Goal: Transaction & Acquisition: Purchase product/service

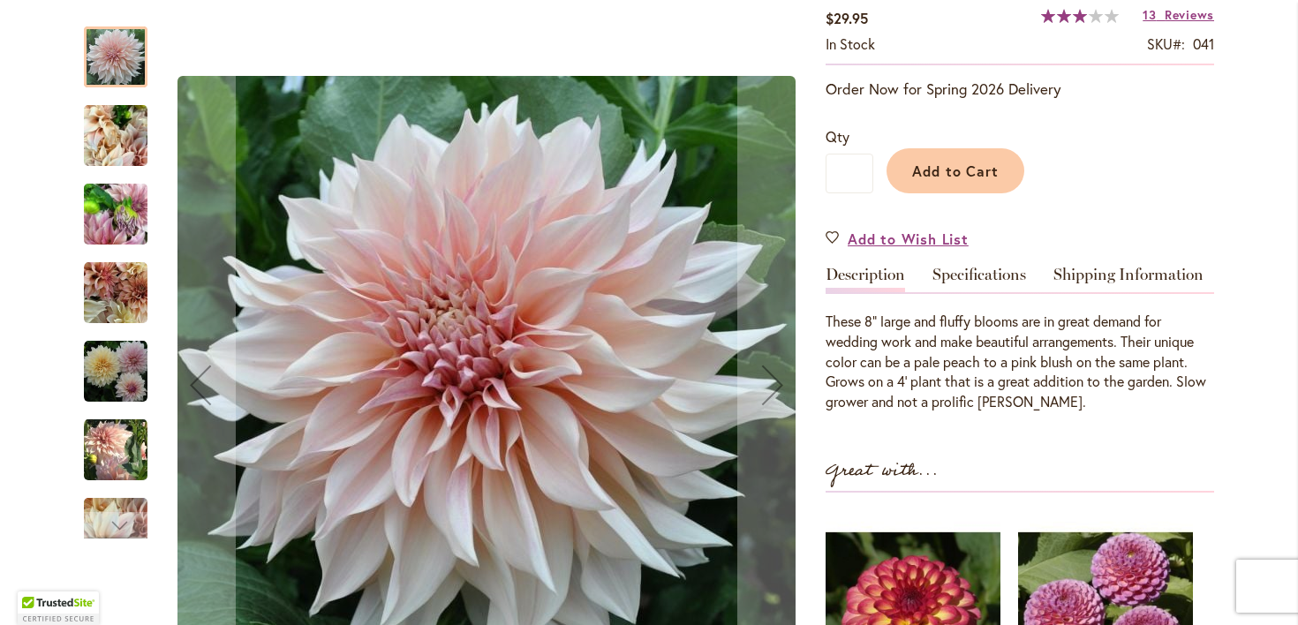
scroll to position [331, 0]
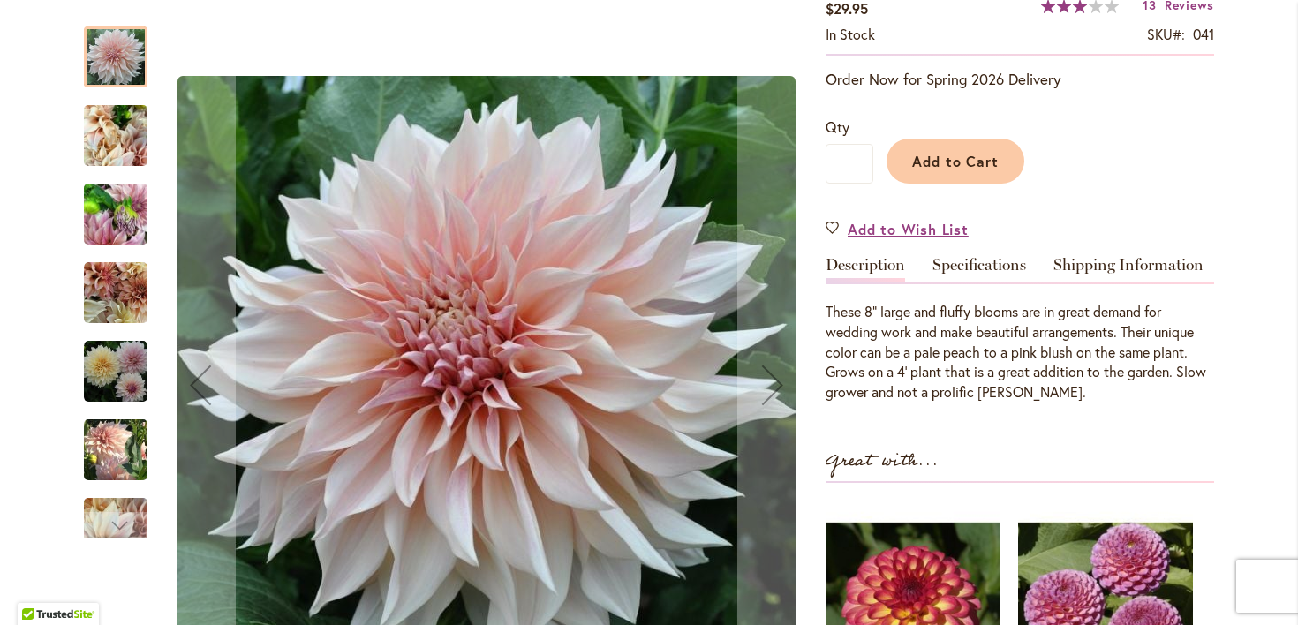
click at [121, 148] on img "Café Au Lait" at bounding box center [116, 136] width 64 height 85
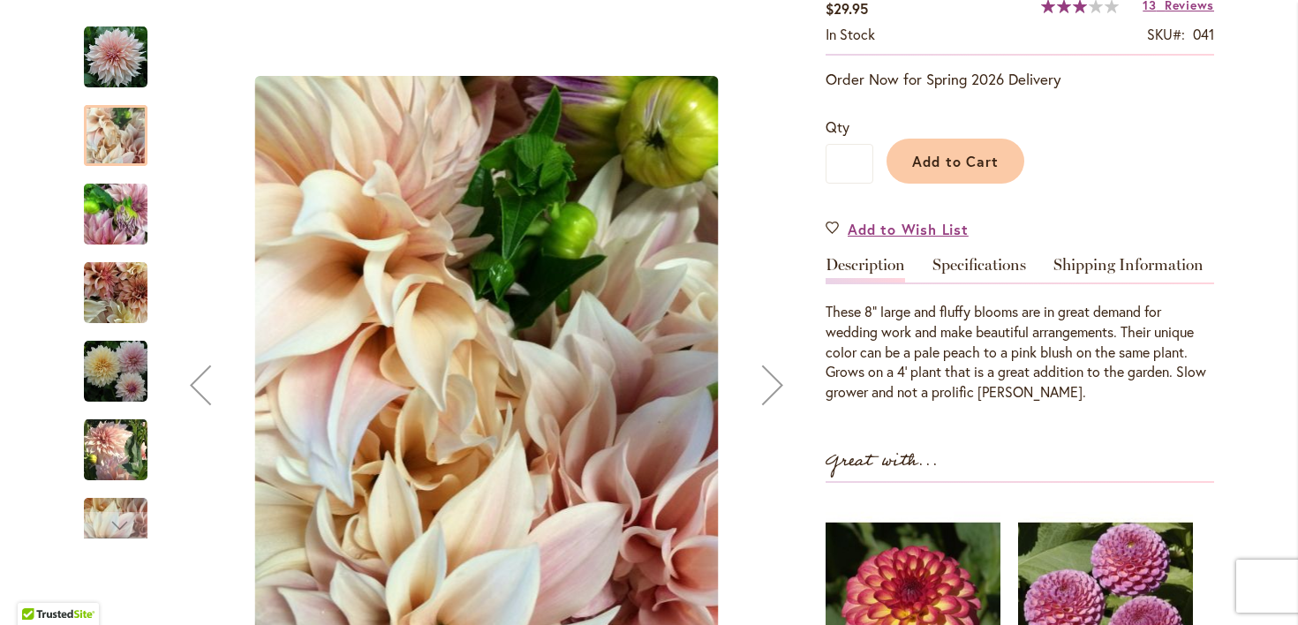
click at [123, 232] on img "Café Au Lait" at bounding box center [116, 214] width 64 height 85
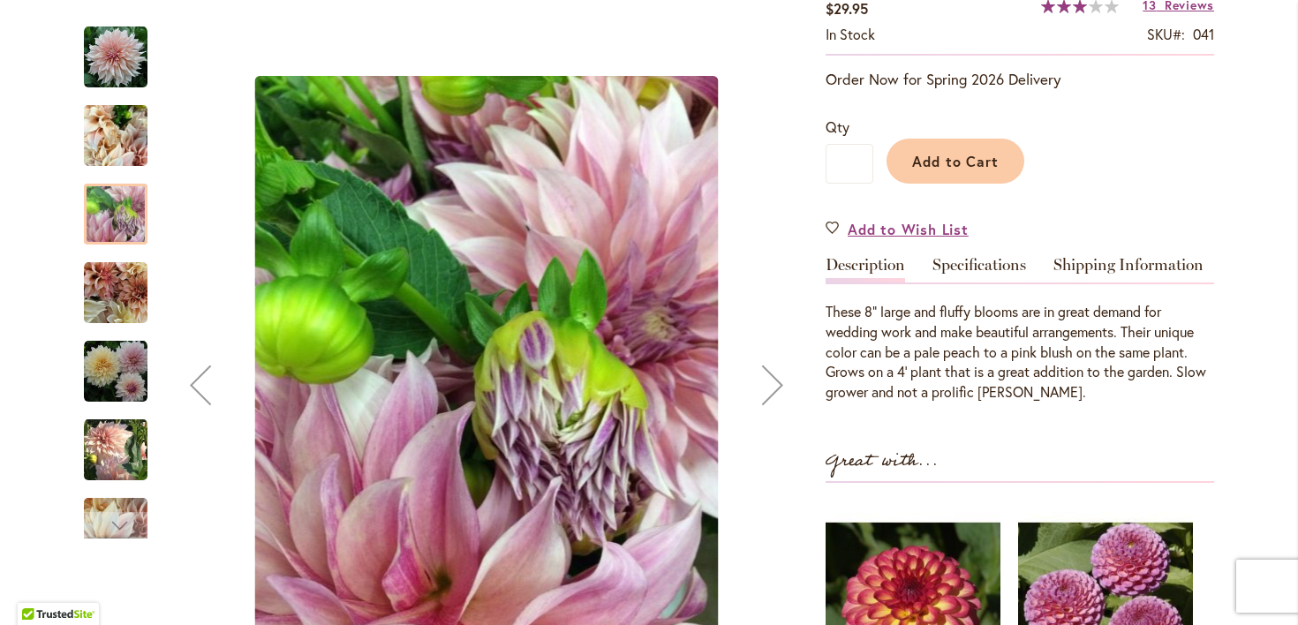
click at [120, 283] on img "Café Au Lait" at bounding box center [116, 293] width 64 height 64
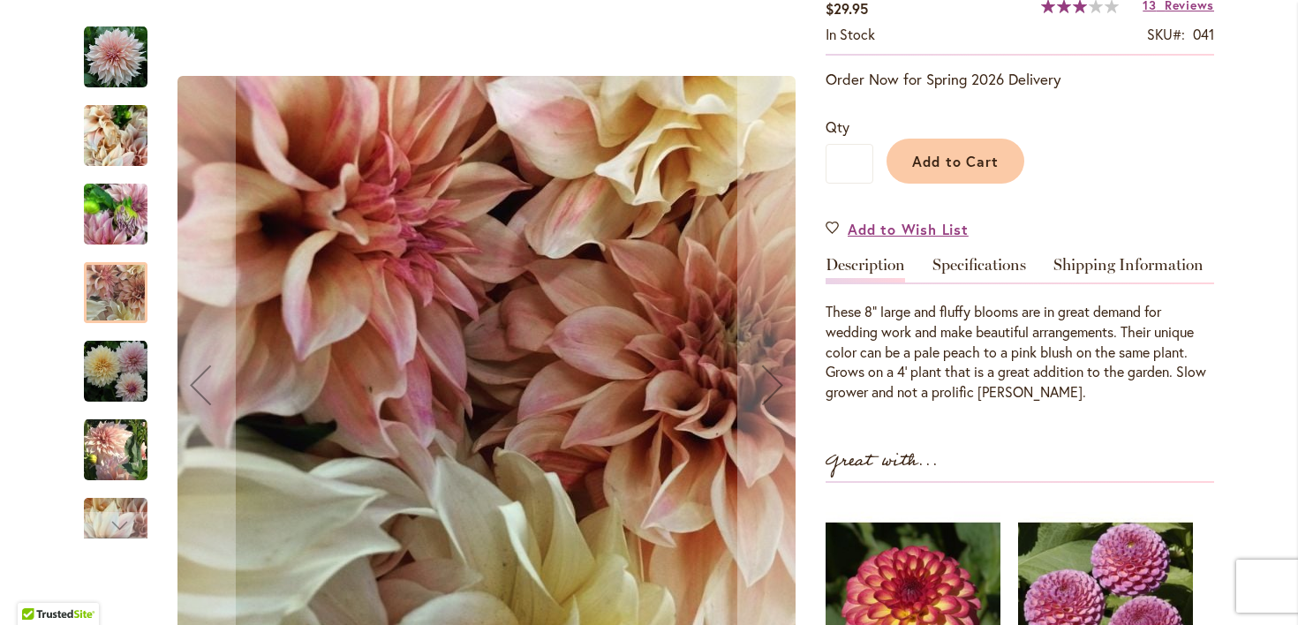
click at [121, 387] on img "Café Au Lait" at bounding box center [116, 372] width 64 height 64
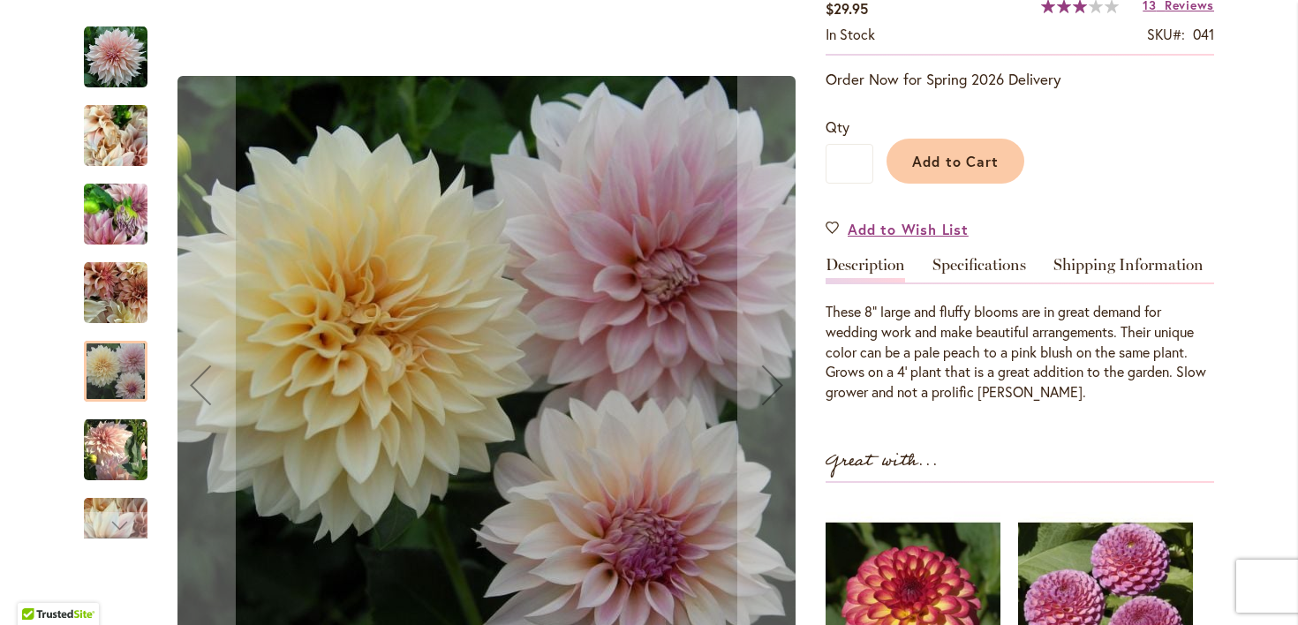
click at [123, 471] on img "Café Au Lait" at bounding box center [116, 449] width 64 height 65
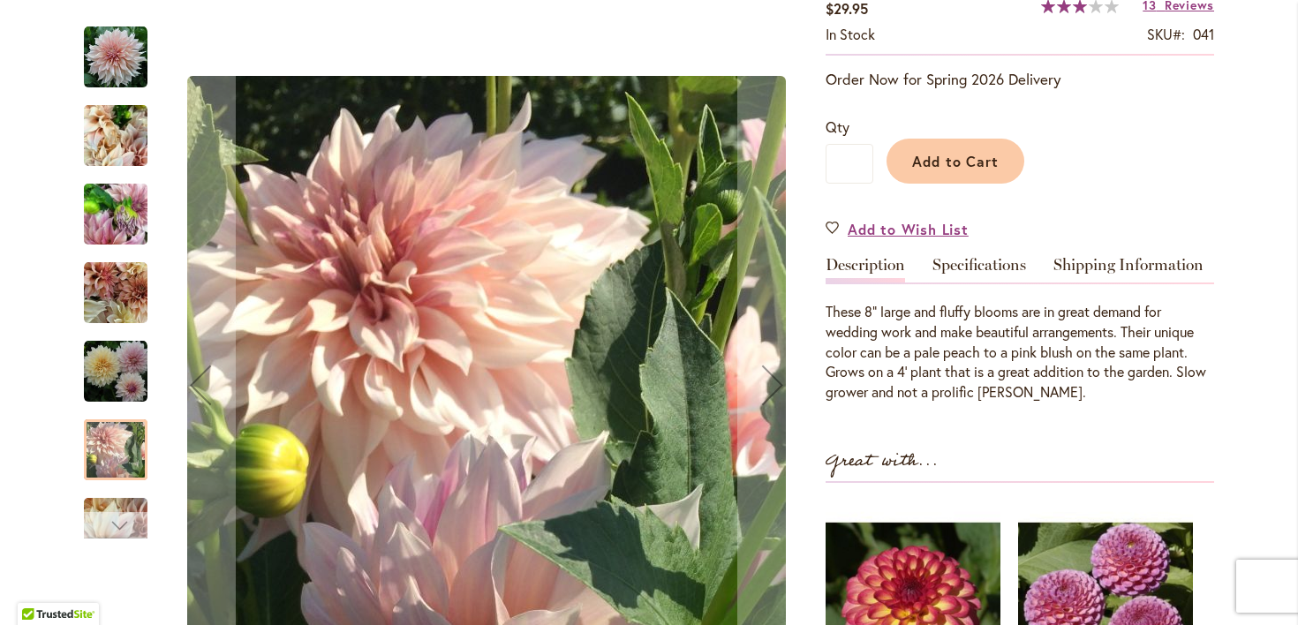
click at [118, 512] on div "Next" at bounding box center [115, 525] width 26 height 26
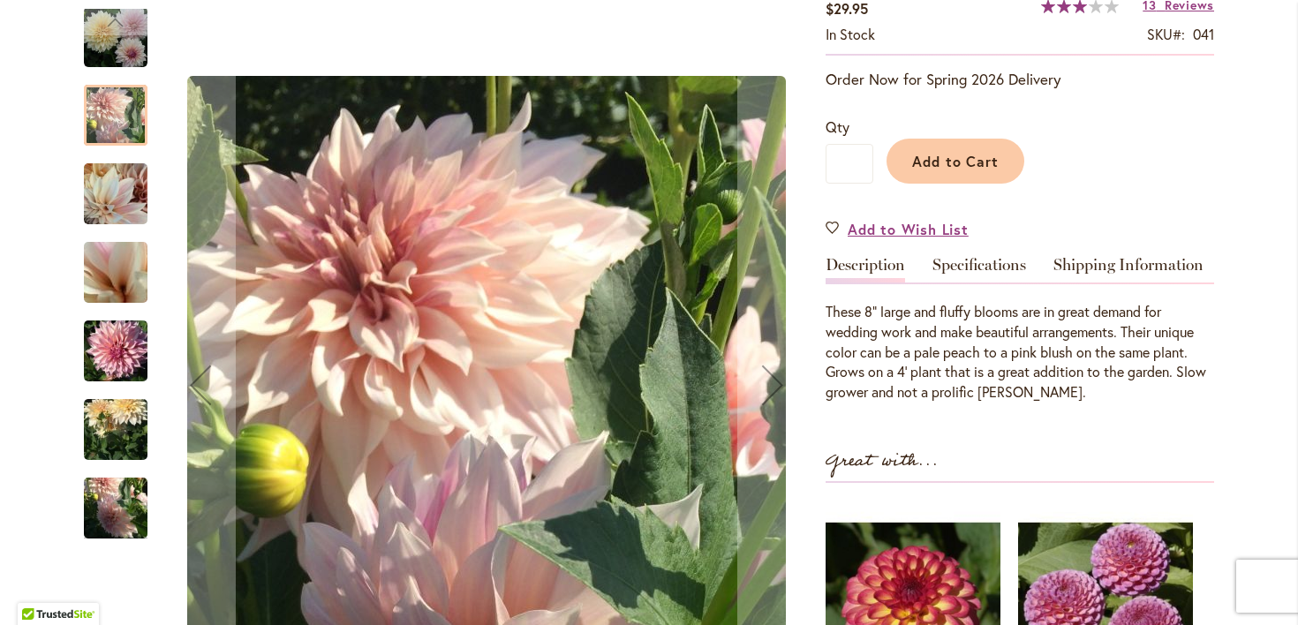
click at [124, 368] on img "Café Au Lait" at bounding box center [116, 351] width 64 height 85
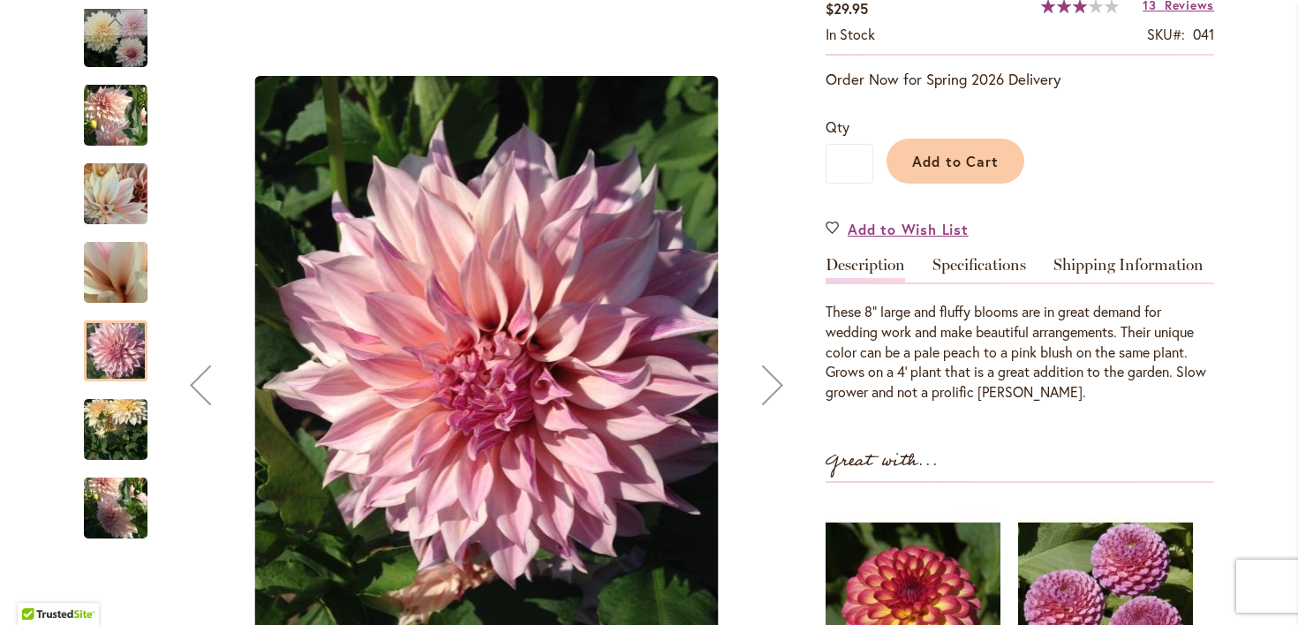
click at [125, 416] on img "Café Au Lait" at bounding box center [116, 430] width 64 height 85
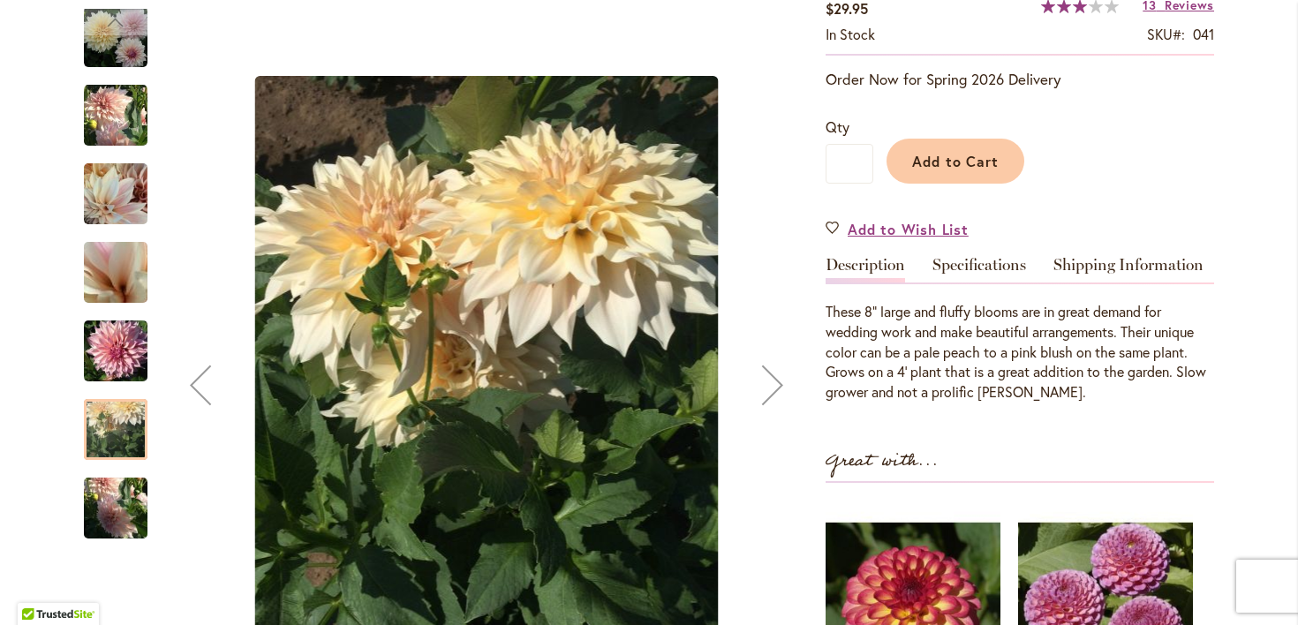
click at [125, 496] on img "Café Au Lait" at bounding box center [116, 508] width 64 height 85
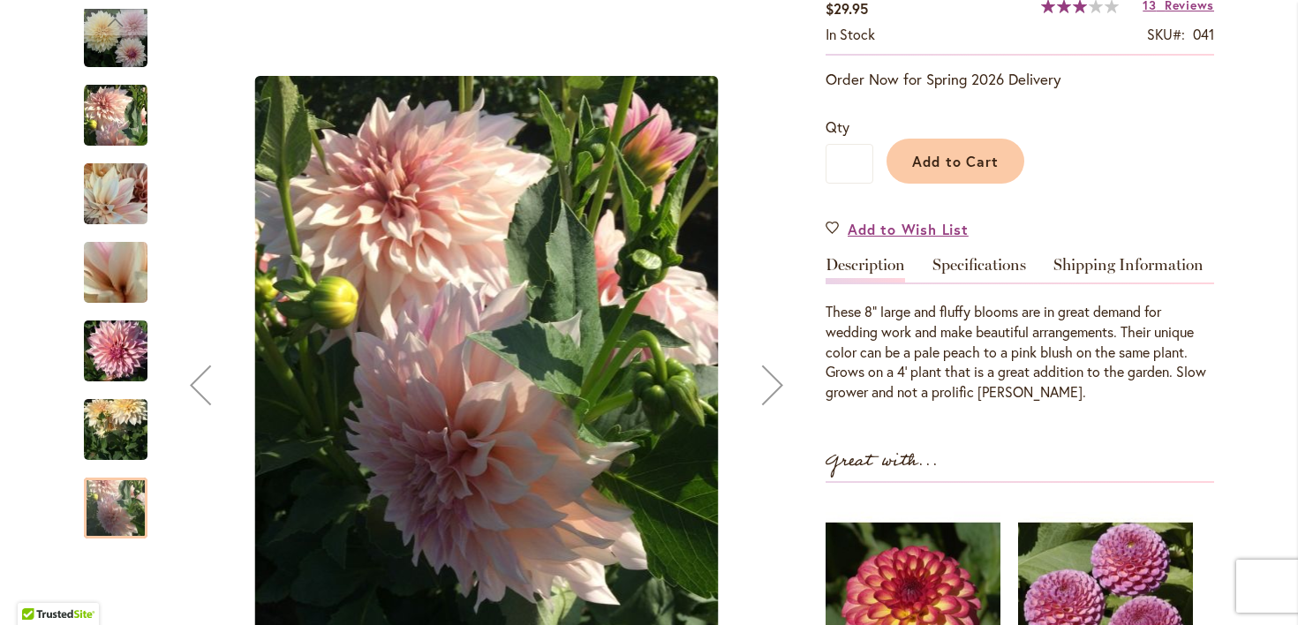
click at [125, 139] on img "Café Au Lait" at bounding box center [116, 114] width 64 height 65
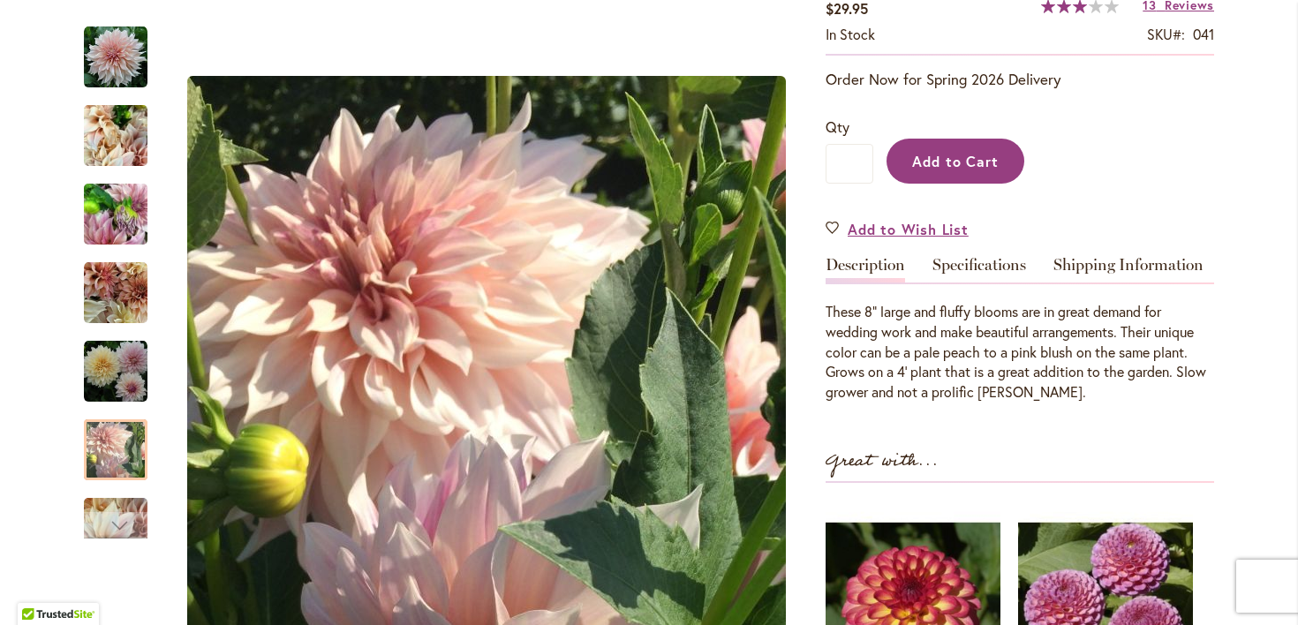
click at [958, 148] on button "Add to Cart" at bounding box center [956, 161] width 138 height 45
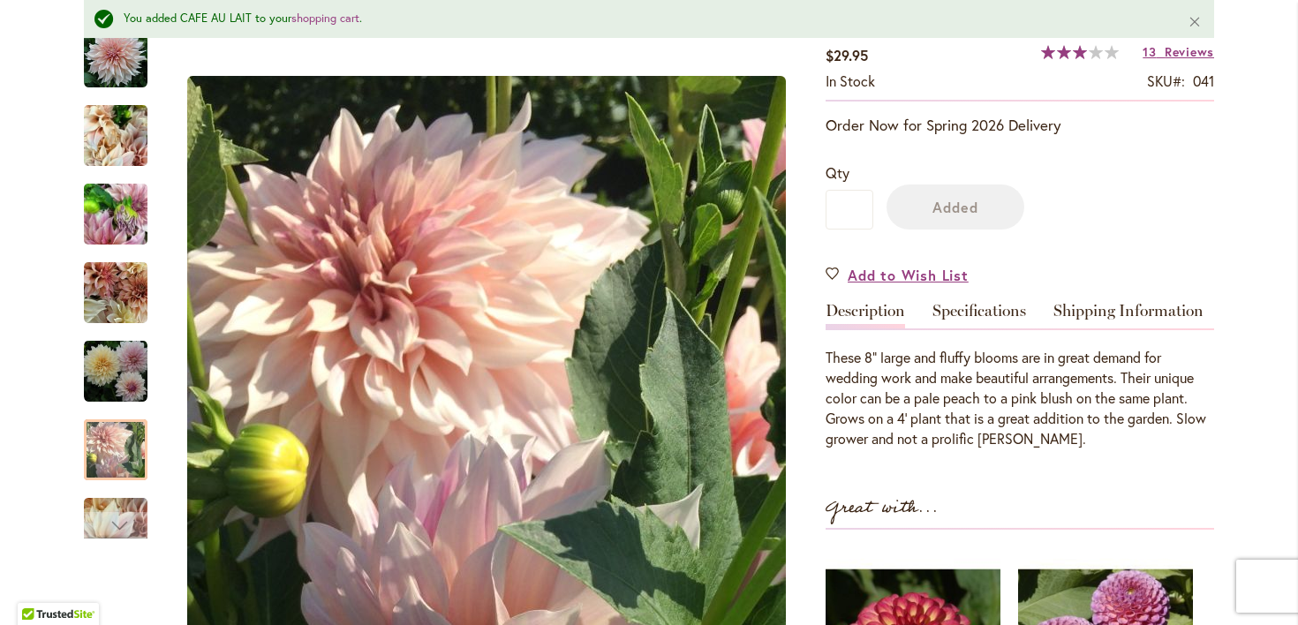
scroll to position [380, 0]
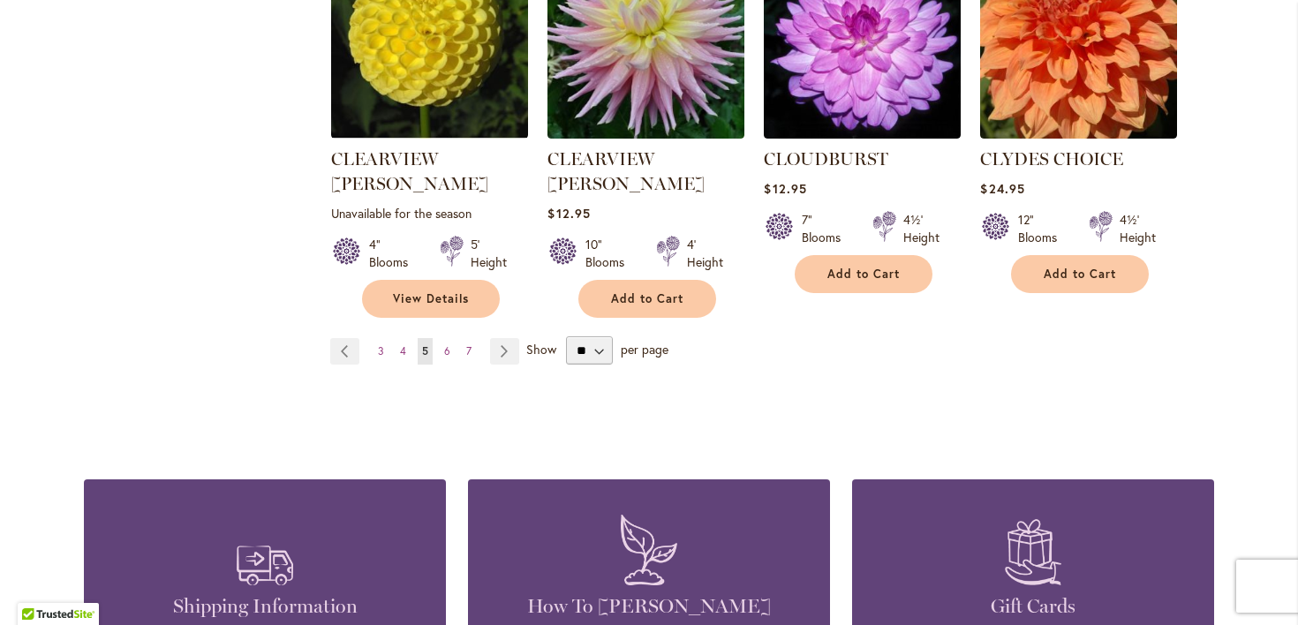
scroll to position [1668, 0]
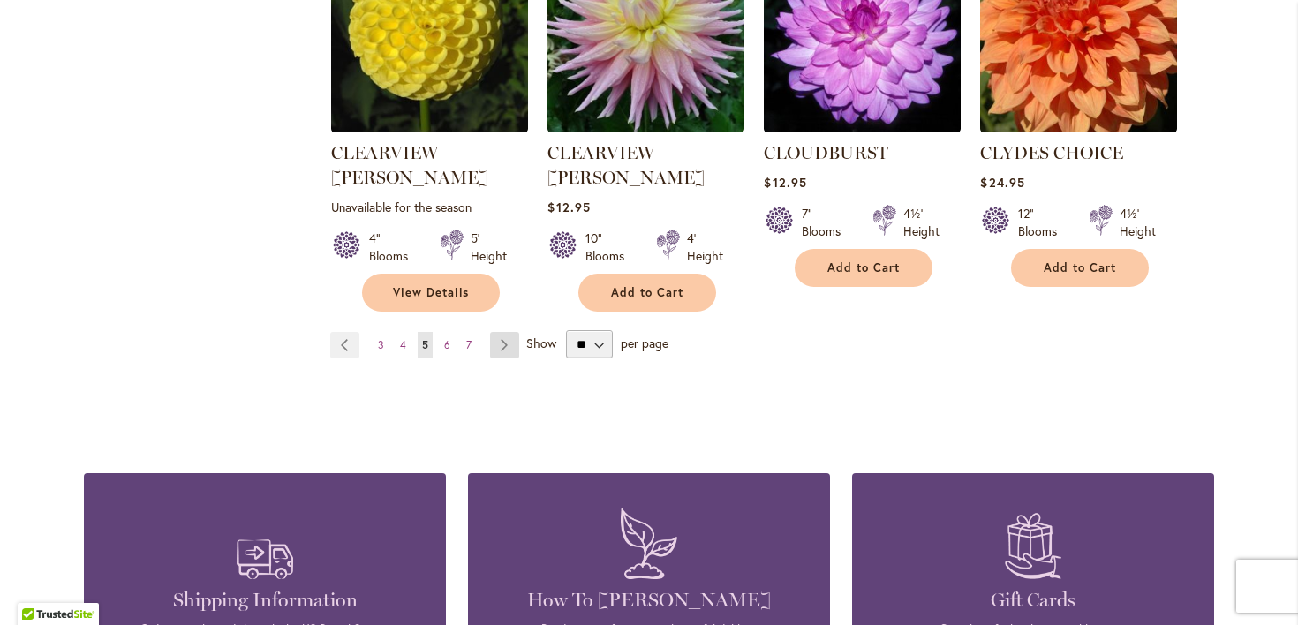
click at [506, 332] on link "Page Next" at bounding box center [504, 345] width 29 height 26
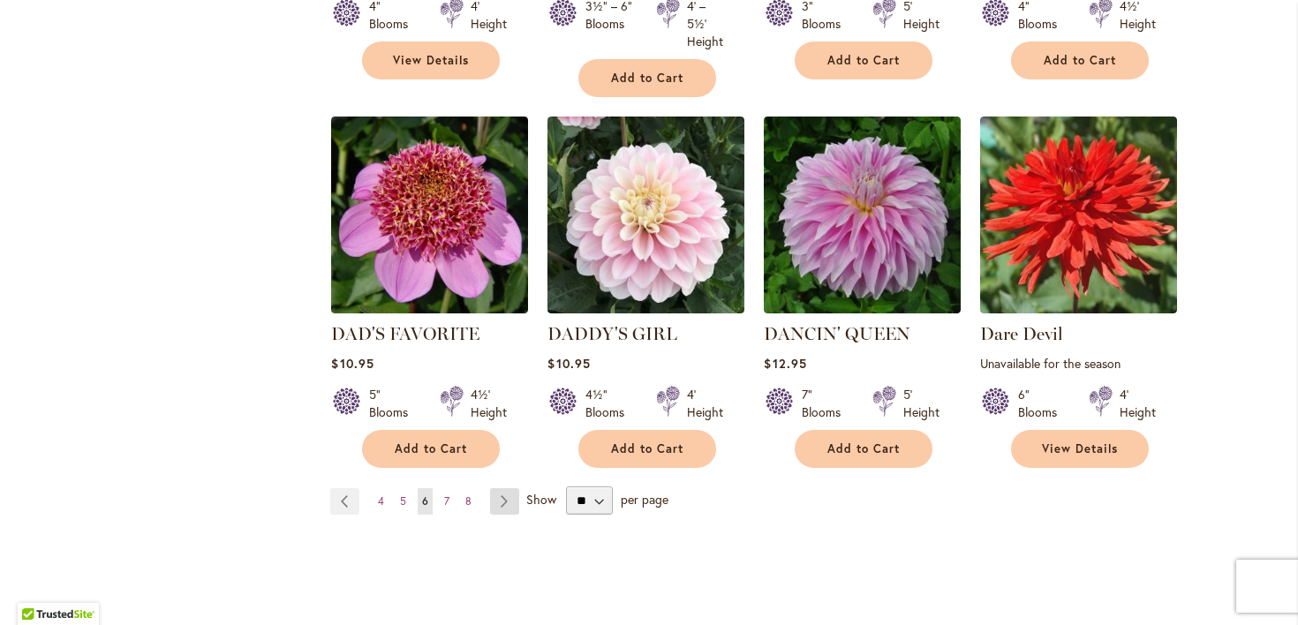
scroll to position [1508, 0]
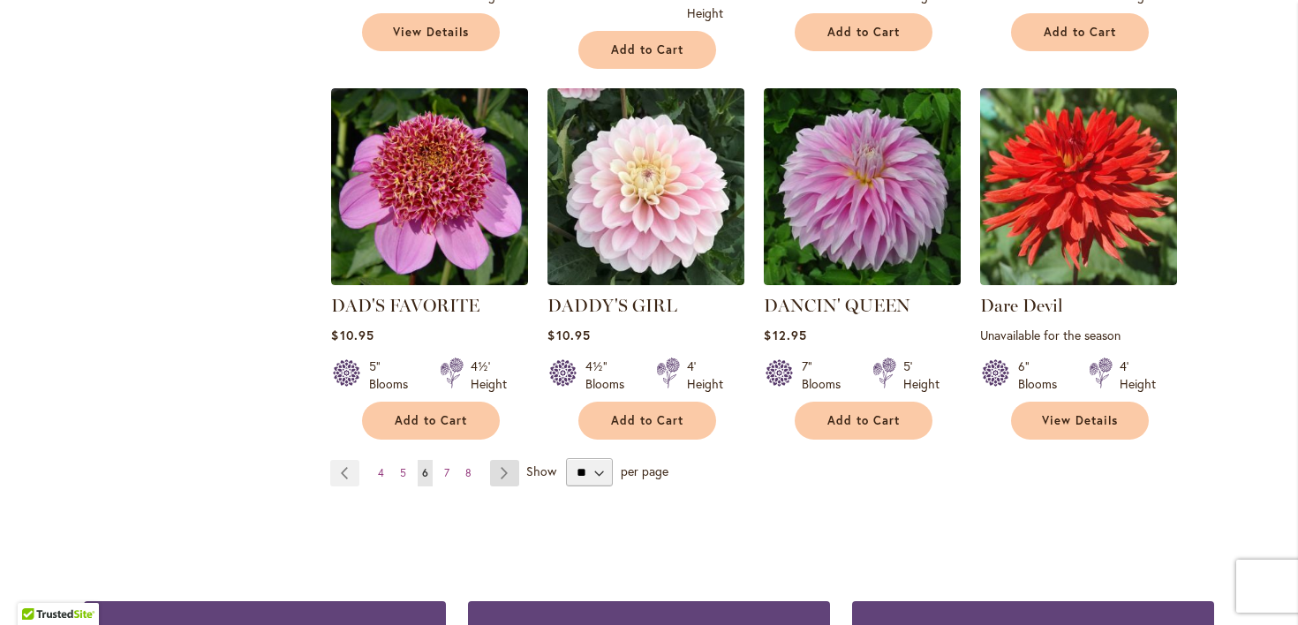
click at [506, 487] on link "Page Next" at bounding box center [504, 473] width 29 height 26
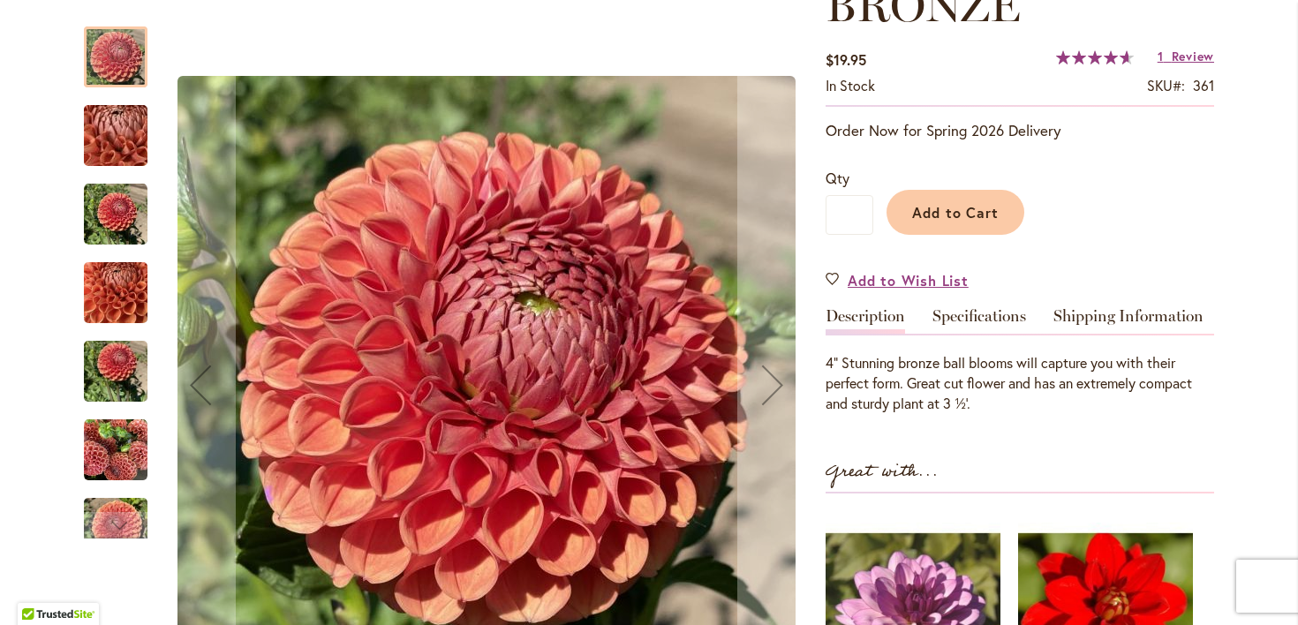
scroll to position [337, 0]
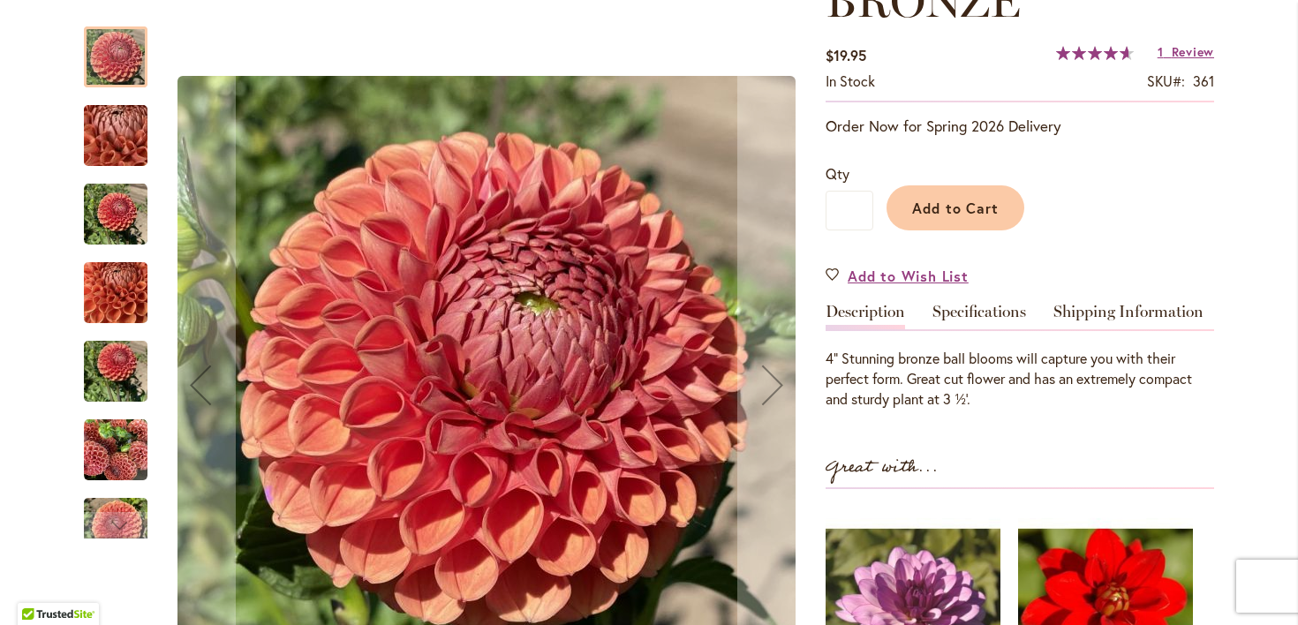
click at [112, 130] on img "CORNEL BRONZE" at bounding box center [115, 135] width 127 height 95
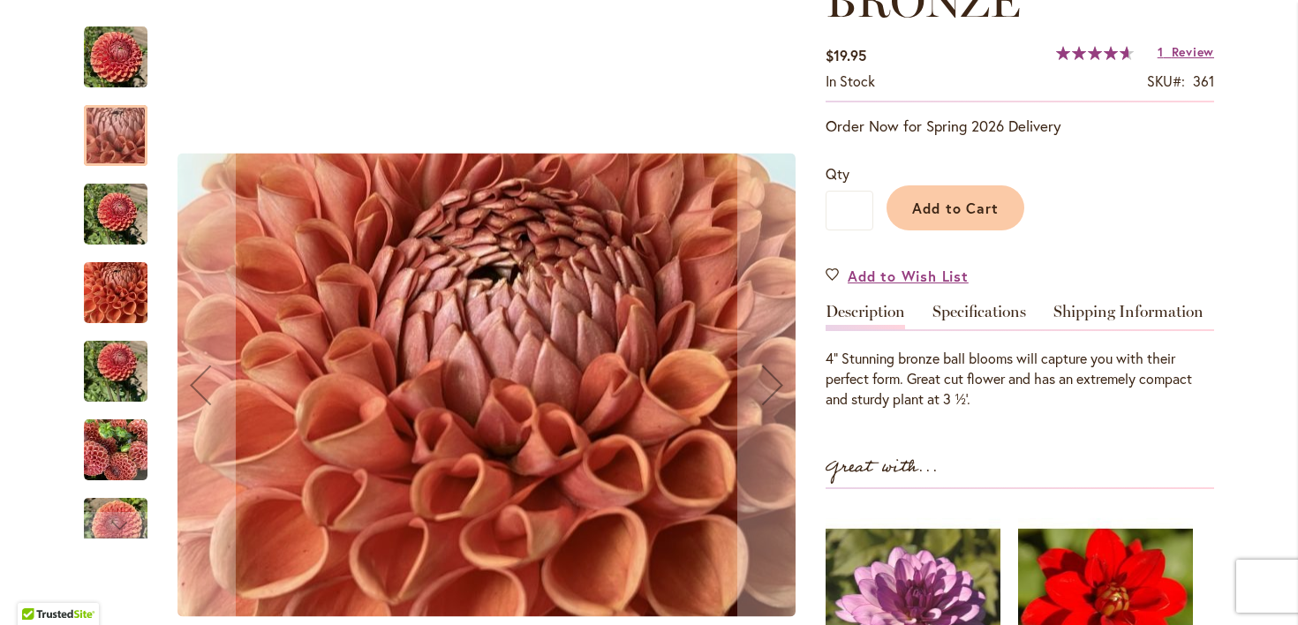
click at [120, 305] on img "CORNEL BRONZE" at bounding box center [116, 293] width 64 height 85
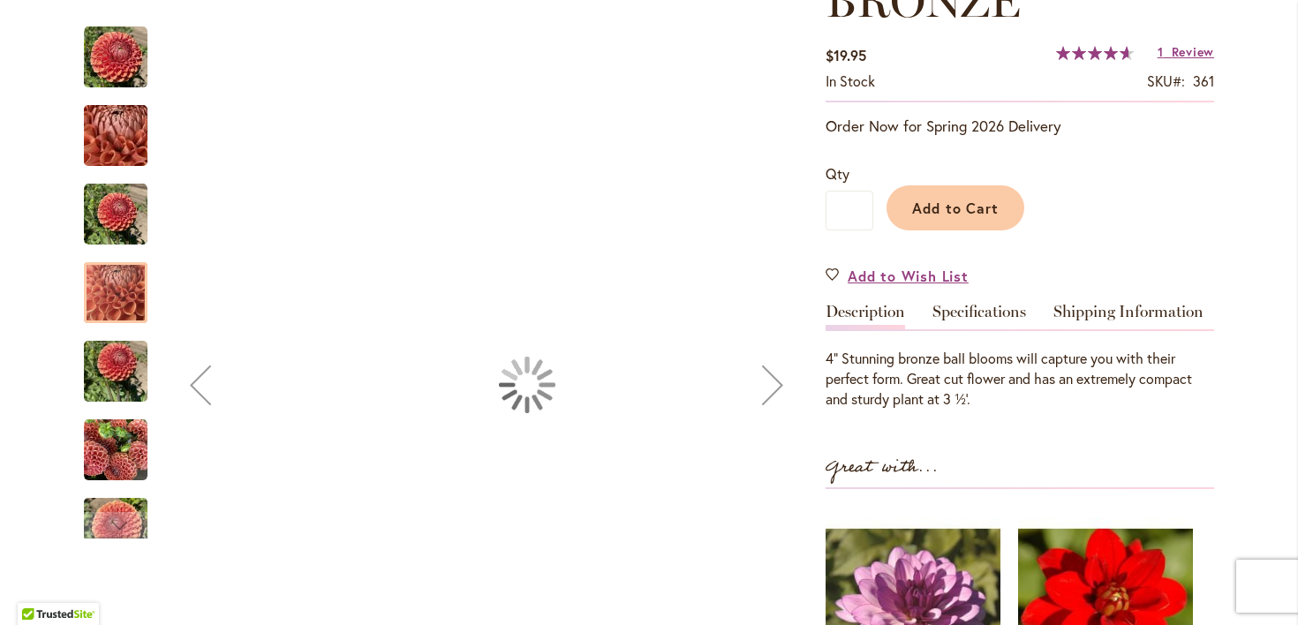
click at [125, 447] on img "CORNEL BRONZE" at bounding box center [116, 451] width 64 height 64
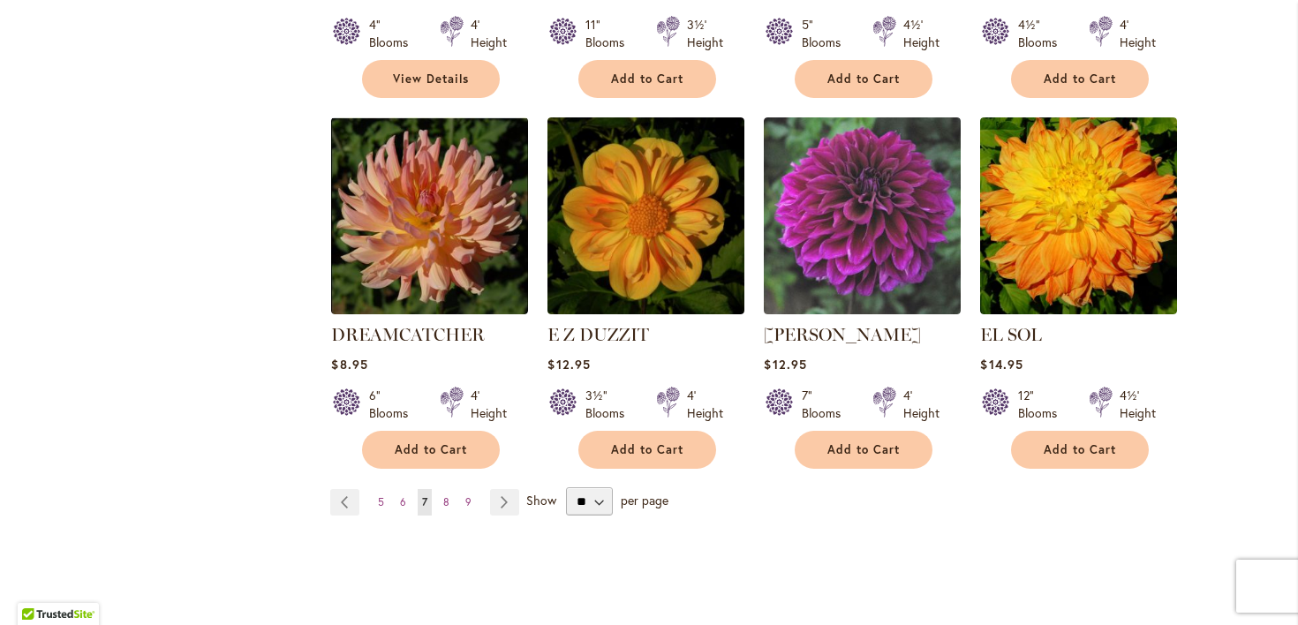
scroll to position [1494, 0]
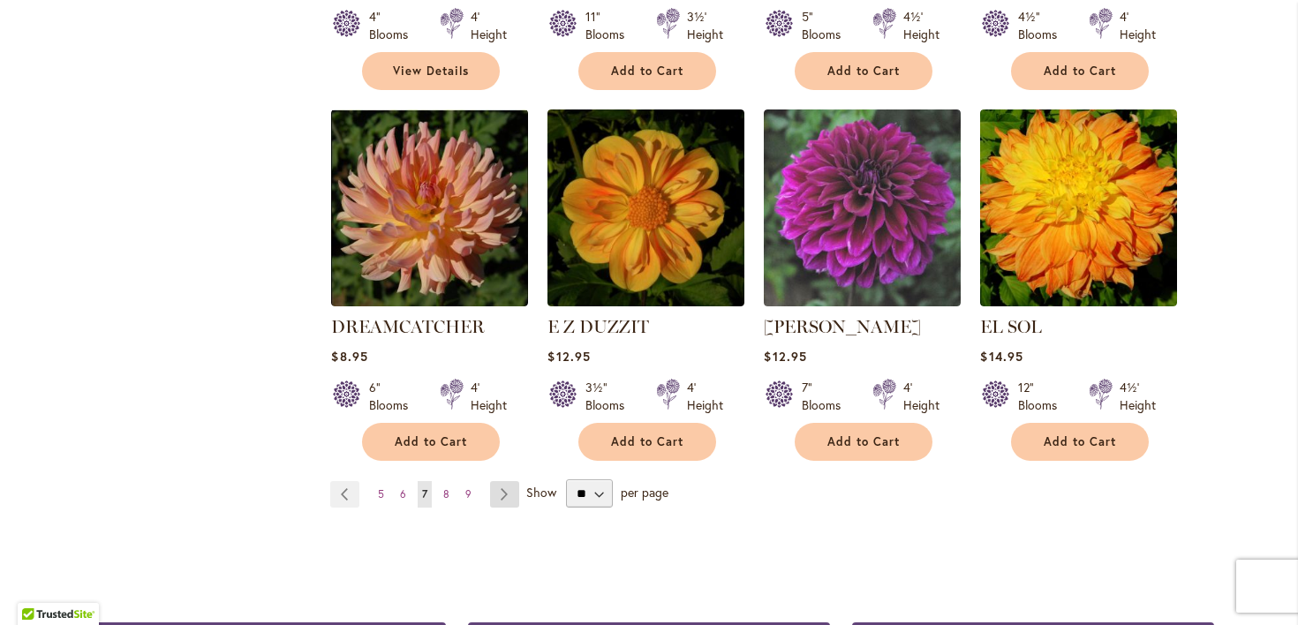
click at [501, 482] on link "Page Next" at bounding box center [504, 494] width 29 height 26
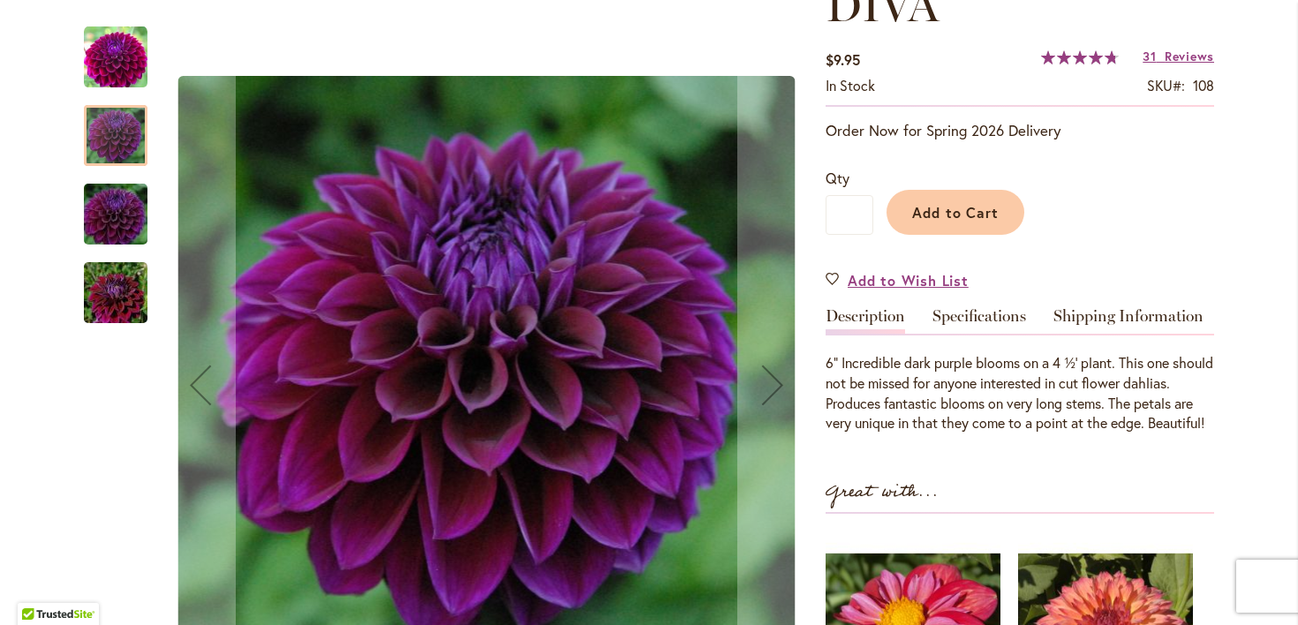
scroll to position [299, 0]
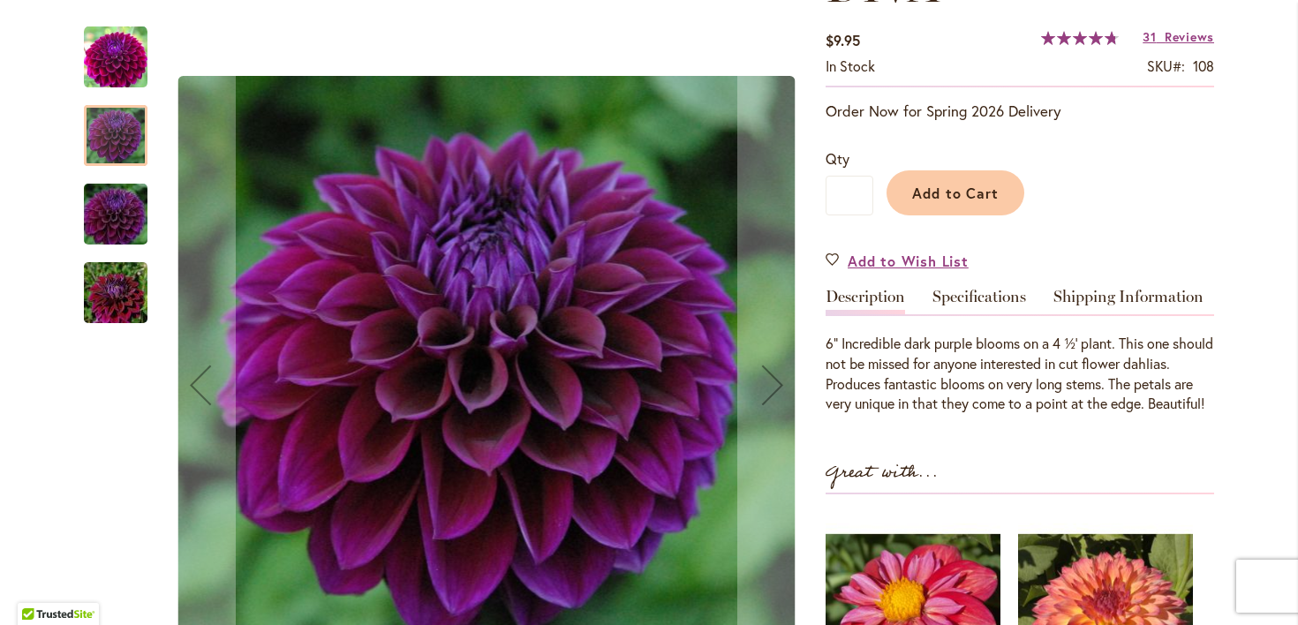
click at [98, 203] on img "Diva" at bounding box center [115, 214] width 127 height 85
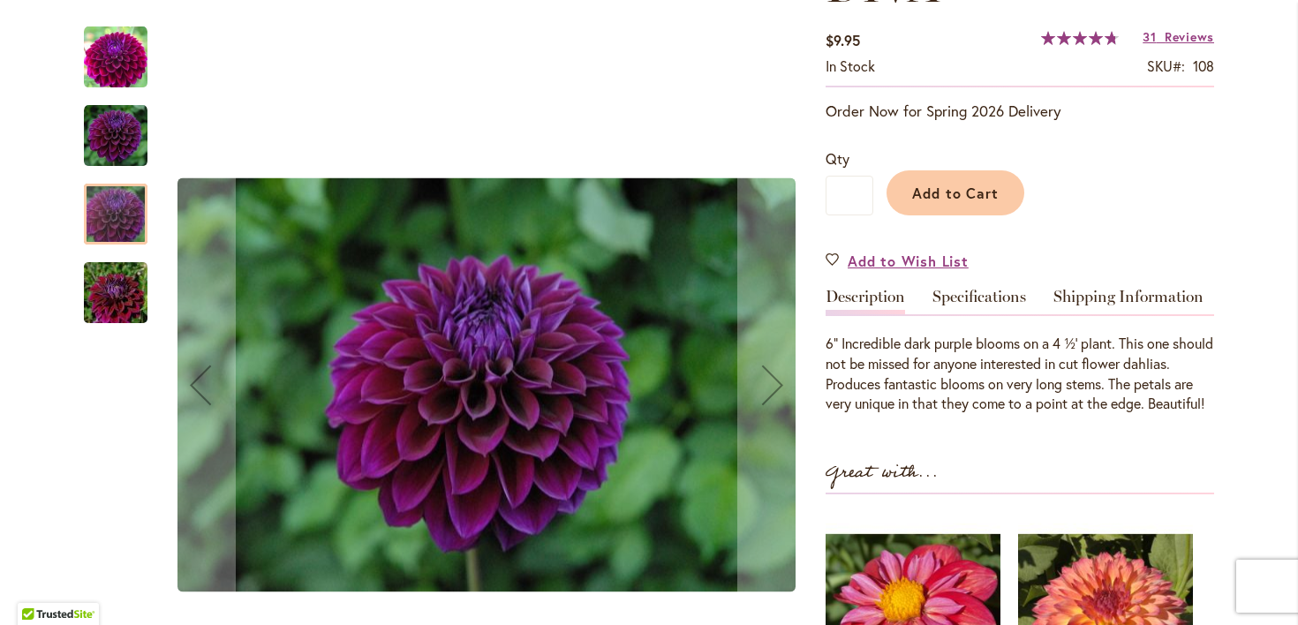
click at [119, 297] on img "Diva" at bounding box center [115, 293] width 127 height 85
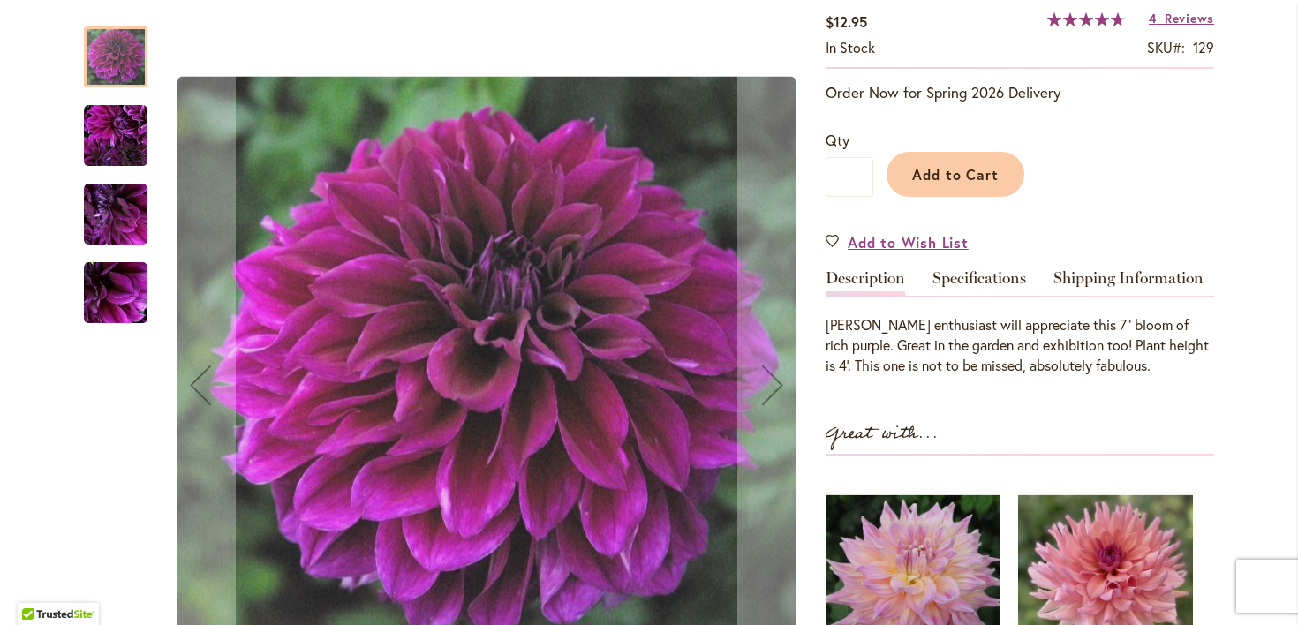
scroll to position [322, 0]
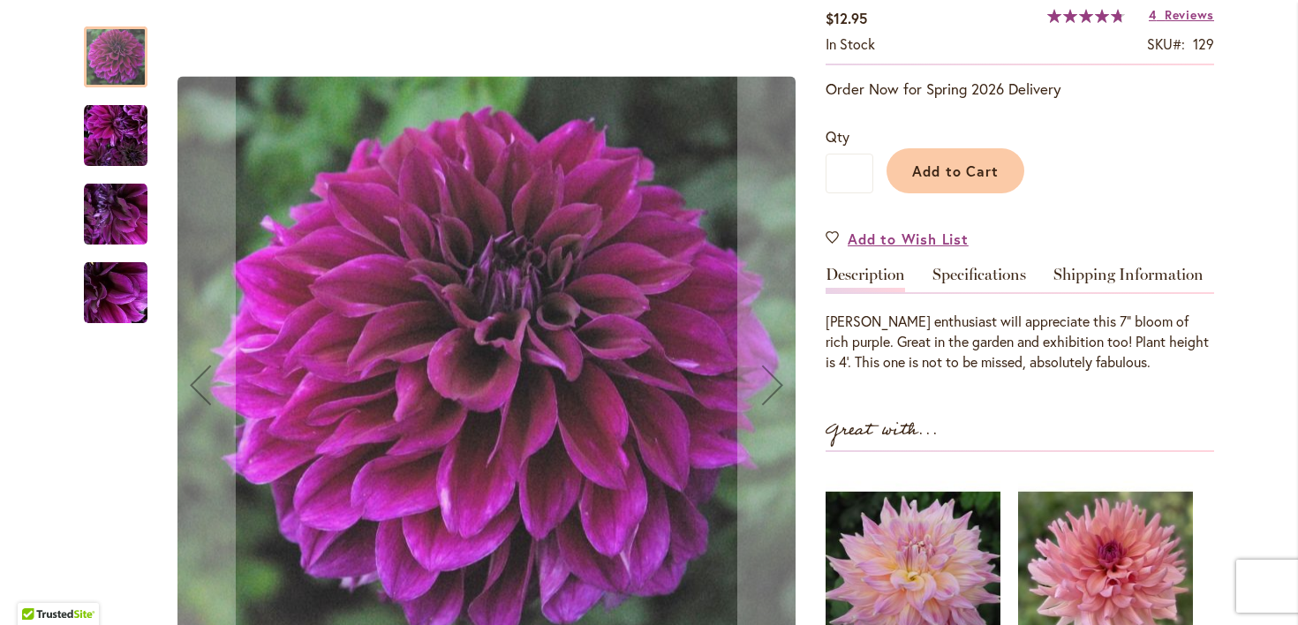
click at [114, 224] on img "Einstein" at bounding box center [116, 215] width 64 height 64
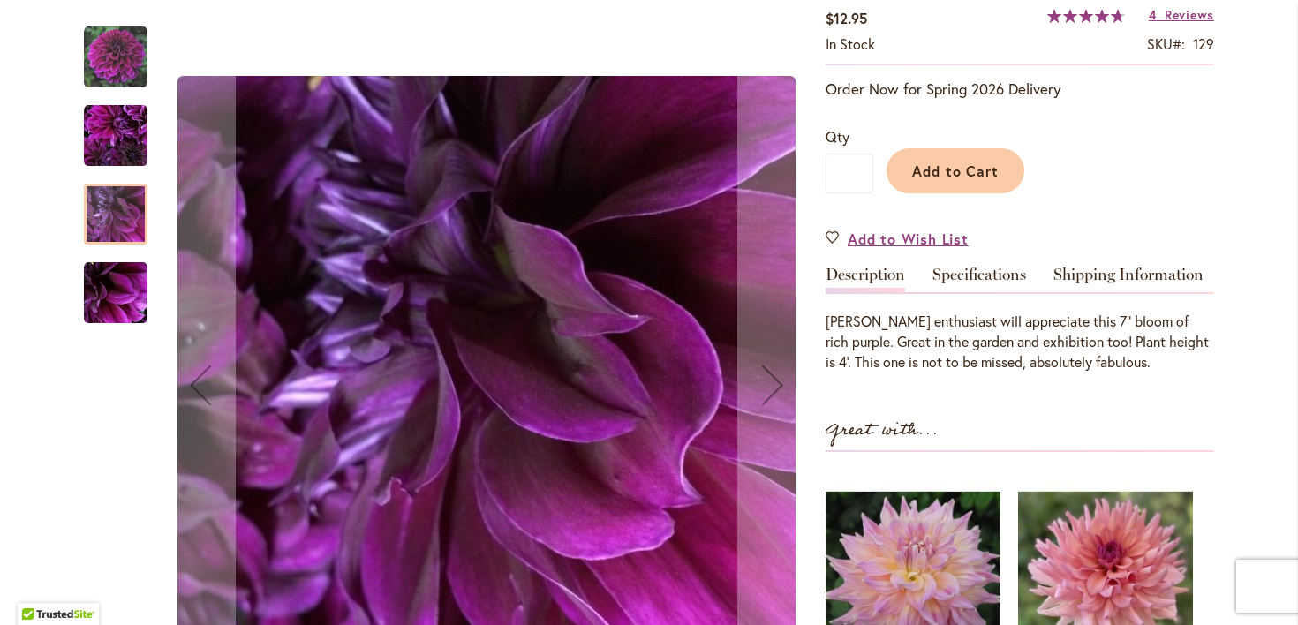
click at [110, 288] on img "Einstein" at bounding box center [116, 293] width 64 height 64
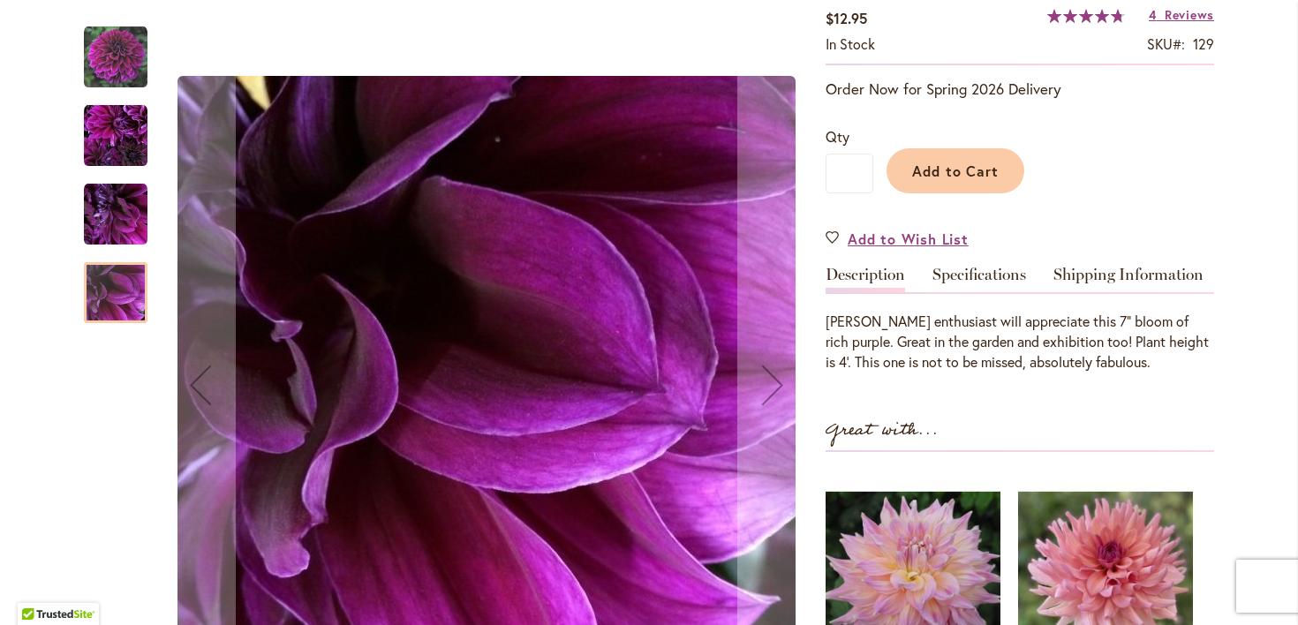
click at [117, 156] on img "Einstein" at bounding box center [116, 136] width 64 height 64
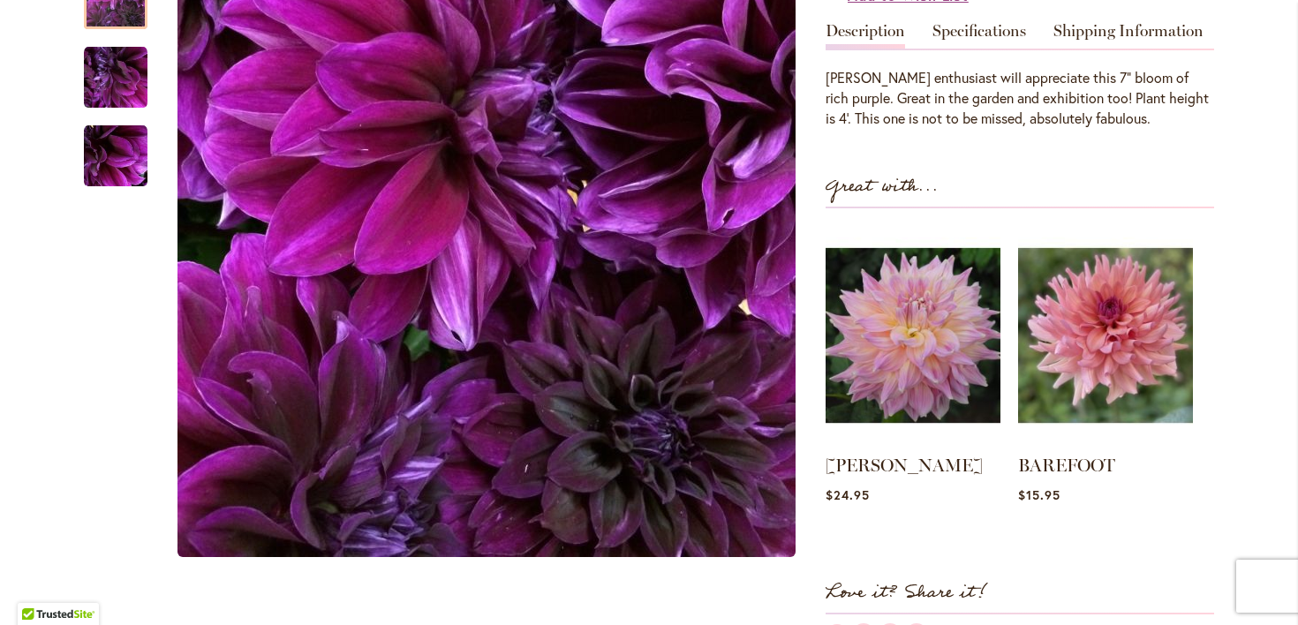
scroll to position [567, 0]
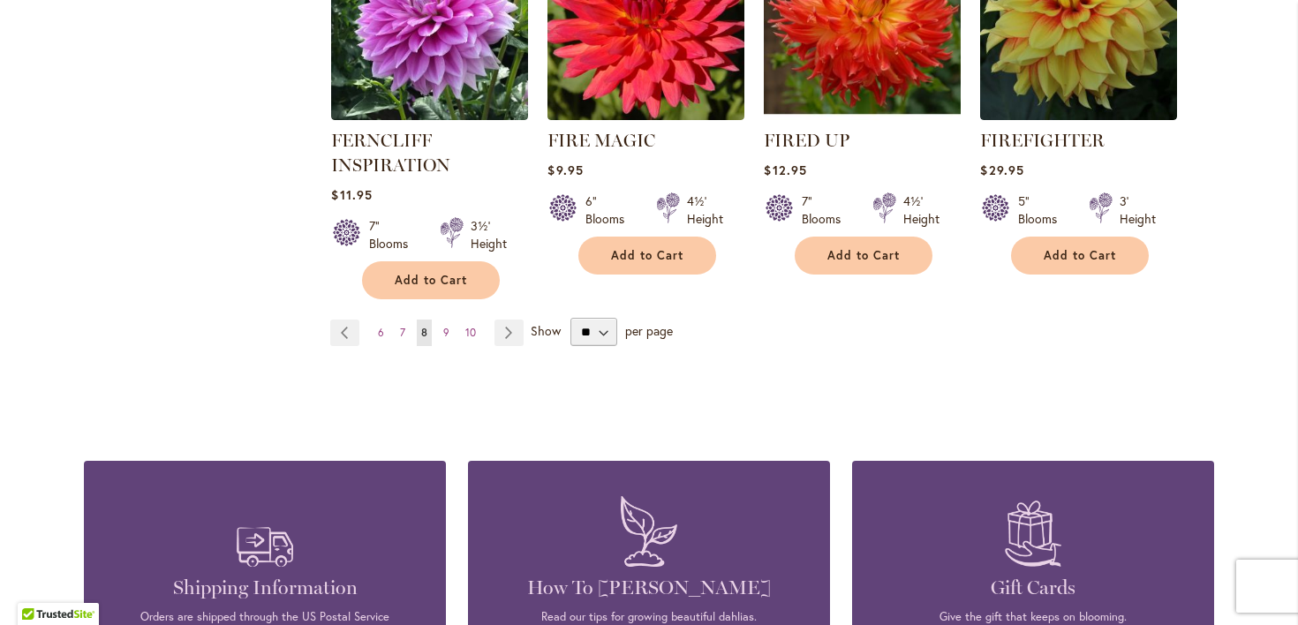
scroll to position [1718, 0]
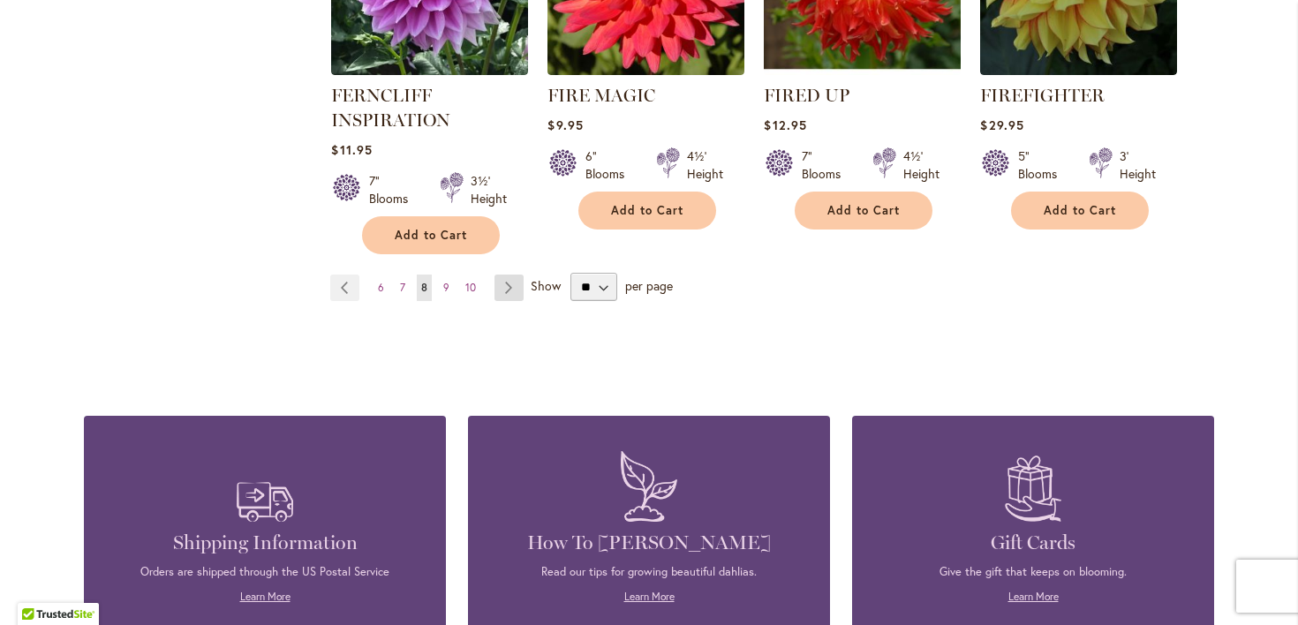
click at [516, 301] on link "Page Next" at bounding box center [509, 288] width 29 height 26
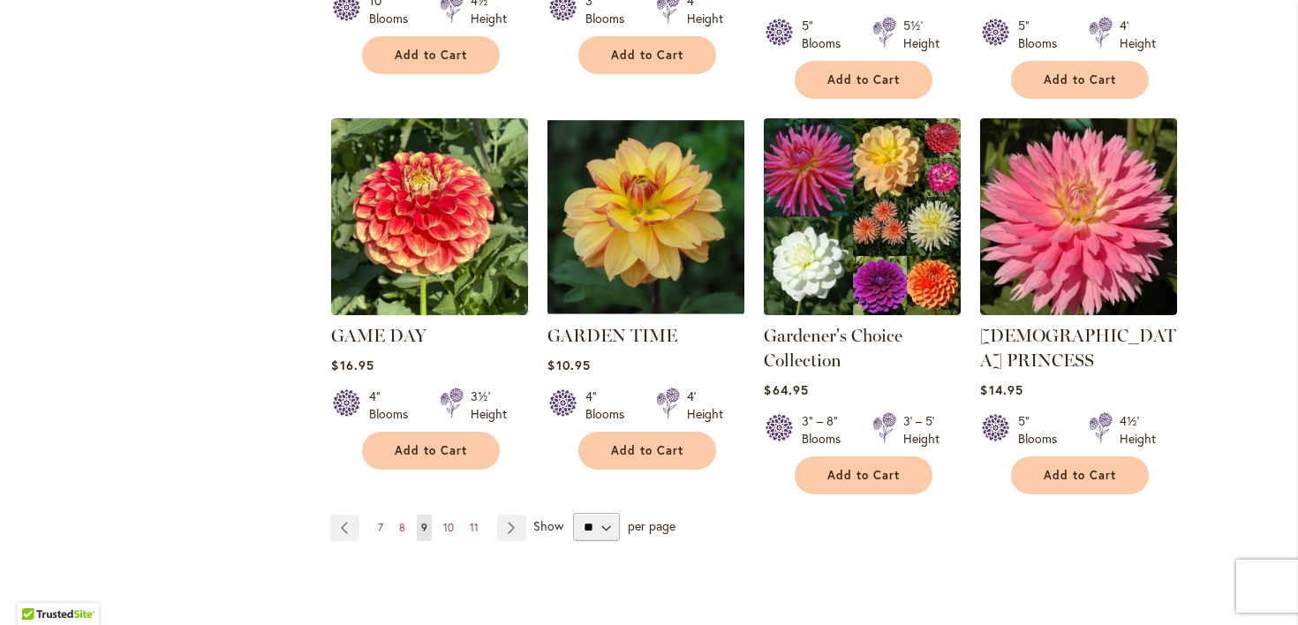
scroll to position [1517, 0]
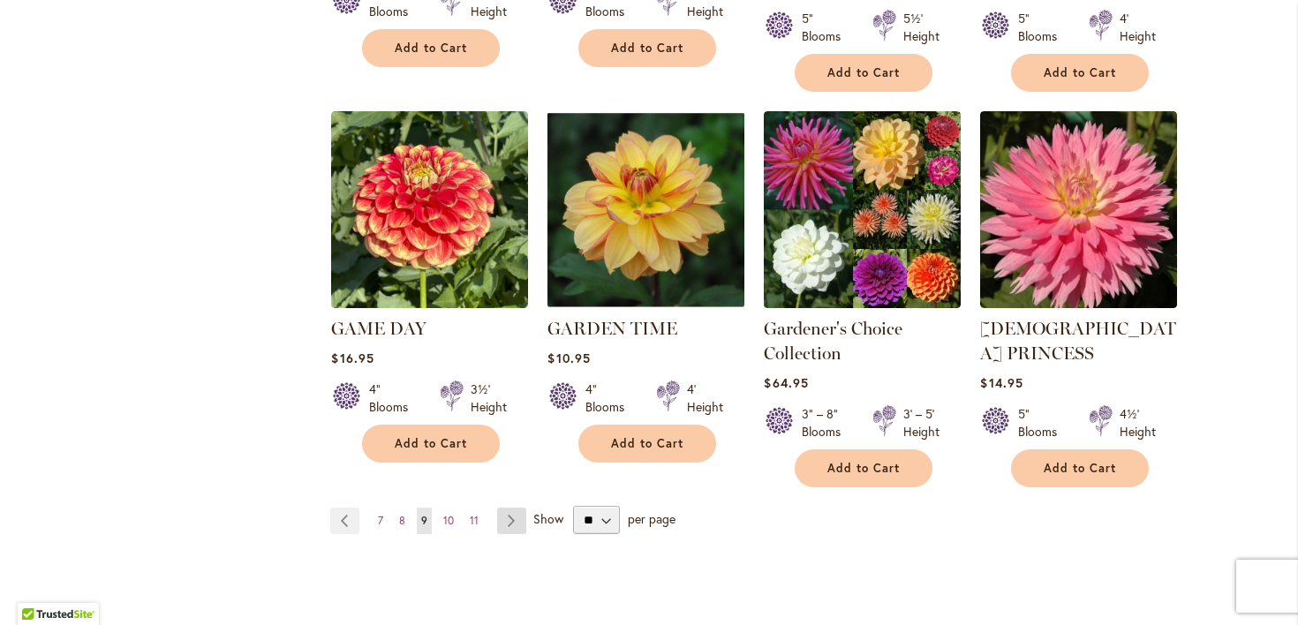
click at [516, 508] on link "Page Next" at bounding box center [511, 521] width 29 height 26
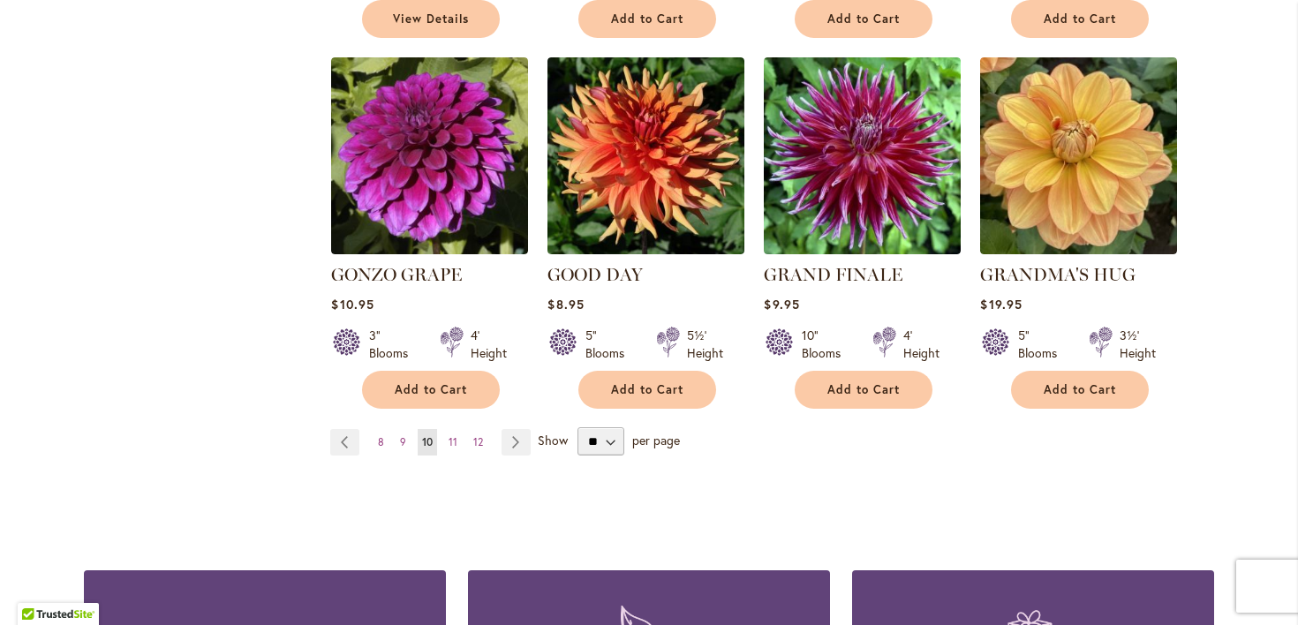
scroll to position [1566, 0]
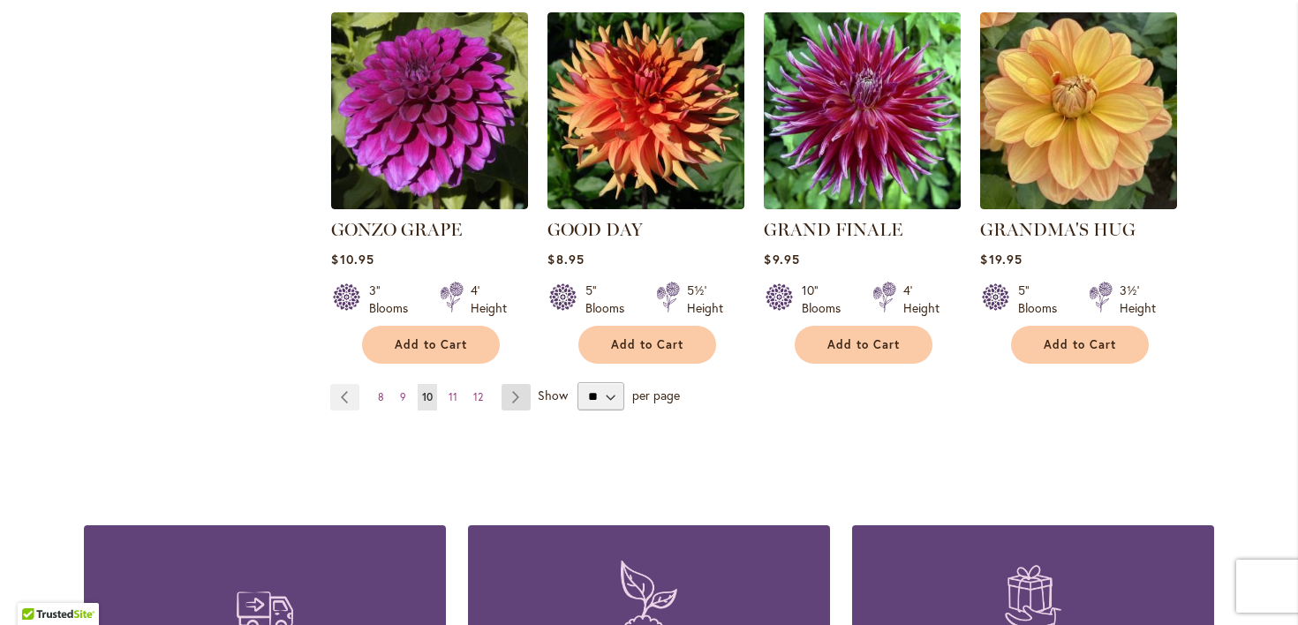
click at [520, 403] on link "Page Next" at bounding box center [516, 397] width 29 height 26
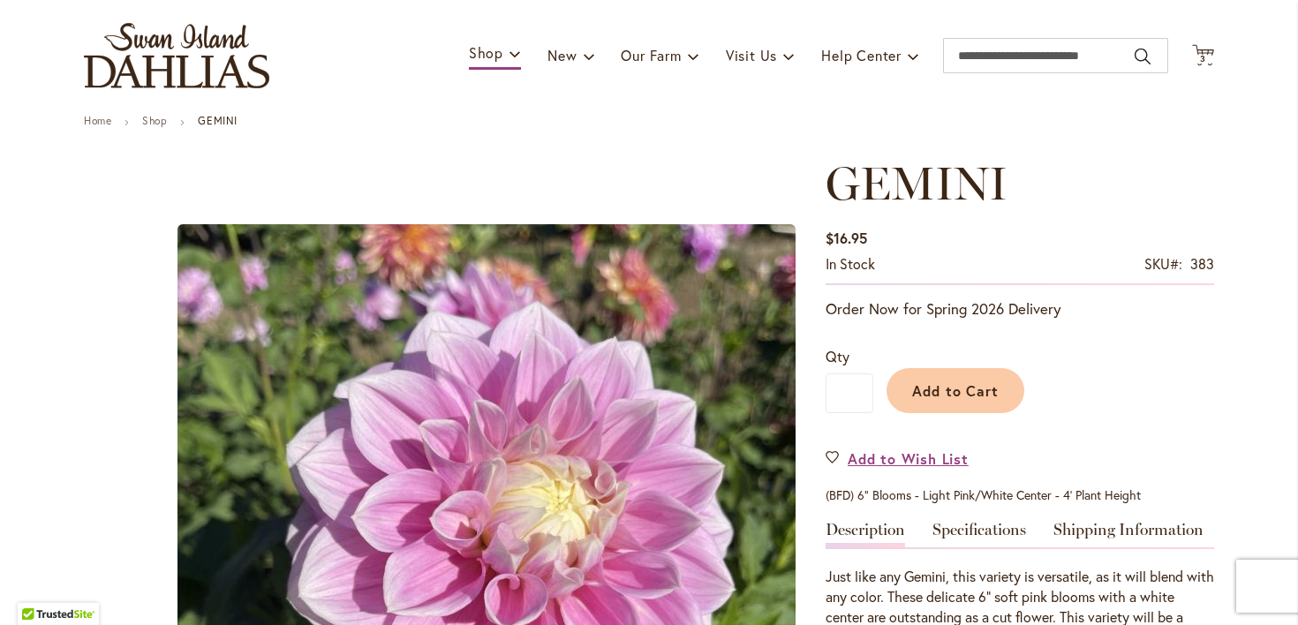
scroll to position [177, 0]
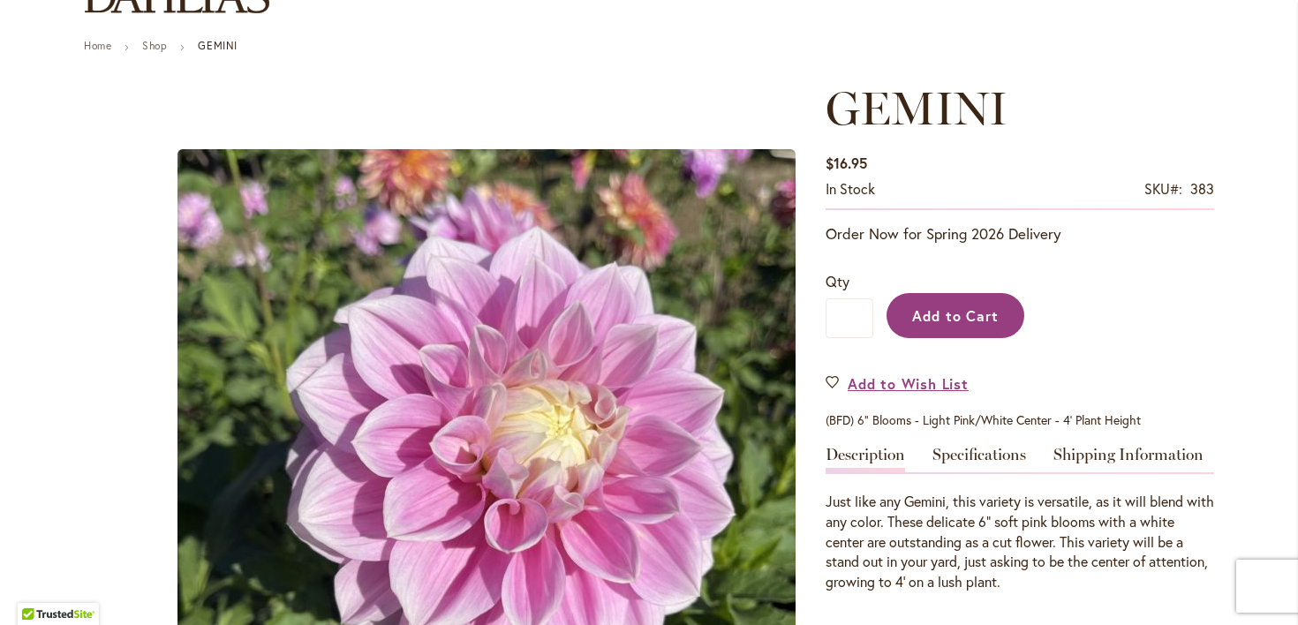
click at [963, 314] on span "Add to Cart" at bounding box center [955, 315] width 87 height 19
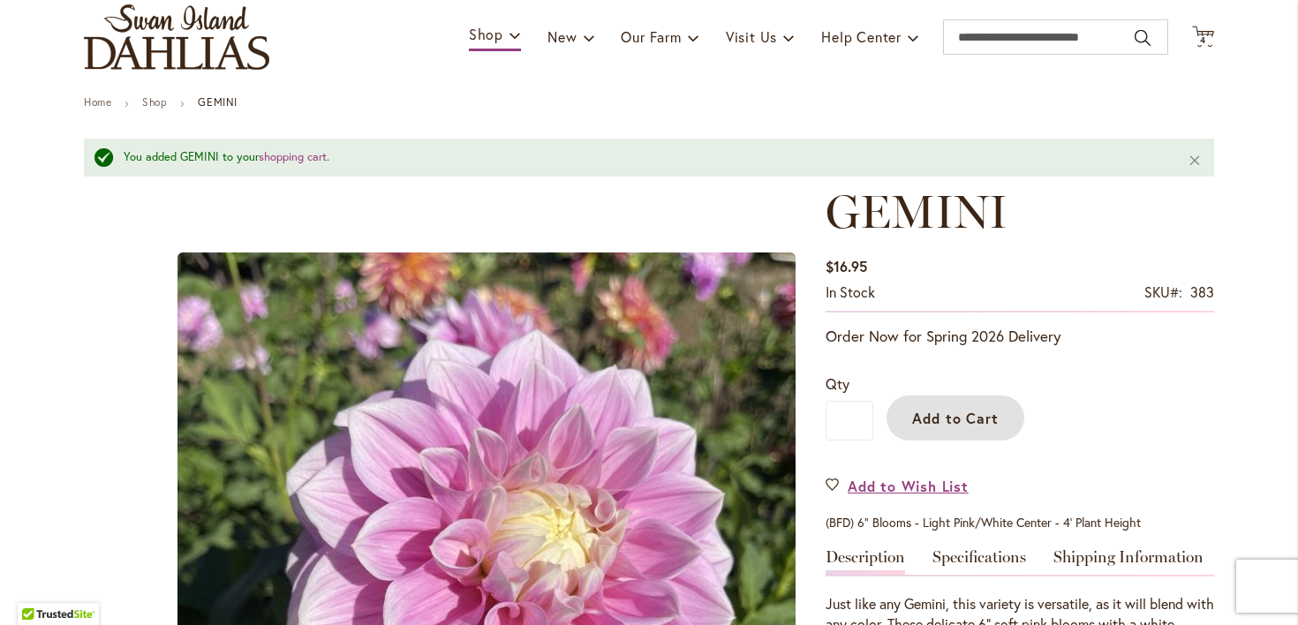
scroll to position [69, 0]
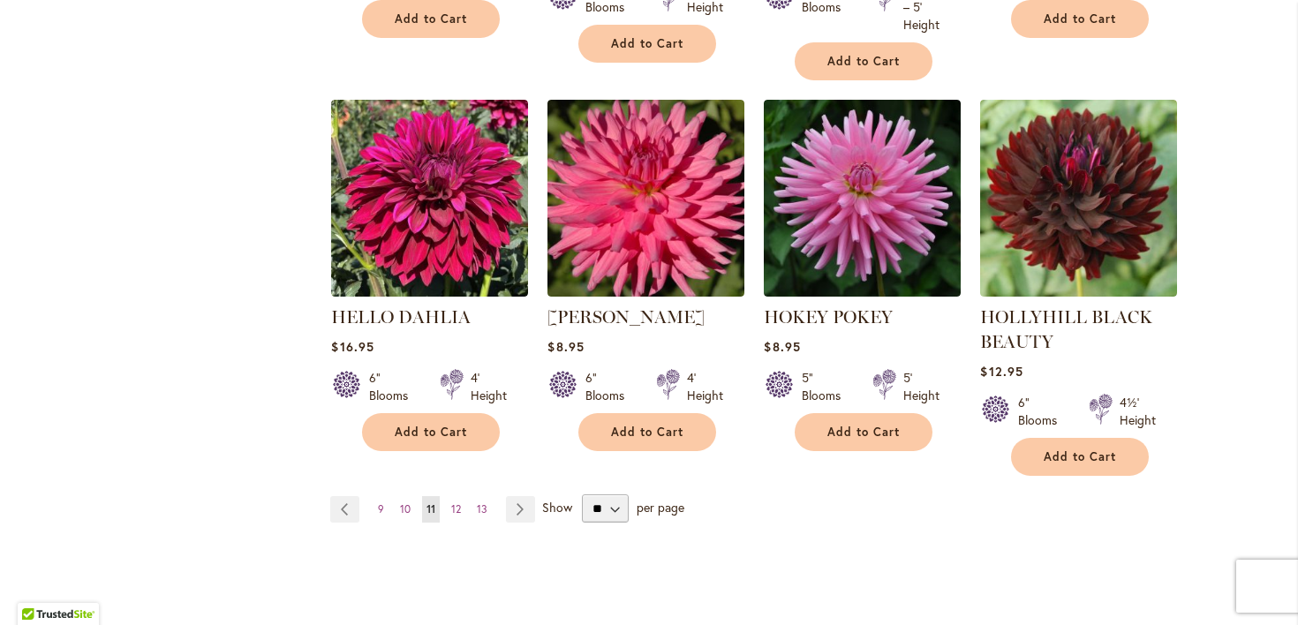
scroll to position [1535, 0]
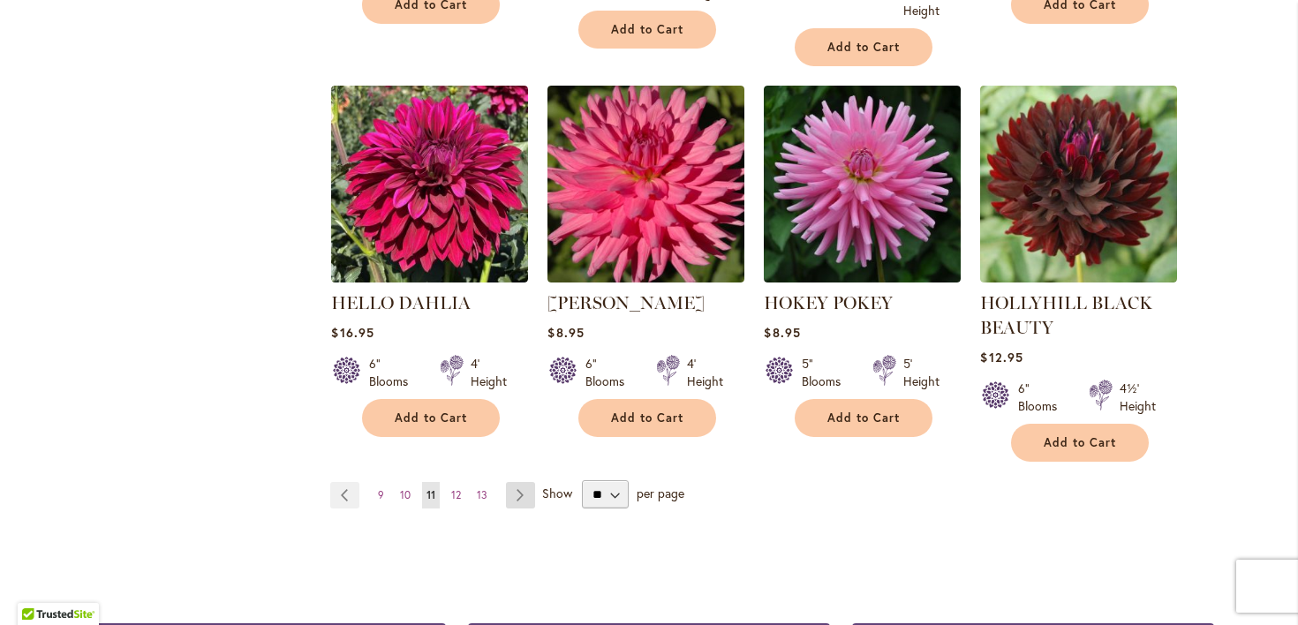
click at [531, 509] on link "Page Next" at bounding box center [520, 495] width 29 height 26
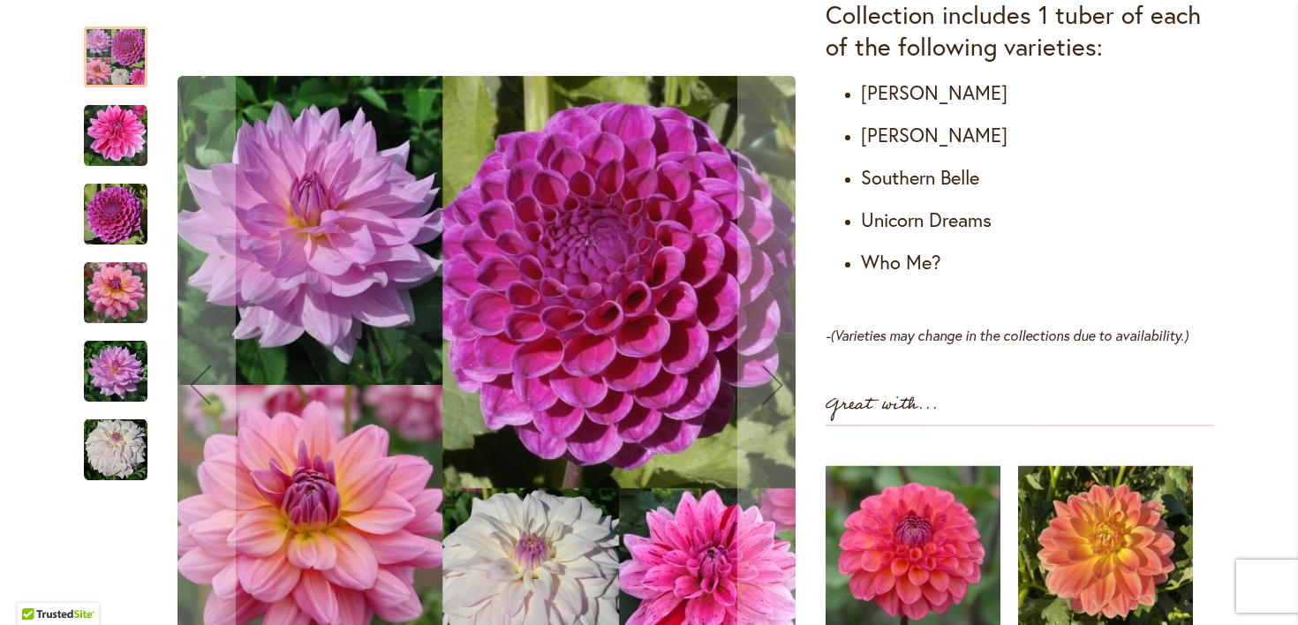
scroll to position [1171, 0]
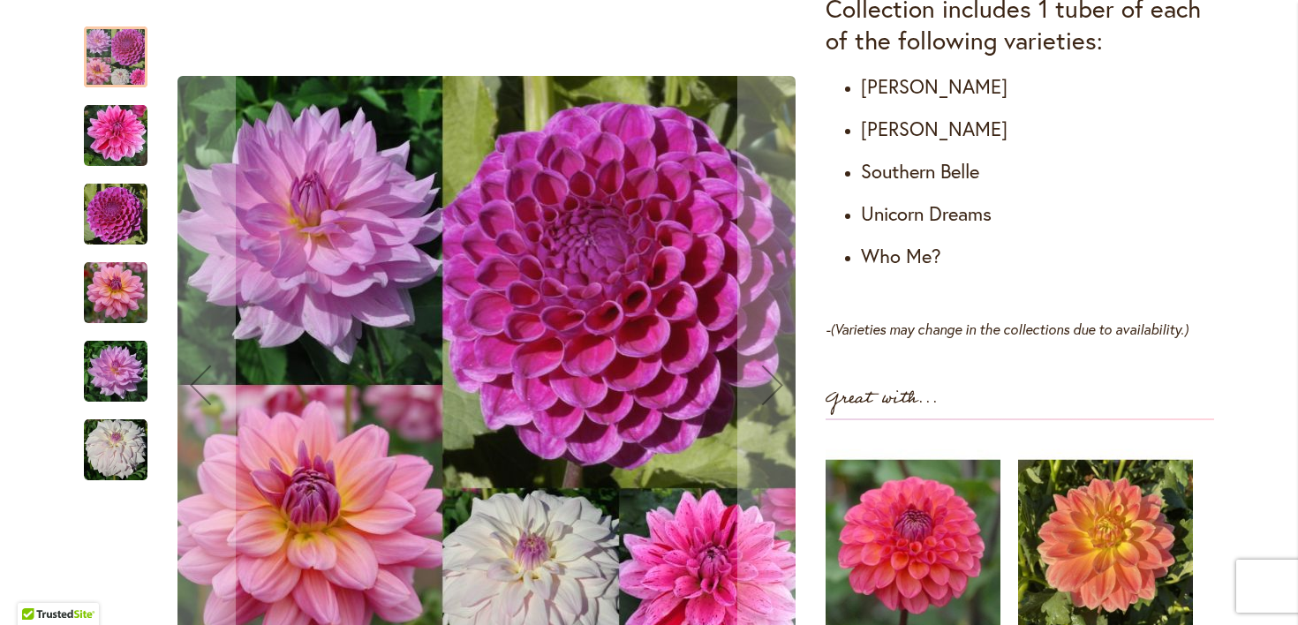
click at [95, 451] on img "WHO ME?" at bounding box center [116, 451] width 64 height 64
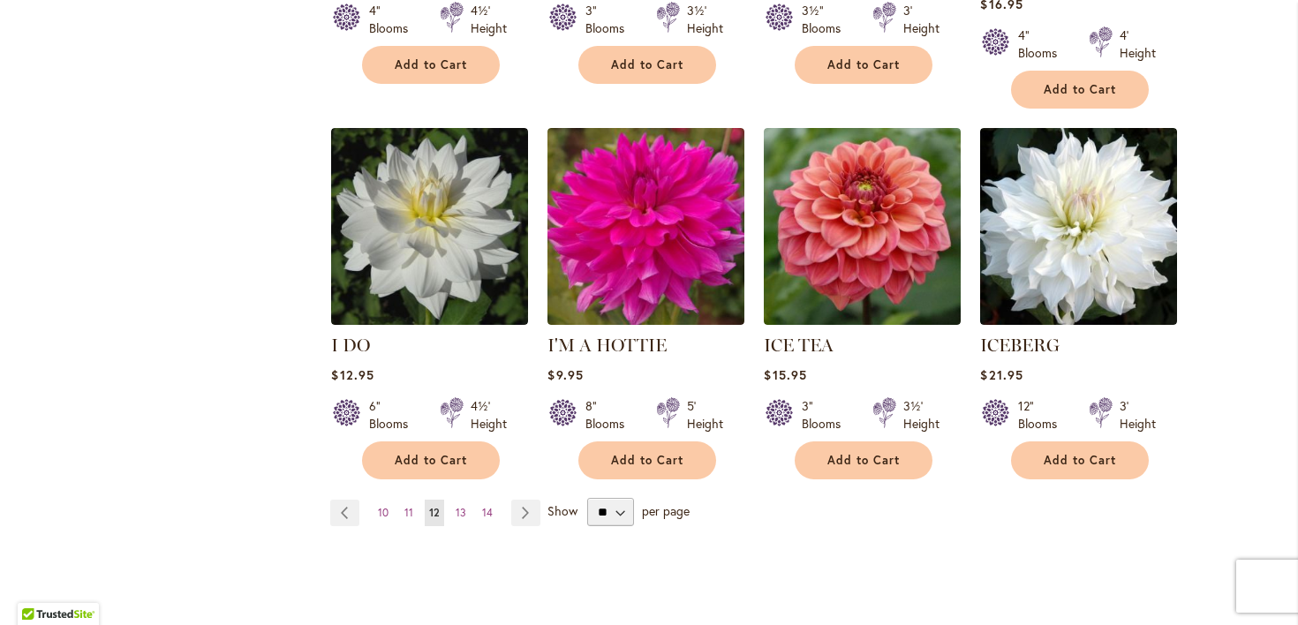
scroll to position [1451, 0]
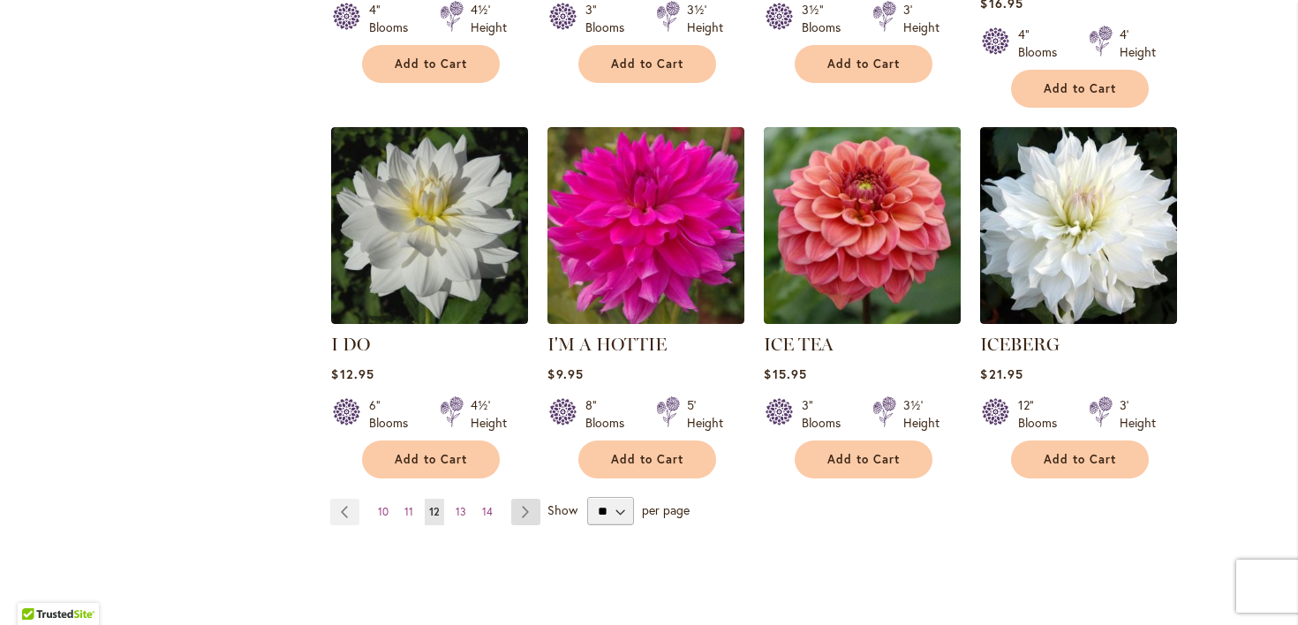
click at [531, 521] on link "Page Next" at bounding box center [525, 512] width 29 height 26
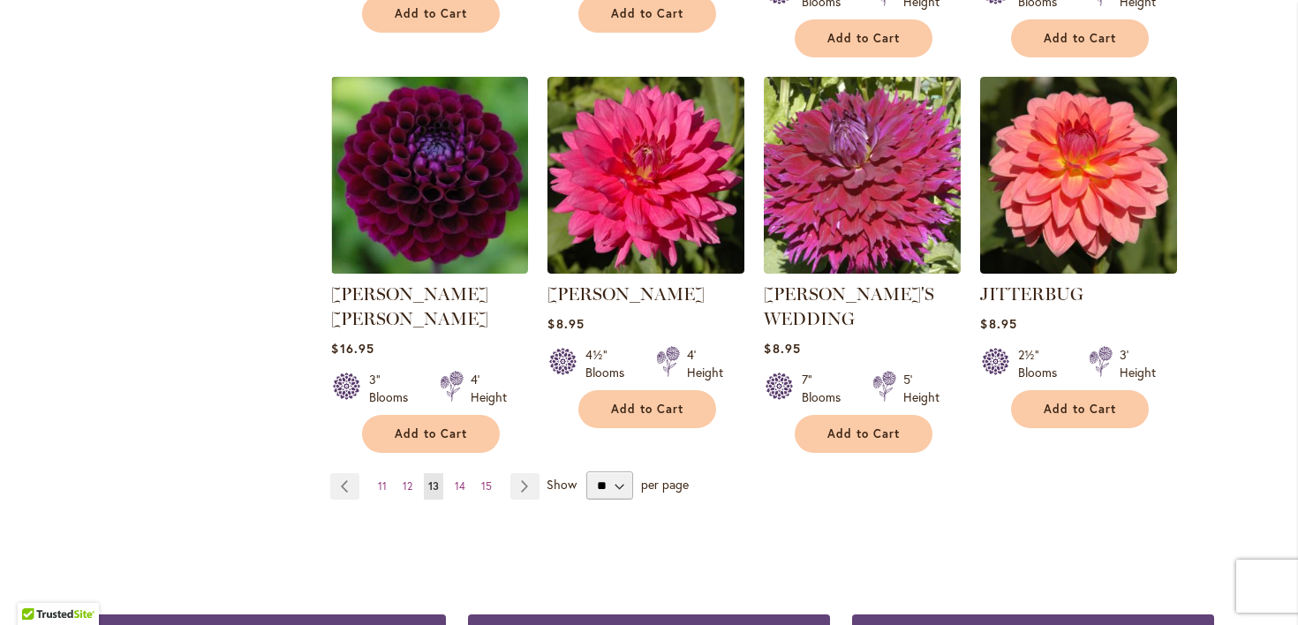
scroll to position [1520, 0]
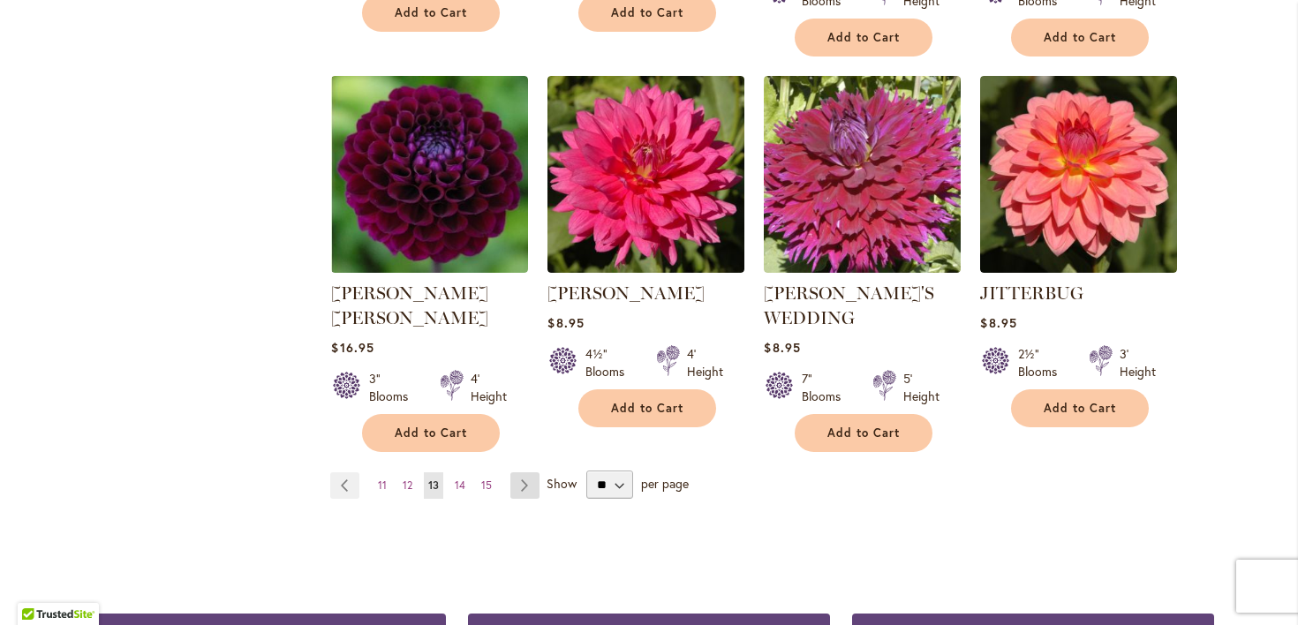
click at [531, 499] on link "Page Next" at bounding box center [525, 486] width 29 height 26
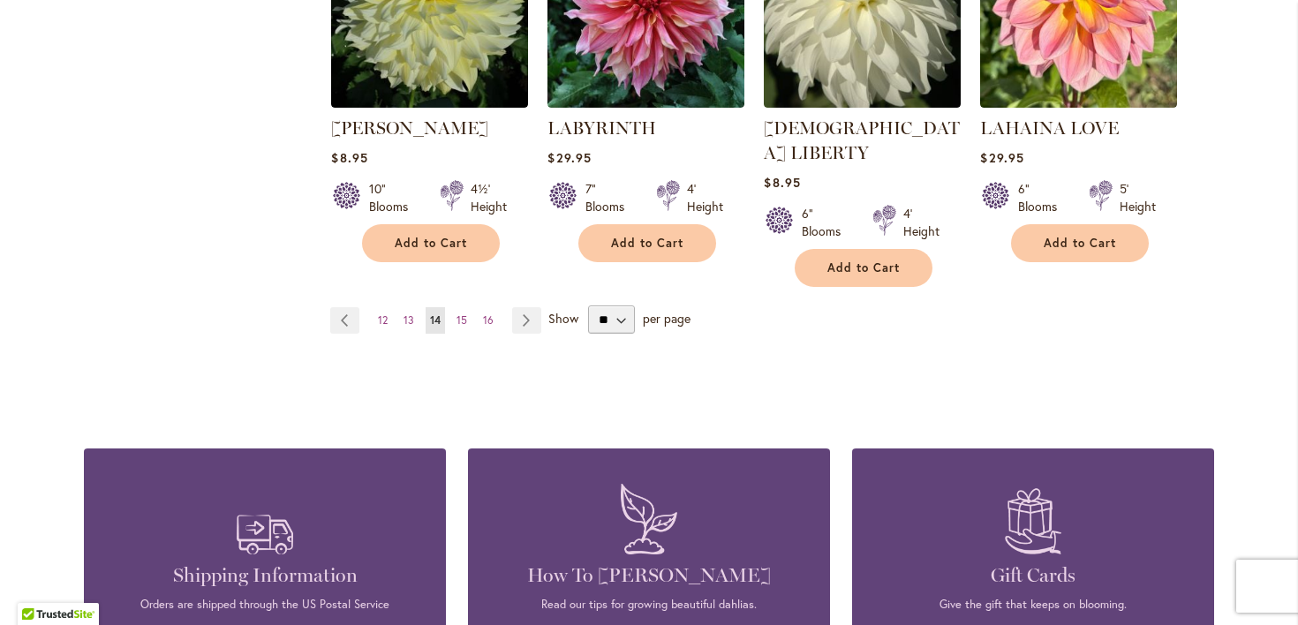
scroll to position [1647, 0]
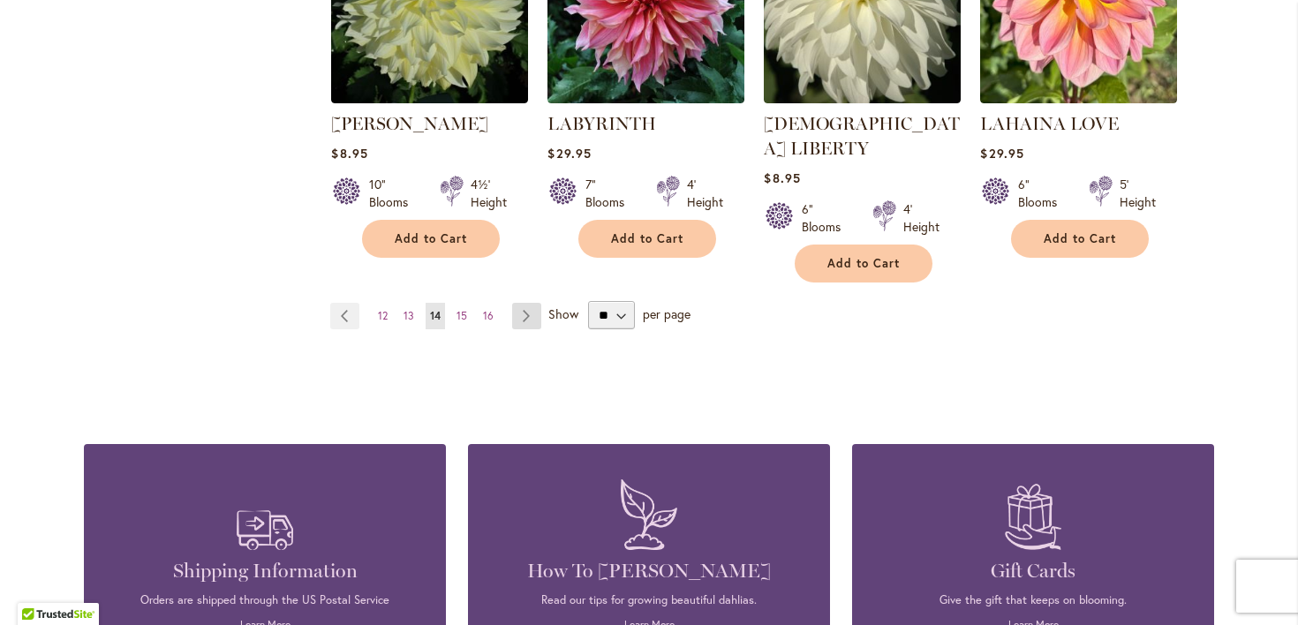
click at [531, 329] on link "Page Next" at bounding box center [526, 316] width 29 height 26
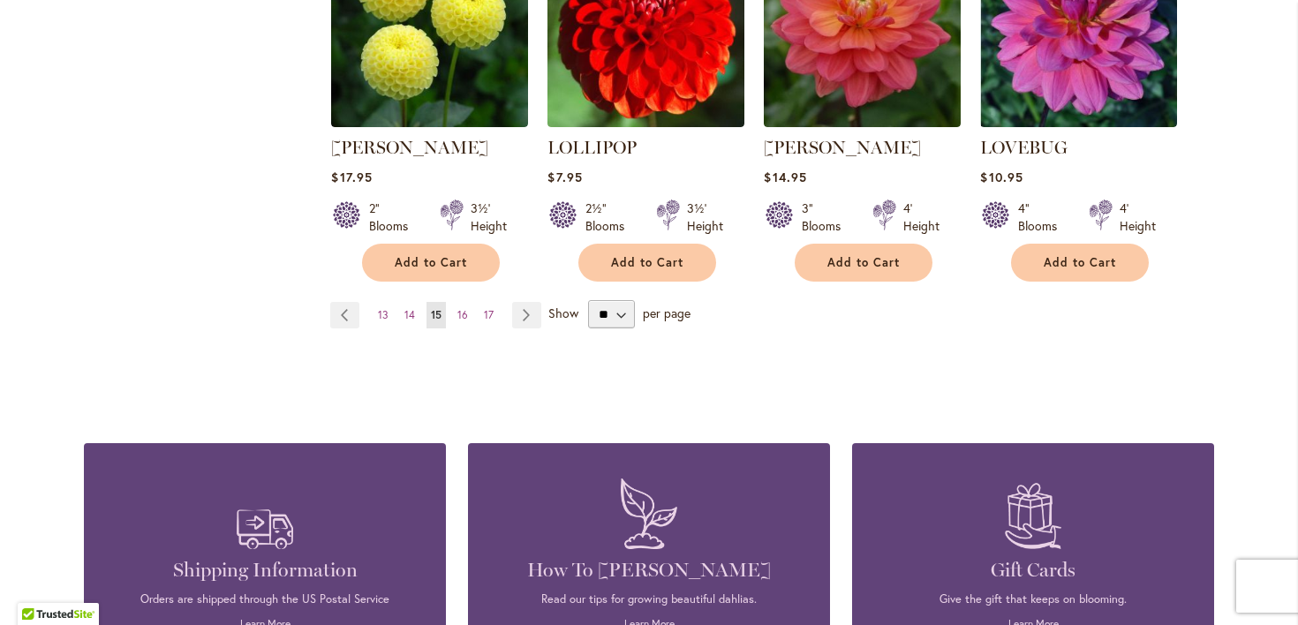
scroll to position [1674, 0]
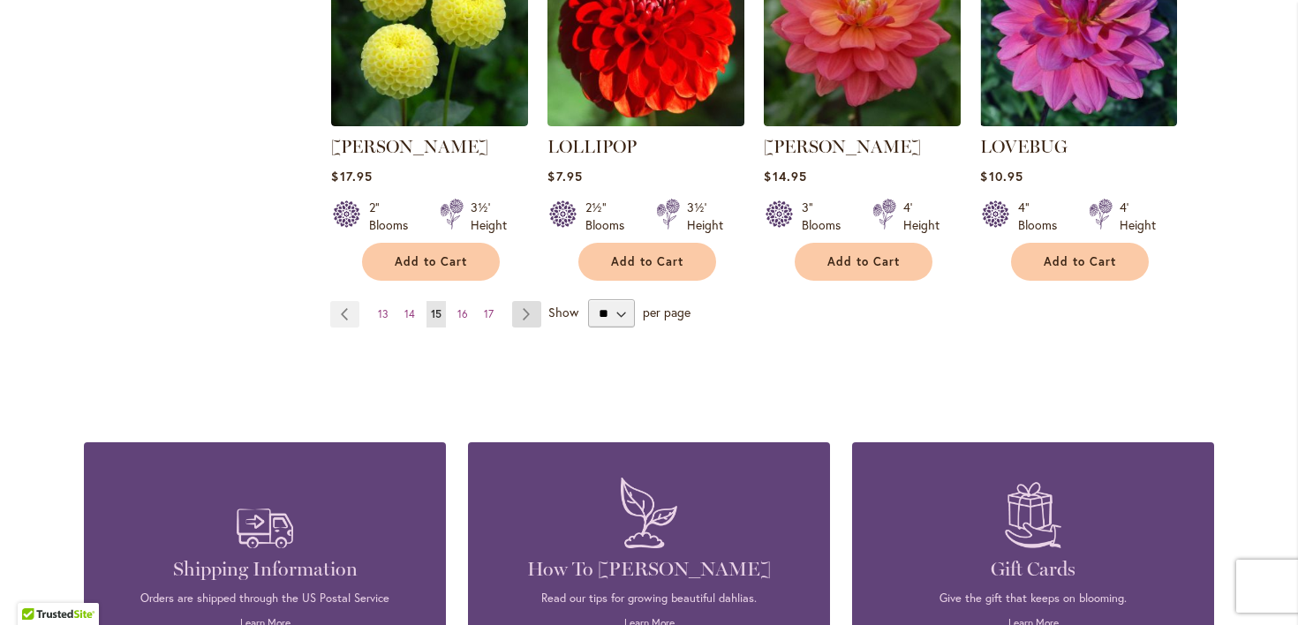
click at [531, 316] on link "Page Next" at bounding box center [526, 314] width 29 height 26
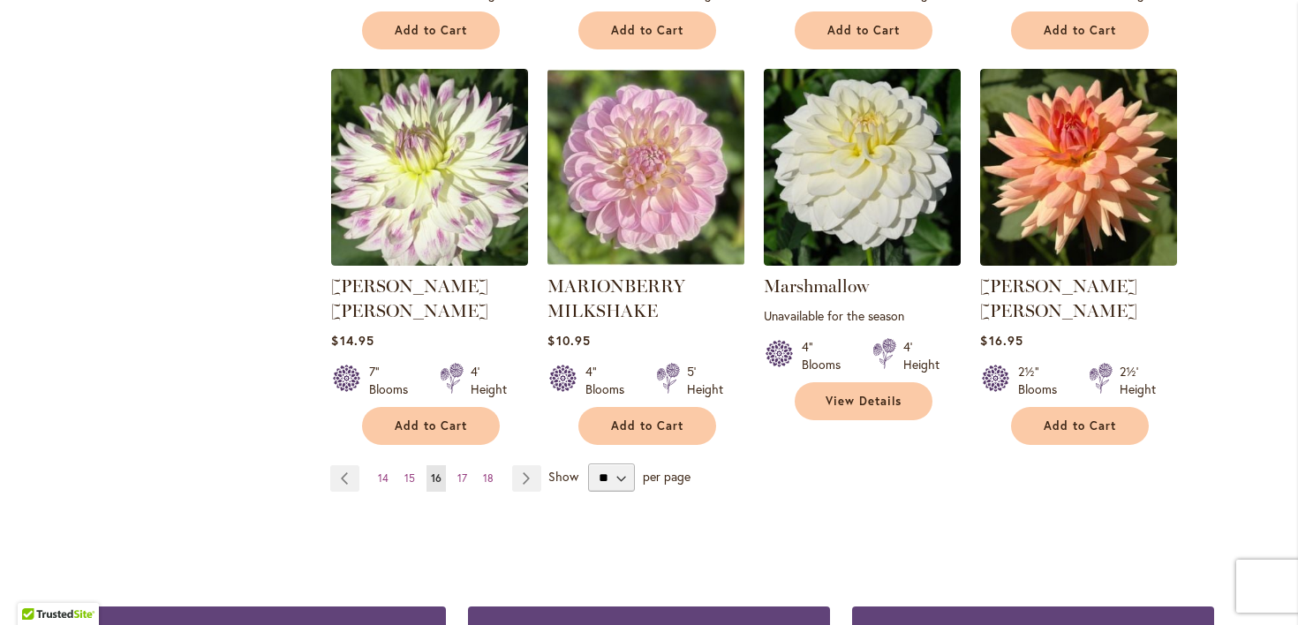
scroll to position [1510, 0]
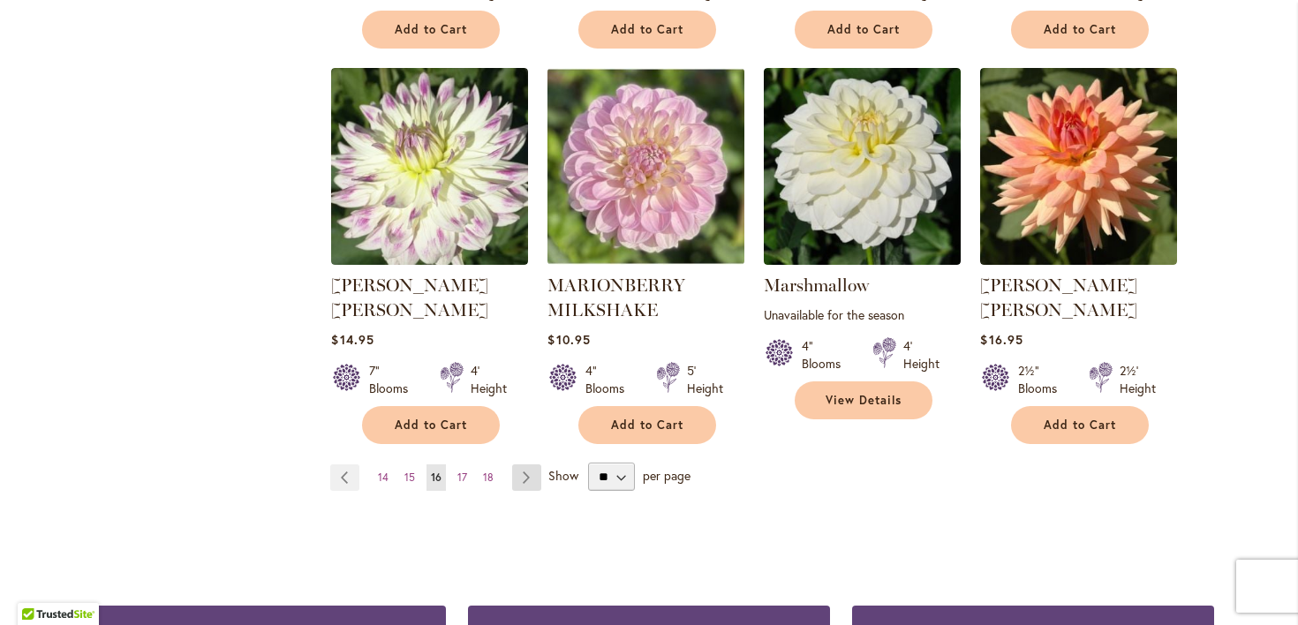
click at [533, 491] on link "Page Next" at bounding box center [526, 478] width 29 height 26
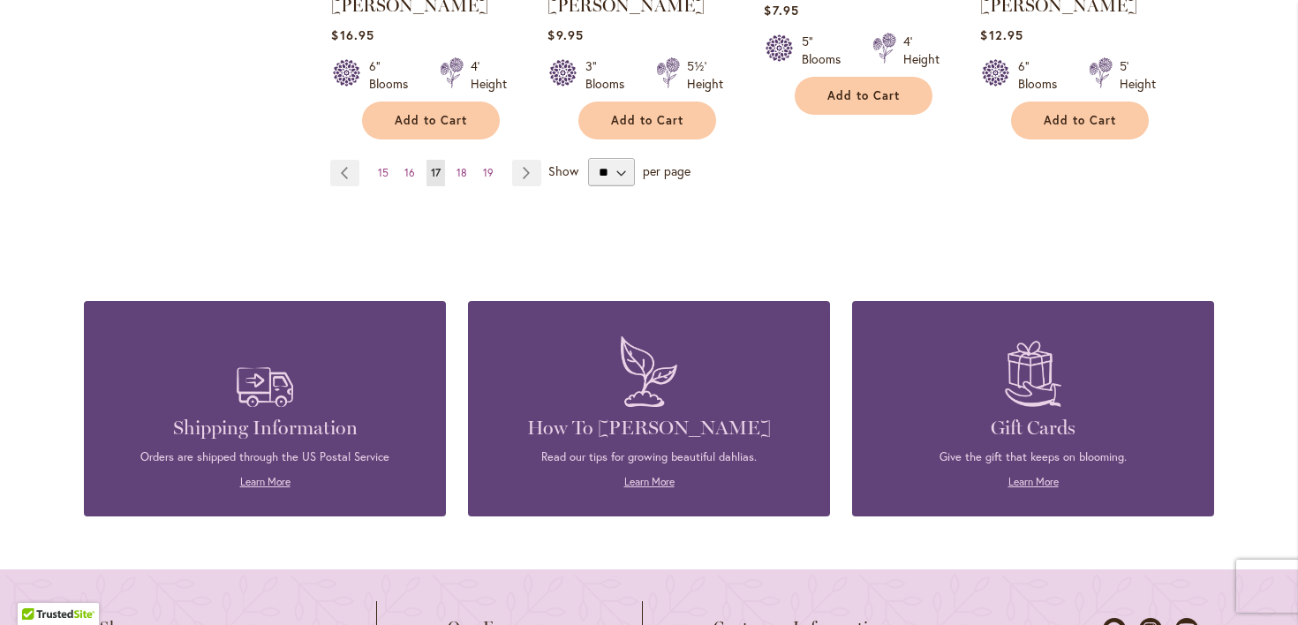
scroll to position [1822, 0]
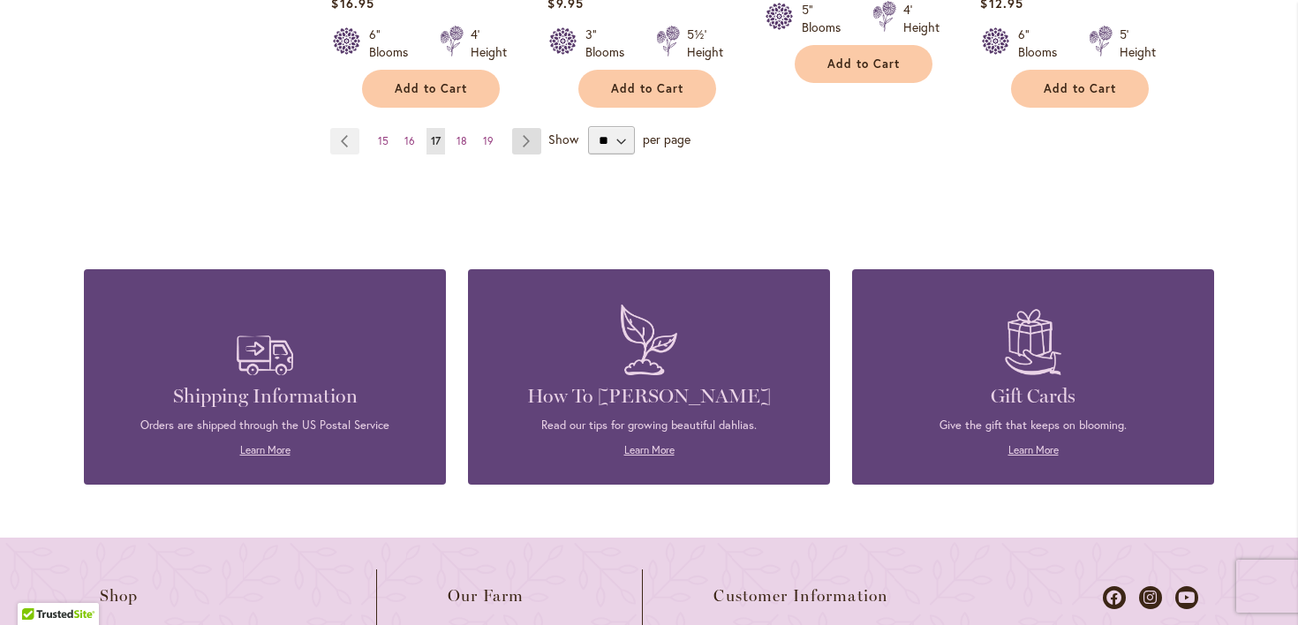
click at [538, 155] on link "Page Next" at bounding box center [526, 141] width 29 height 26
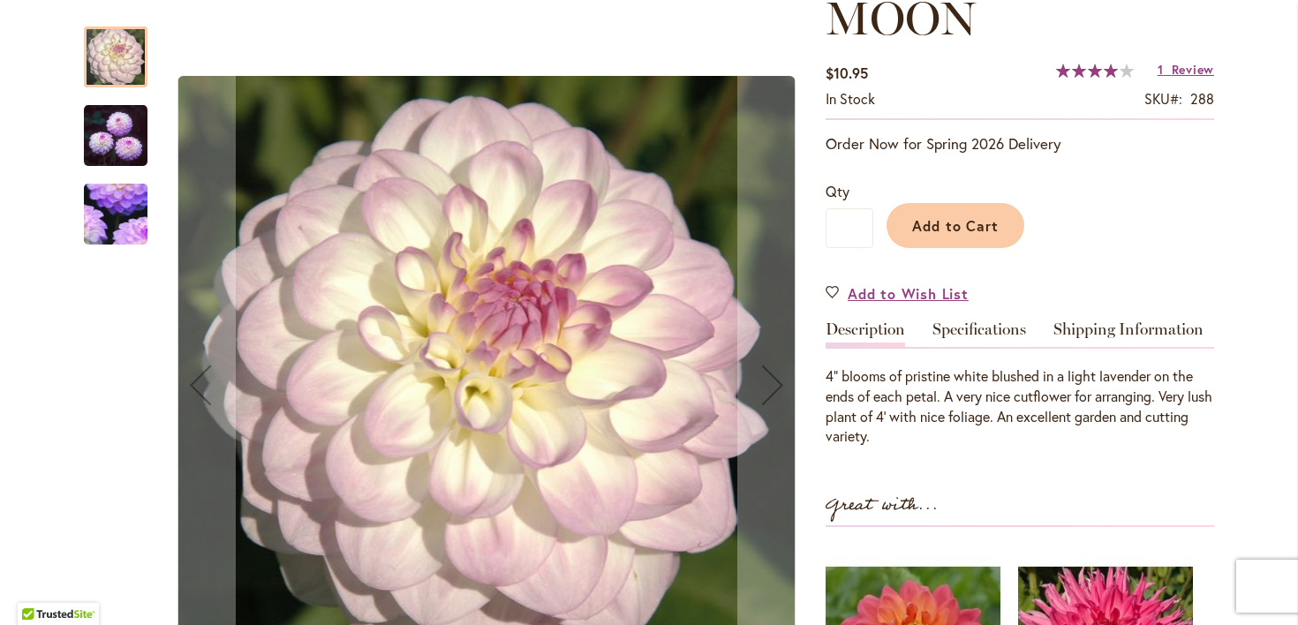
scroll to position [336, 0]
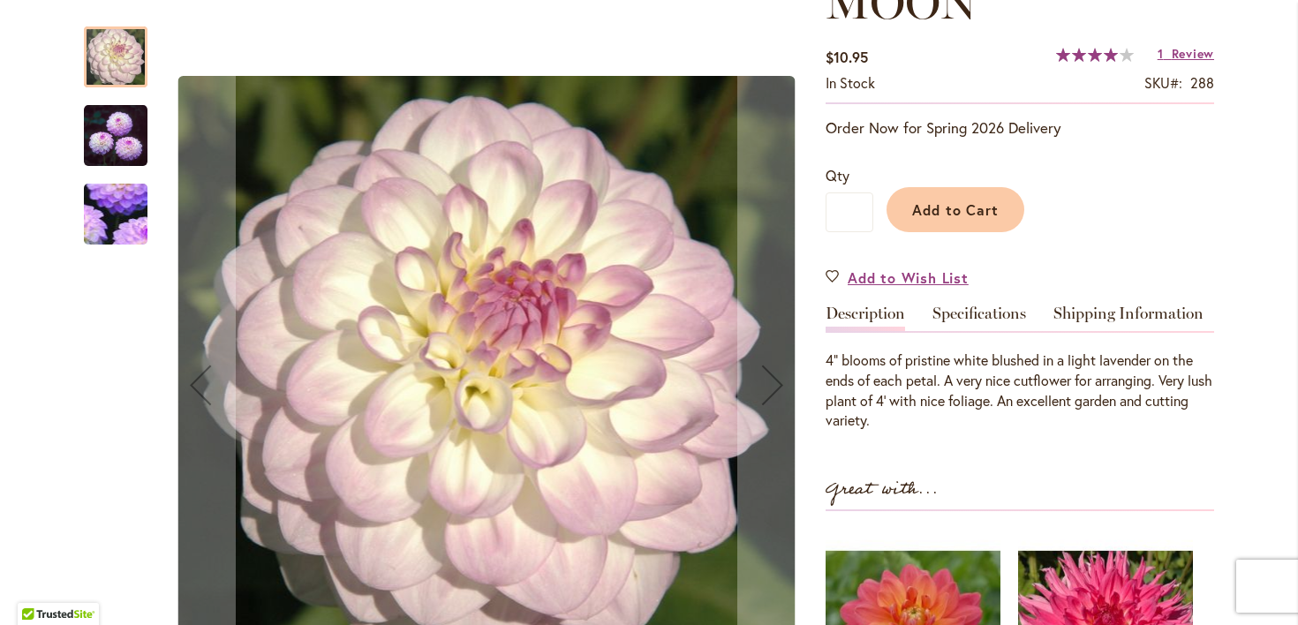
click at [104, 138] on img "MIDNIGHT MOON" at bounding box center [116, 135] width 64 height 65
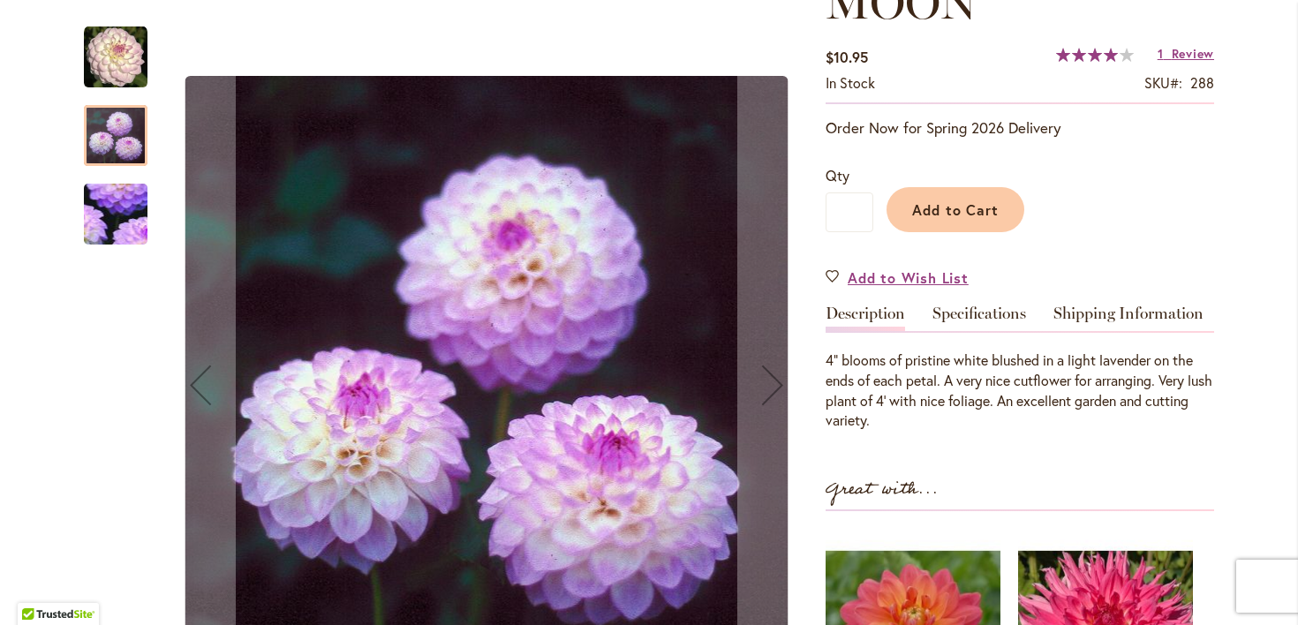
click at [108, 197] on img "MIDNIGHT MOON" at bounding box center [116, 215] width 125 height 122
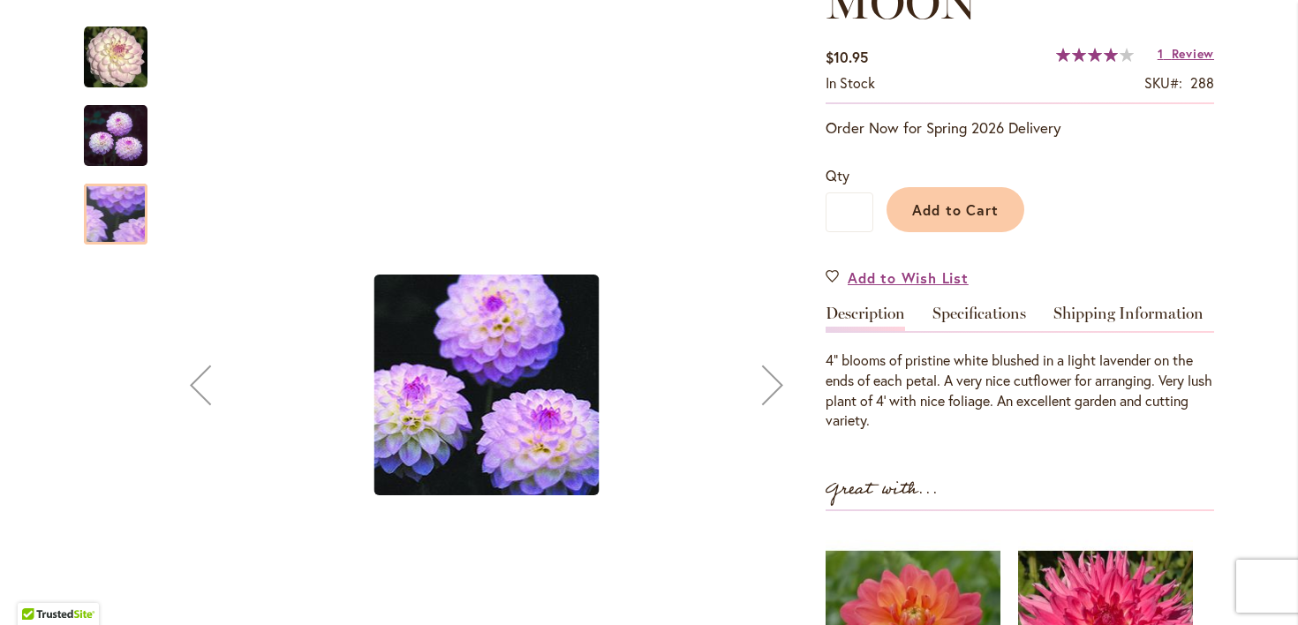
click at [117, 140] on img "MIDNIGHT MOON" at bounding box center [116, 135] width 64 height 65
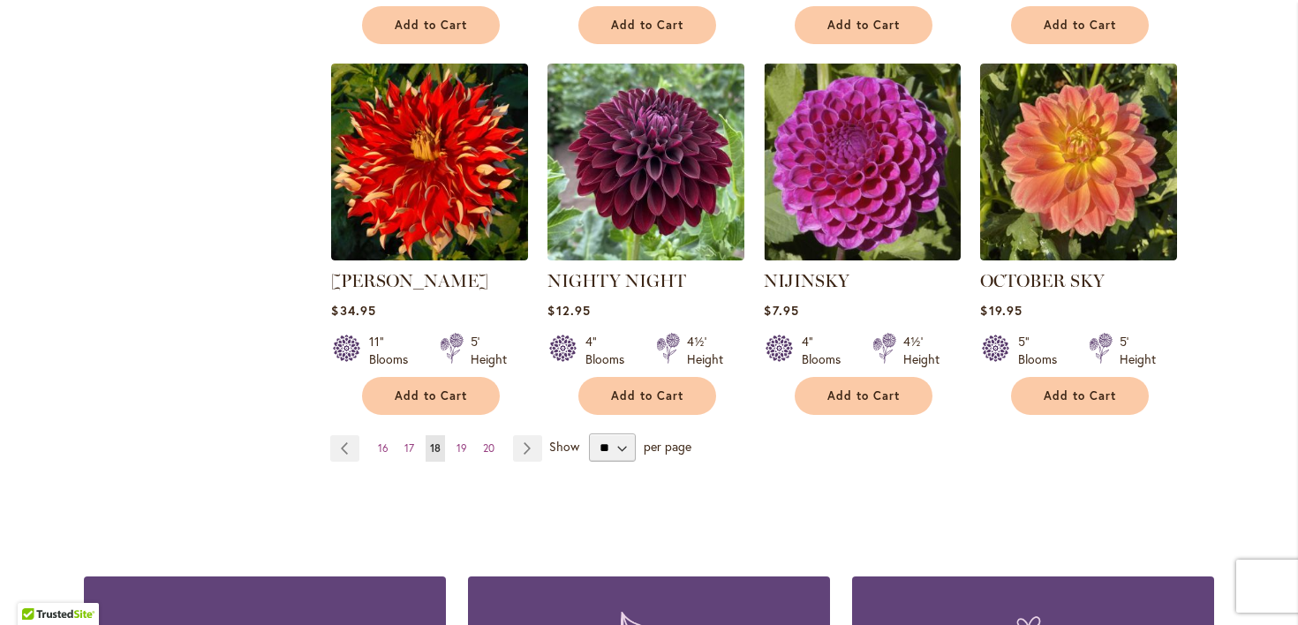
scroll to position [1516, 0]
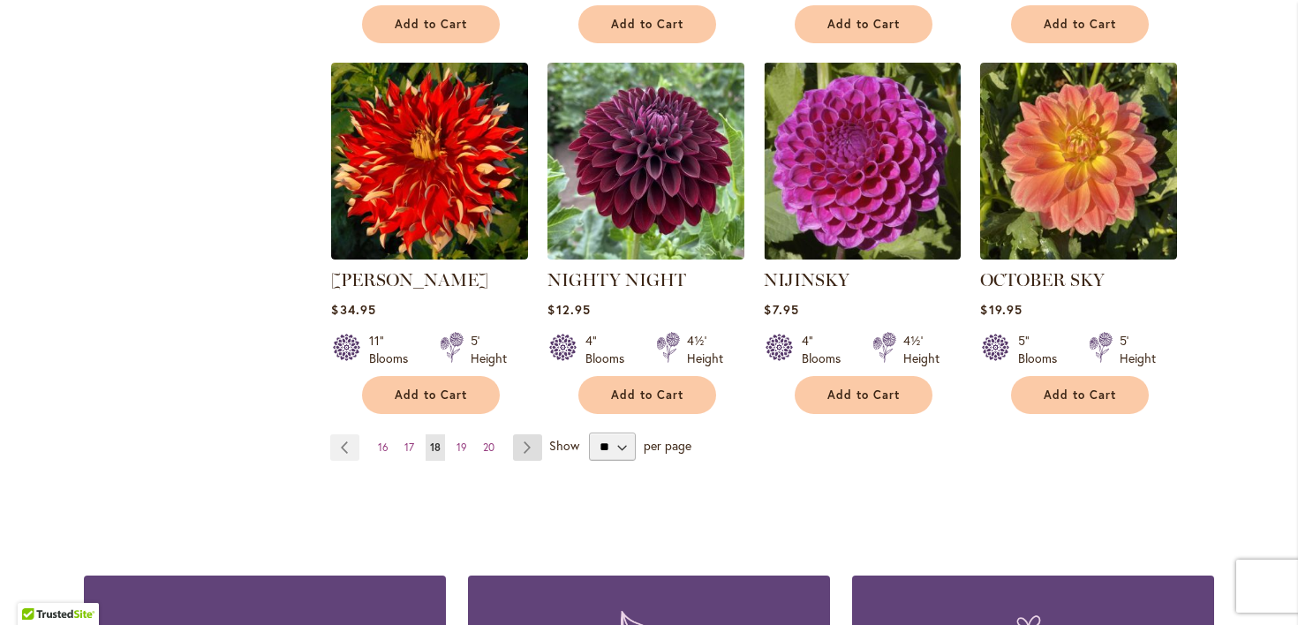
click at [528, 461] on link "Page Next" at bounding box center [527, 448] width 29 height 26
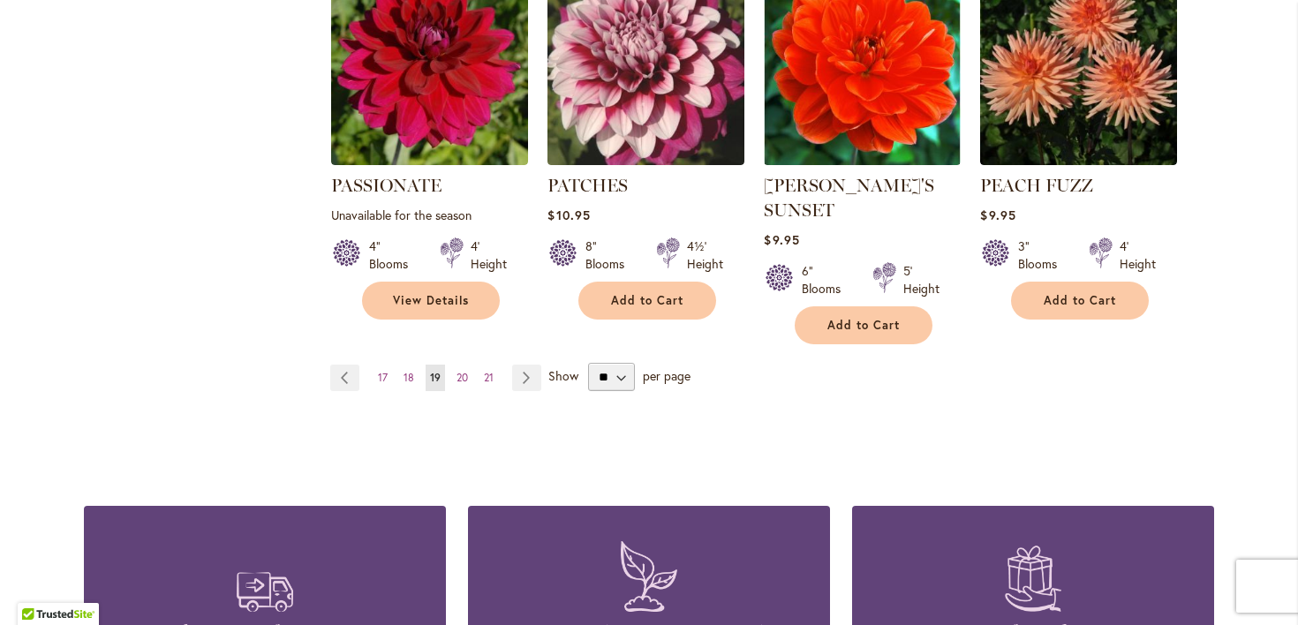
scroll to position [1619, 0]
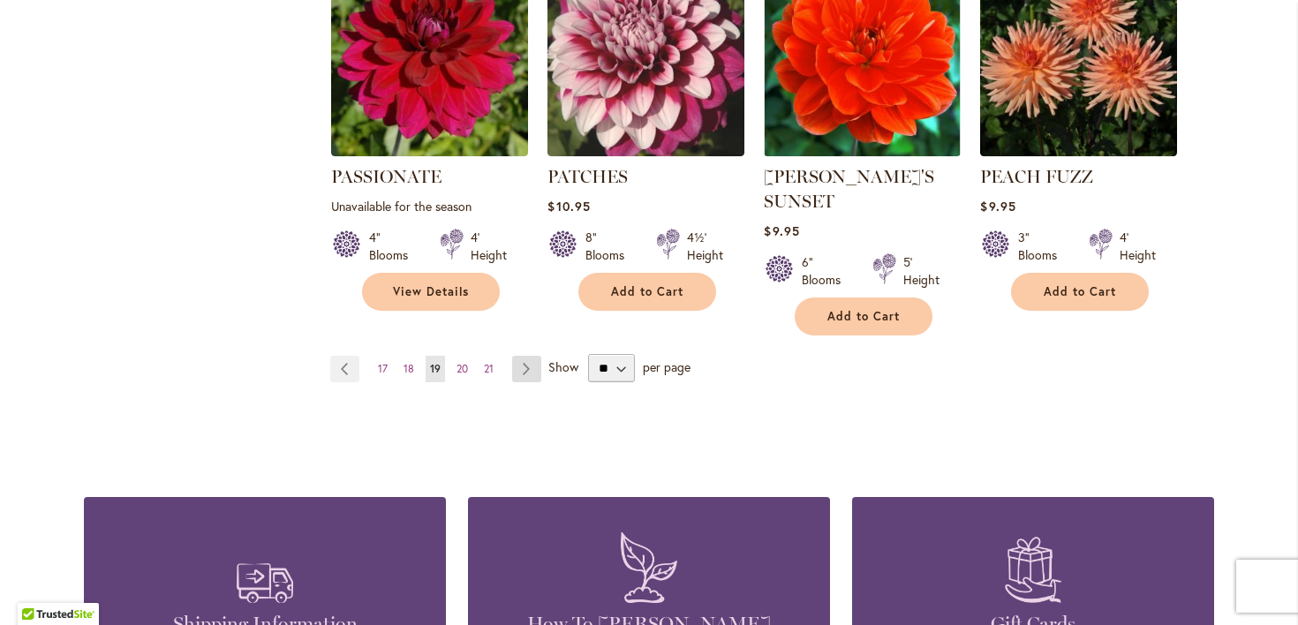
click at [534, 378] on link "Page Next" at bounding box center [526, 369] width 29 height 26
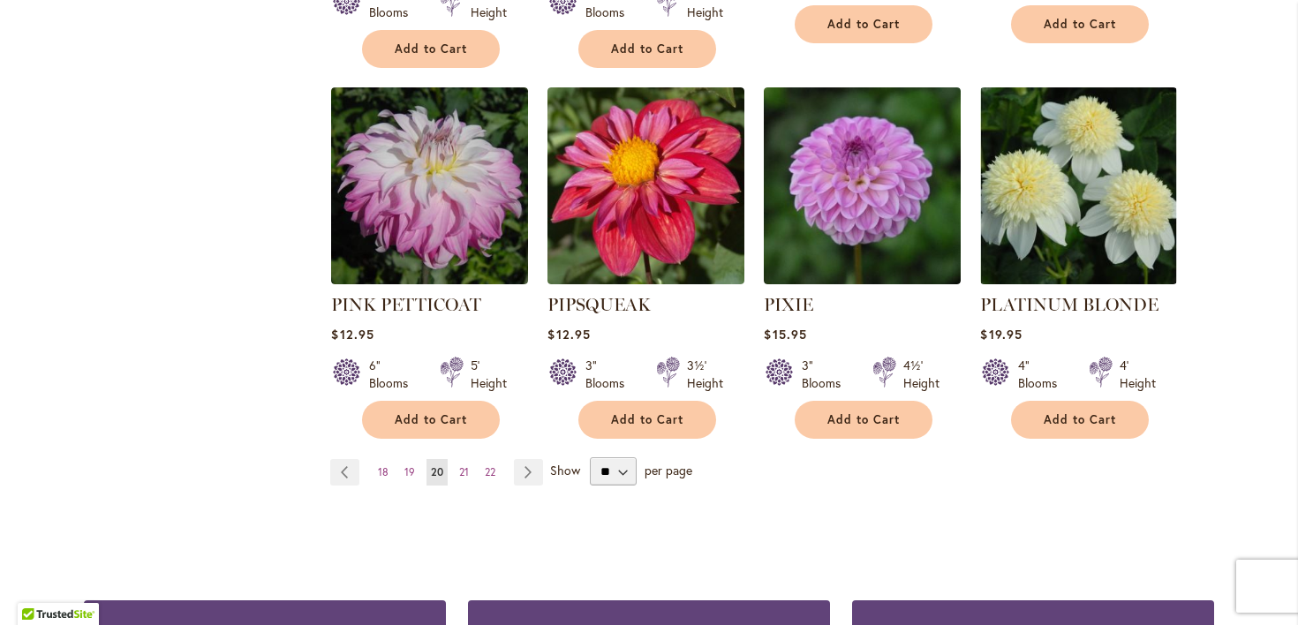
scroll to position [1541, 0]
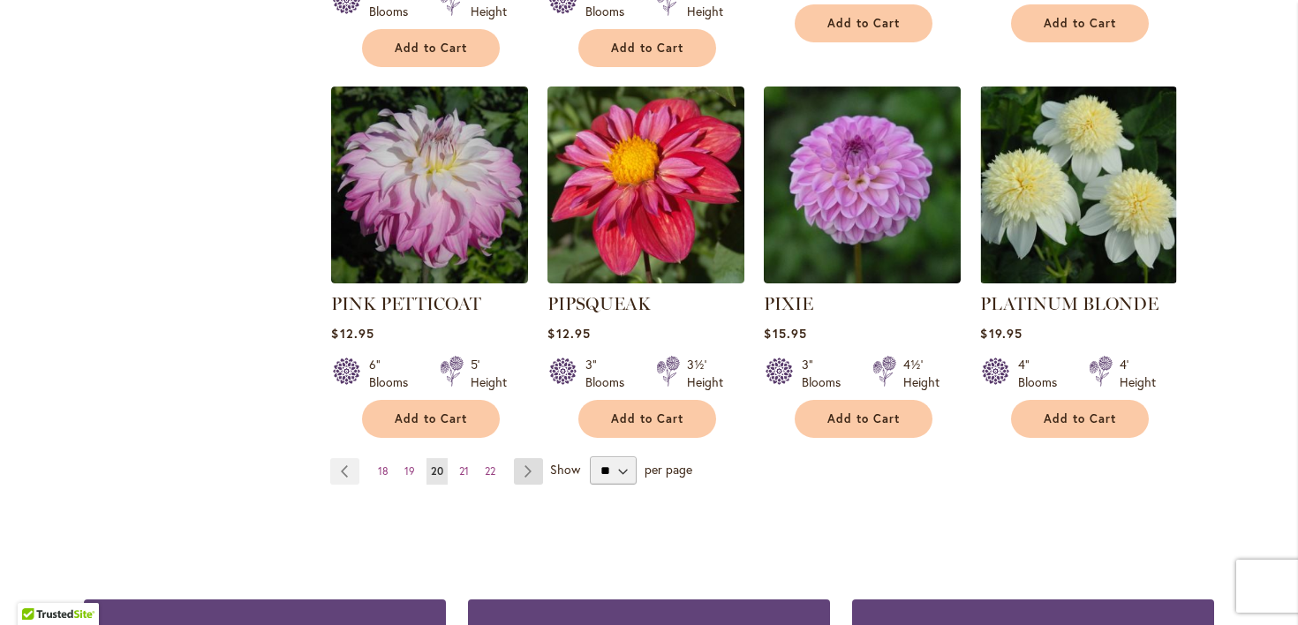
click at [532, 485] on link "Page Next" at bounding box center [528, 471] width 29 height 26
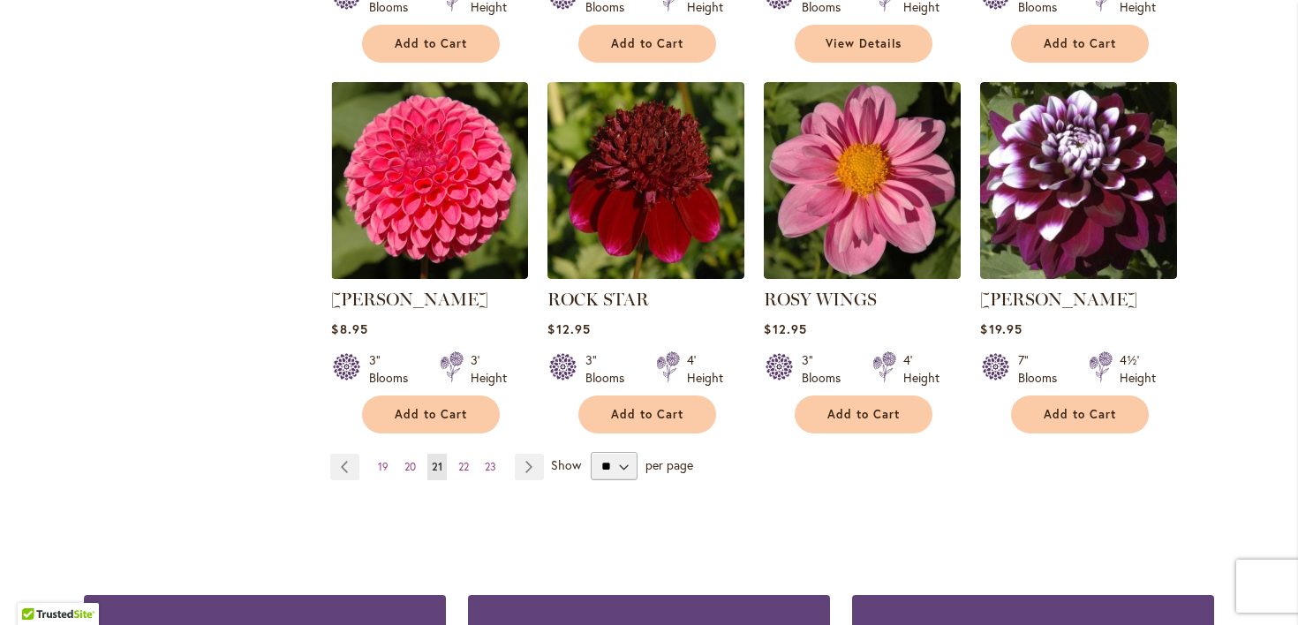
scroll to position [1502, 0]
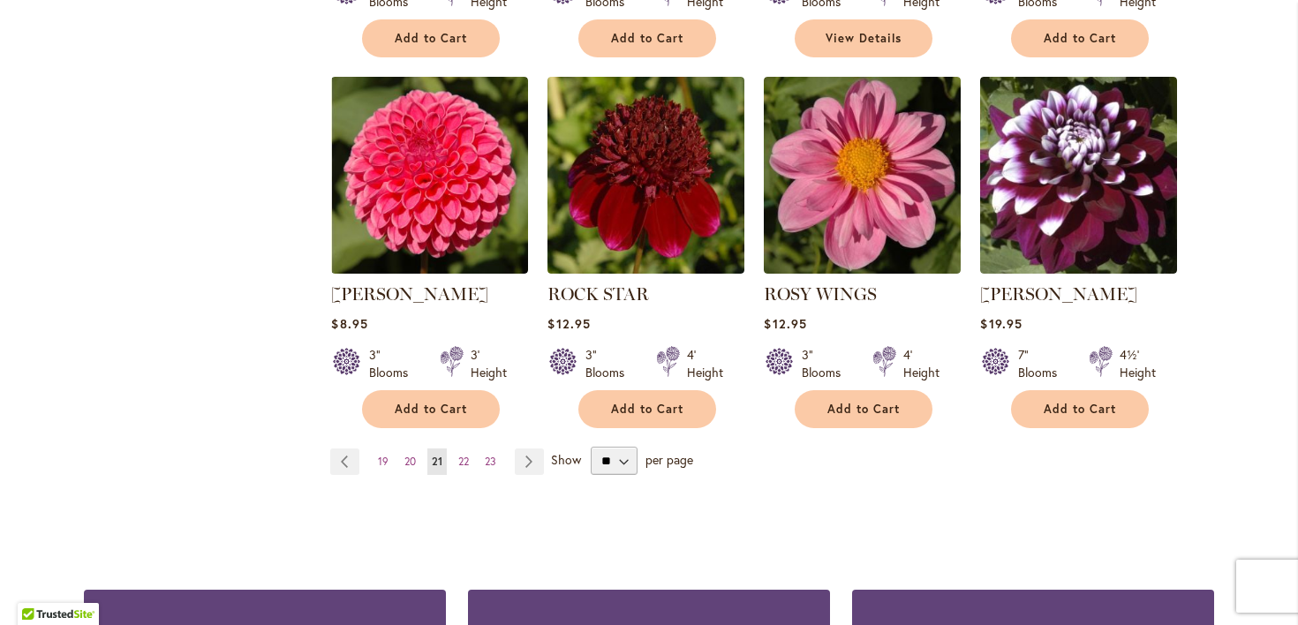
click at [532, 475] on link "Page Next" at bounding box center [529, 462] width 29 height 26
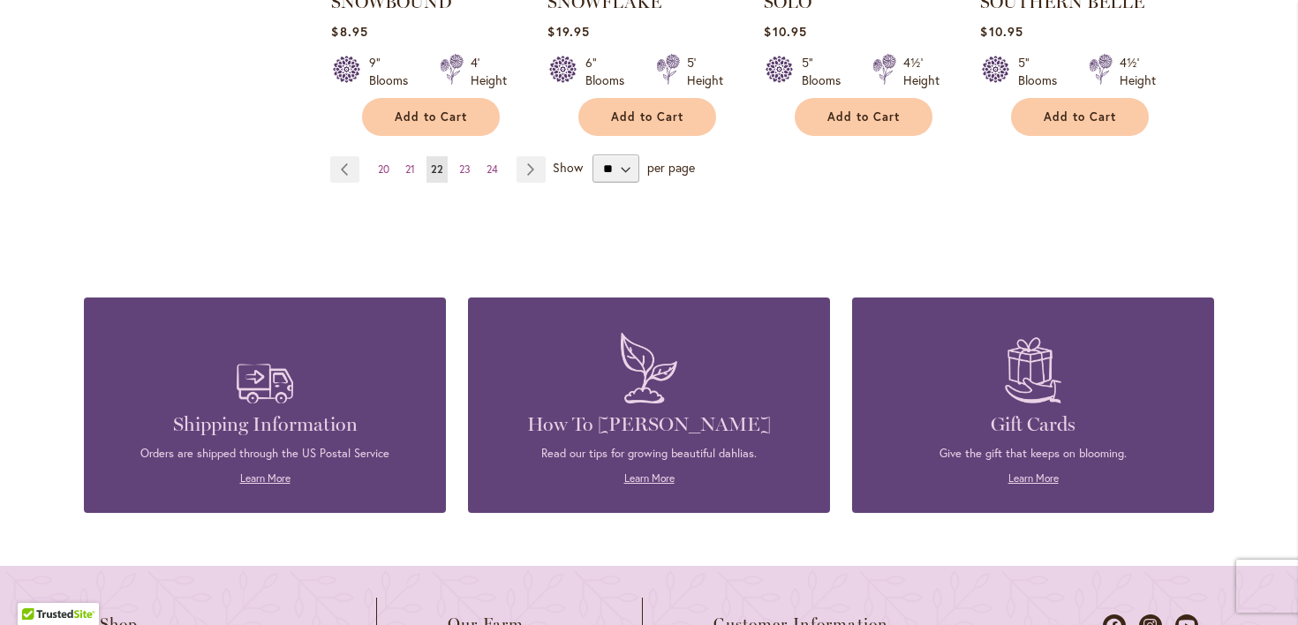
scroll to position [1797, 0]
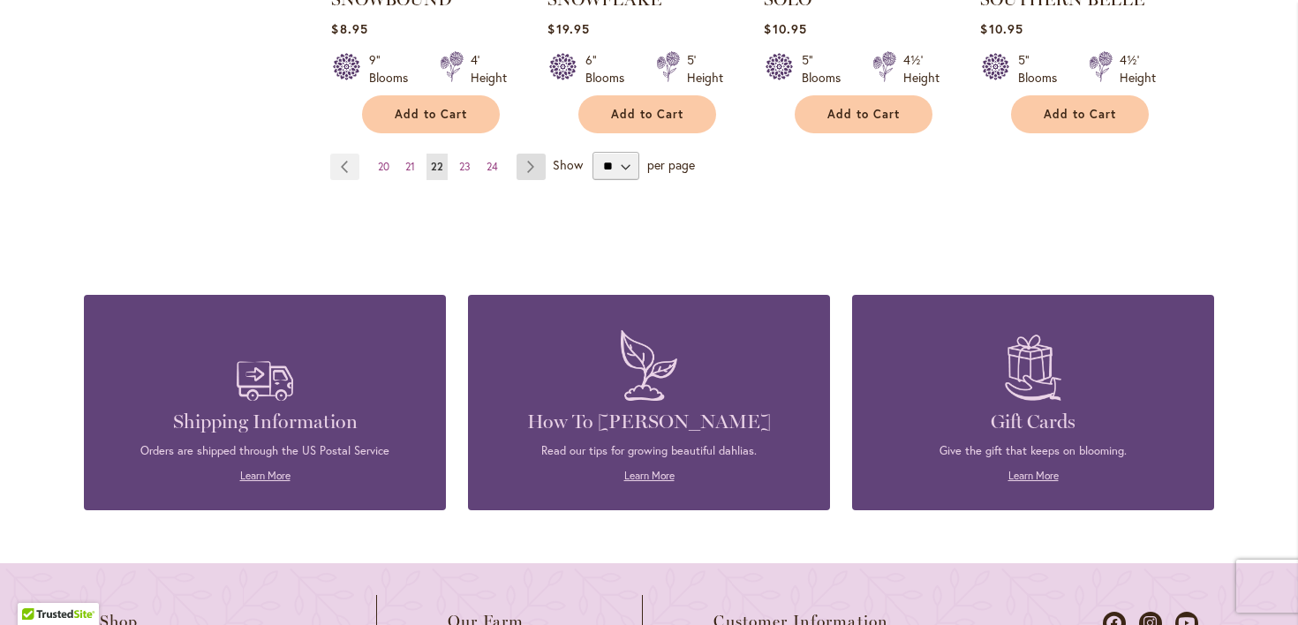
click at [541, 180] on link "Page Next" at bounding box center [531, 167] width 29 height 26
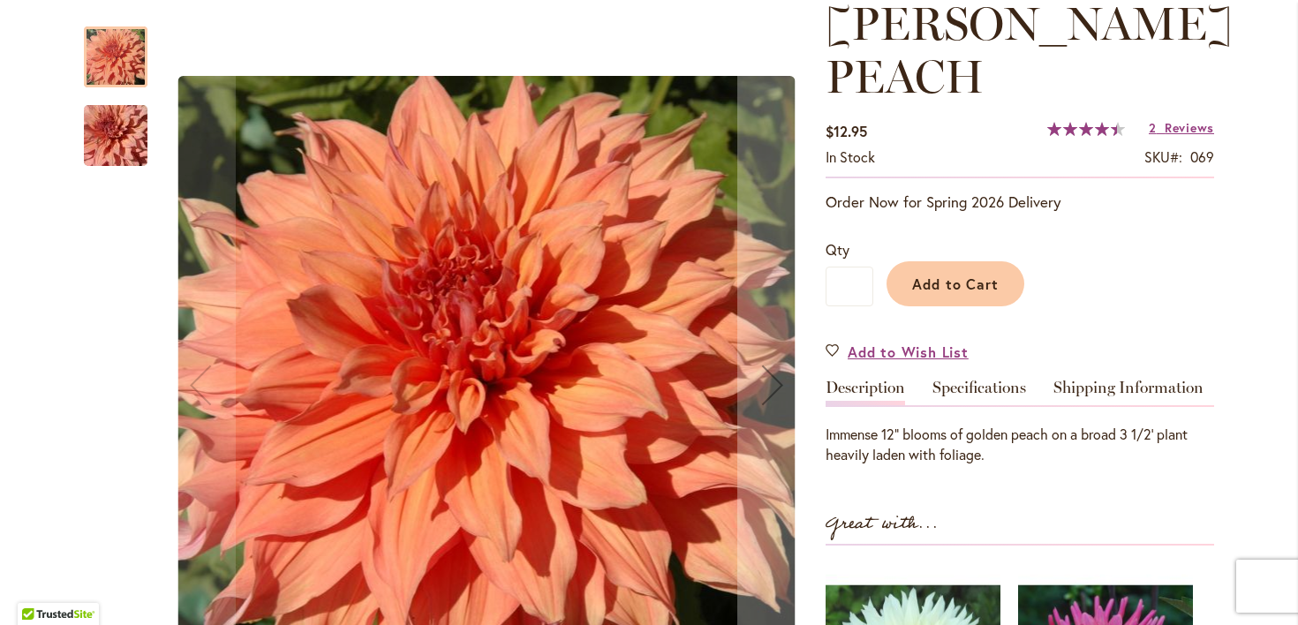
scroll to position [276, 0]
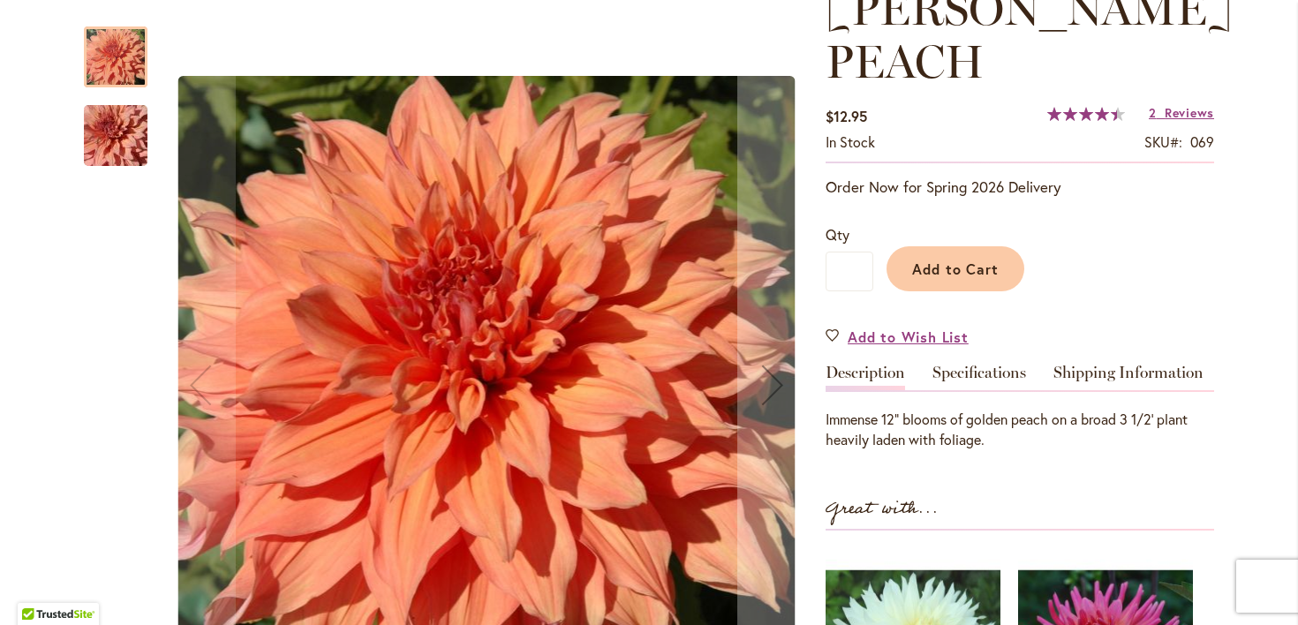
click at [123, 144] on img "Sherwood's Peach" at bounding box center [115, 136] width 127 height 85
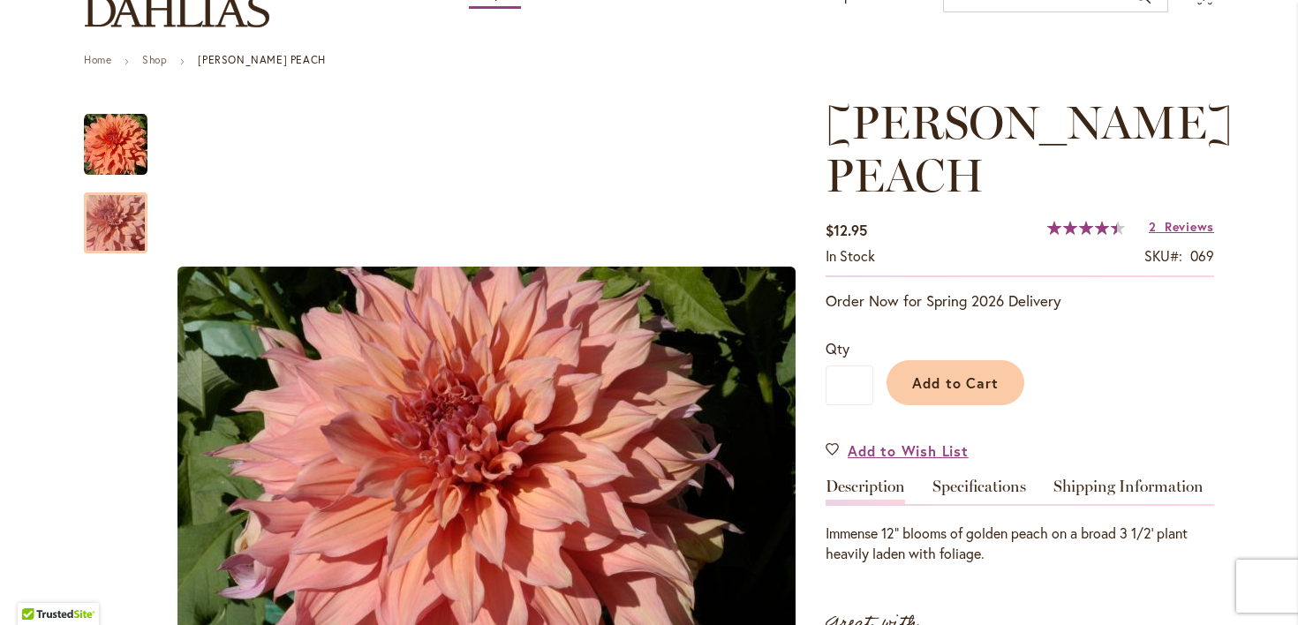
scroll to position [160, 0]
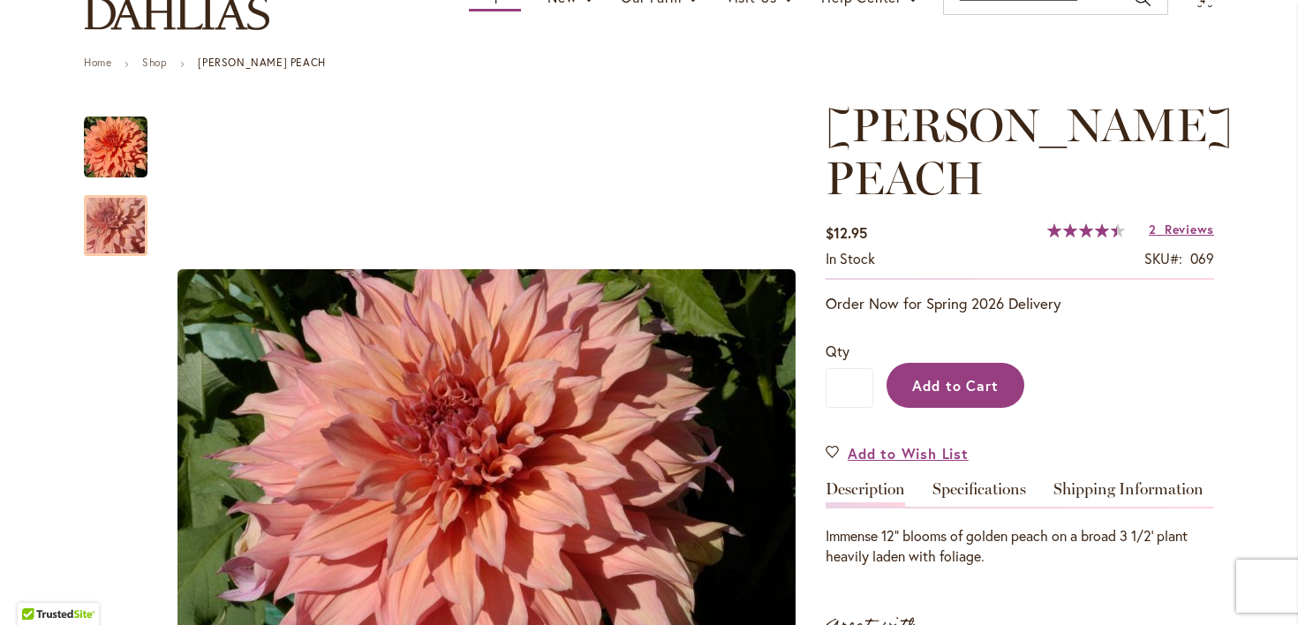
click span "Add to Cart"
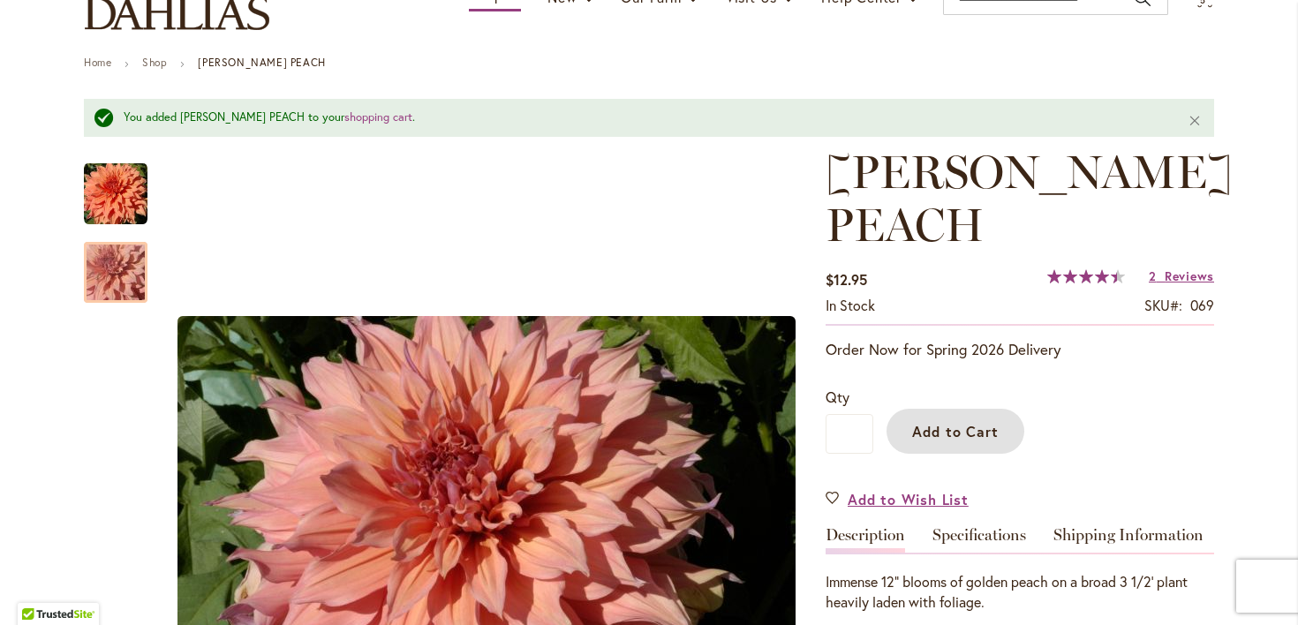
scroll to position [0, 0]
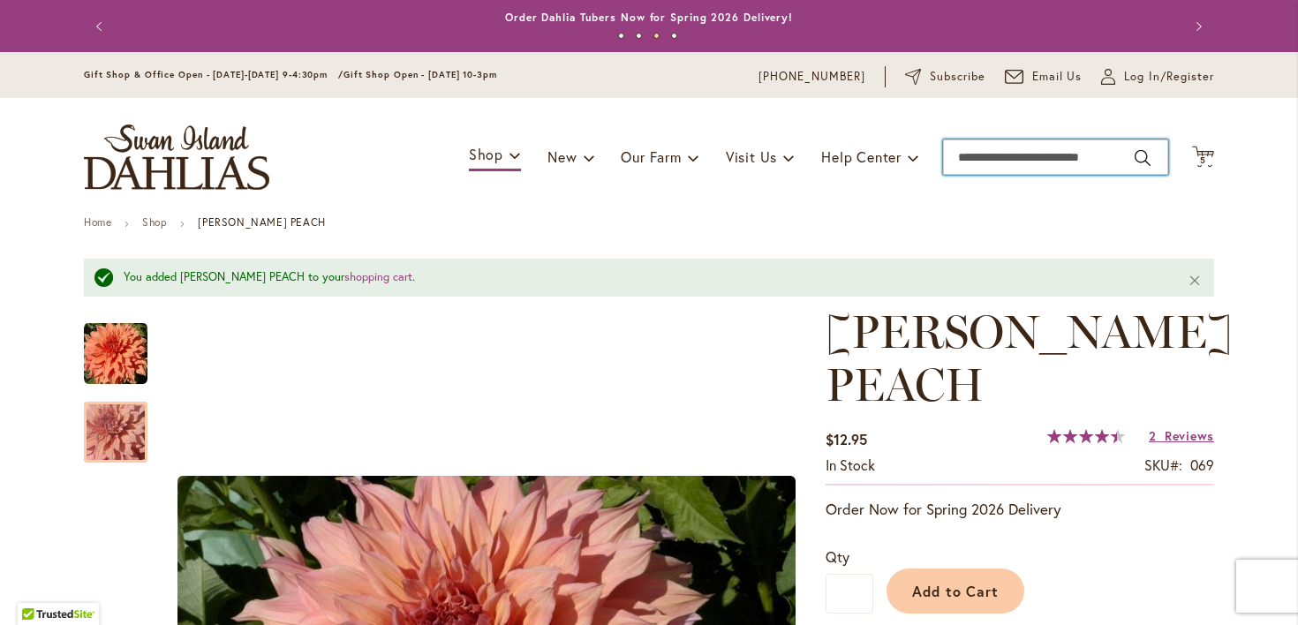
click input "Search"
type input "**********"
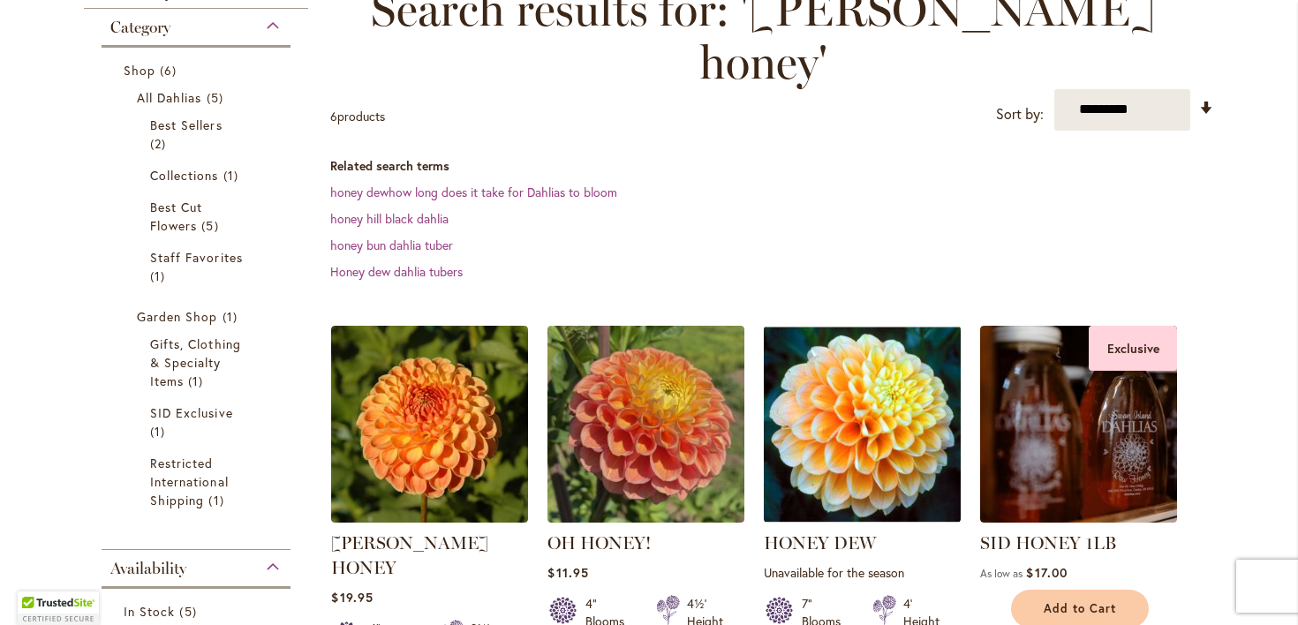
scroll to position [279, 0]
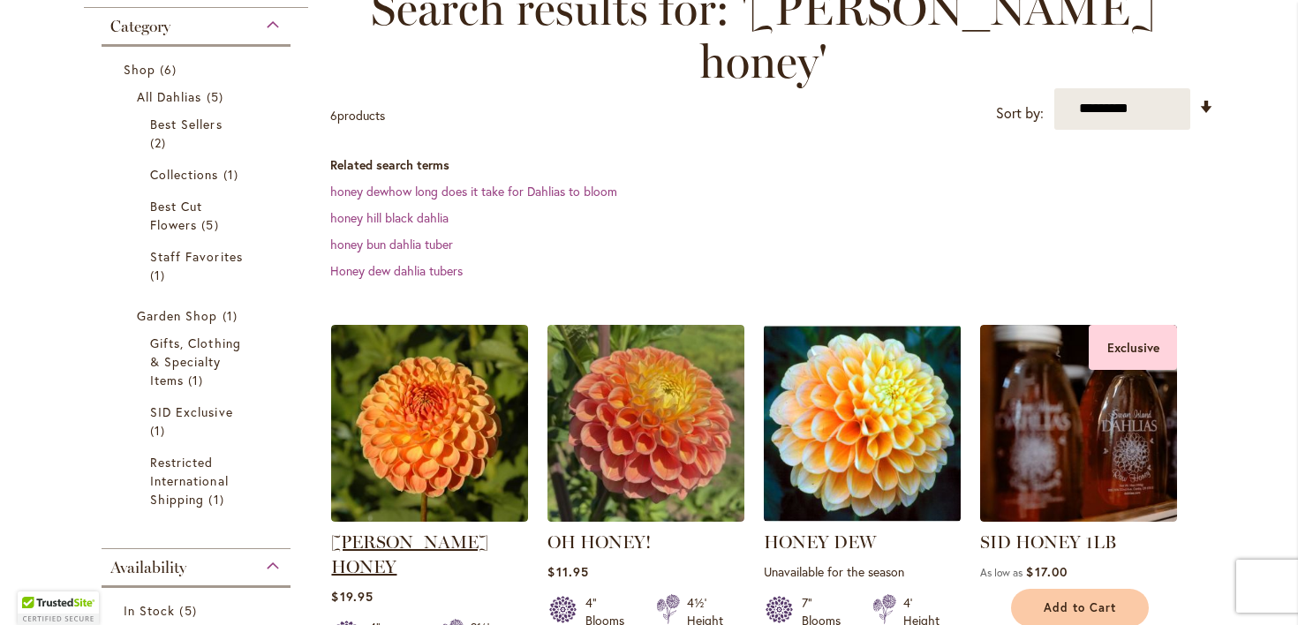
click at [454, 532] on link "[PERSON_NAME] HONEY" at bounding box center [409, 555] width 157 height 46
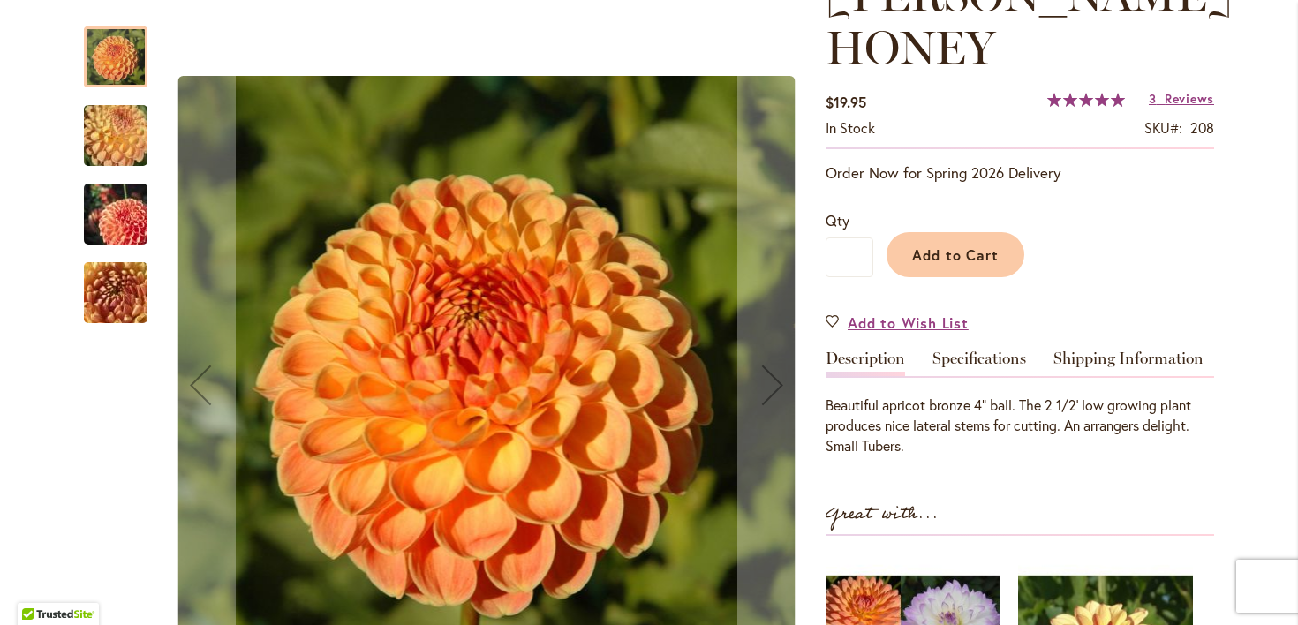
scroll to position [295, 0]
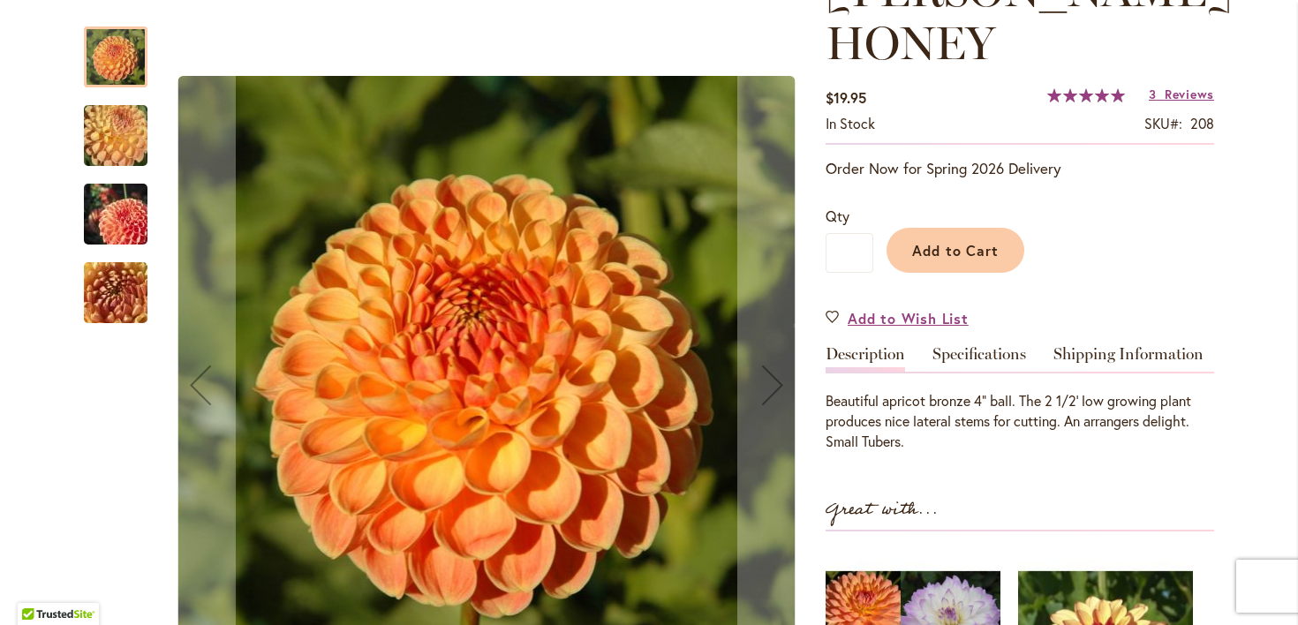
click at [142, 208] on img "CRICHTON HONEY" at bounding box center [115, 214] width 127 height 85
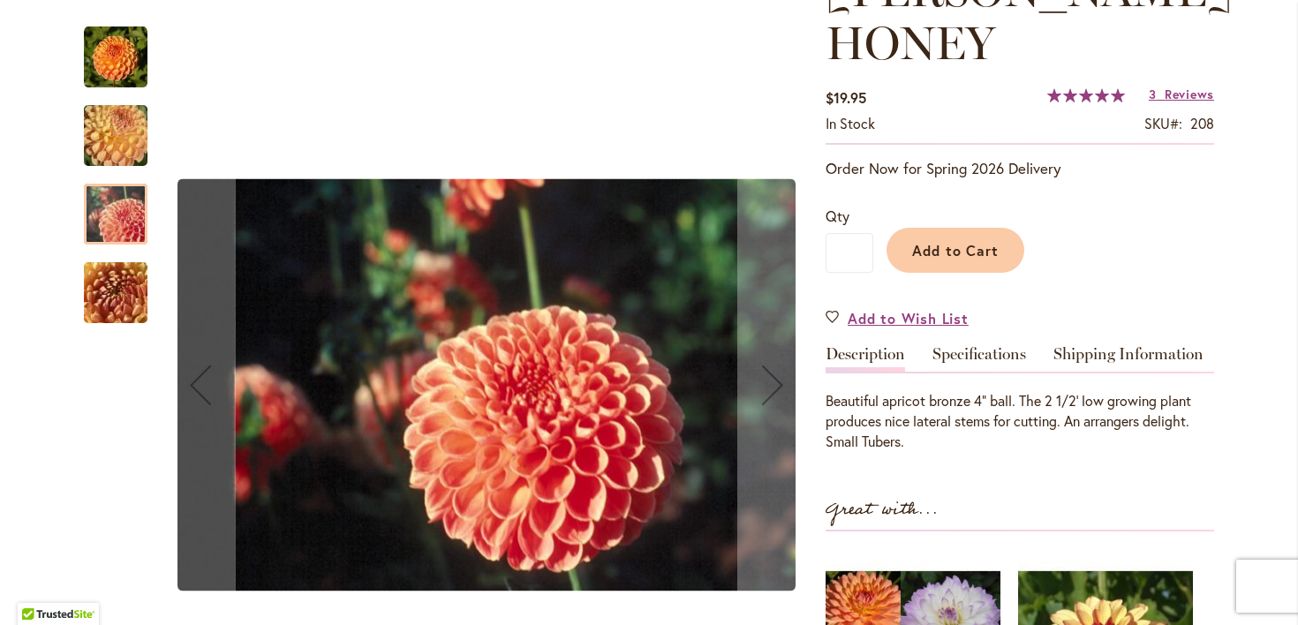
click at [111, 73] on img "CRICHTON HONEY" at bounding box center [116, 58] width 64 height 64
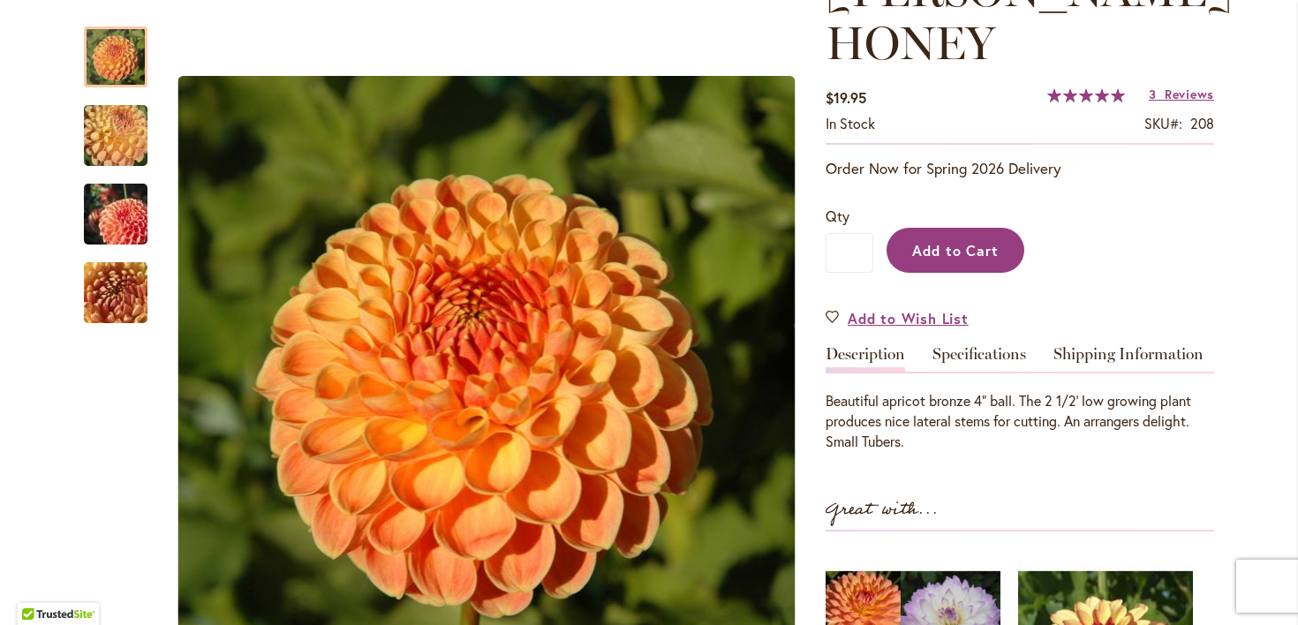
click at [993, 246] on span "Add to Cart" at bounding box center [955, 250] width 87 height 19
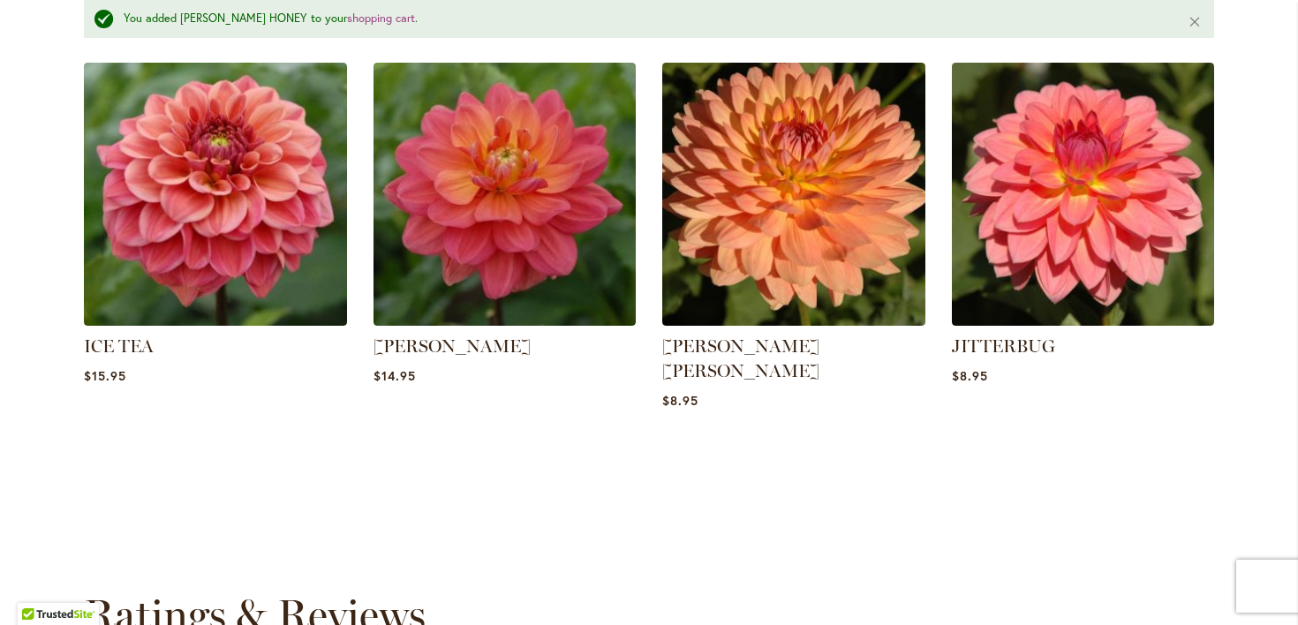
scroll to position [1373, 0]
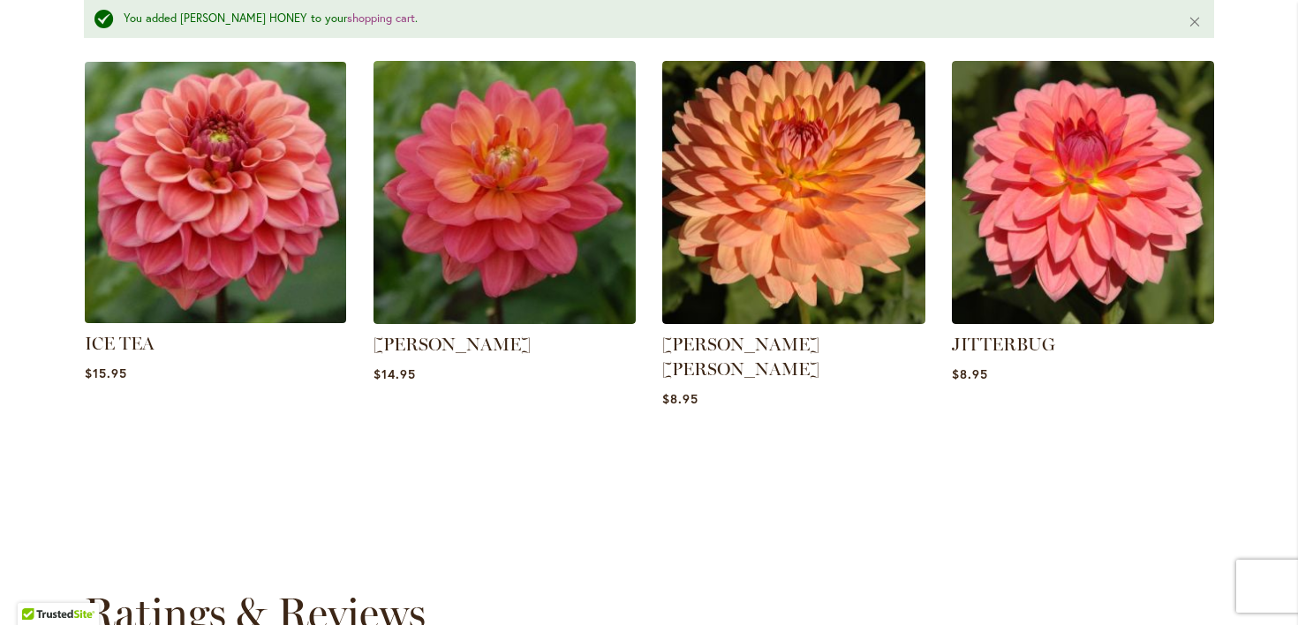
click at [255, 229] on img at bounding box center [216, 193] width 274 height 274
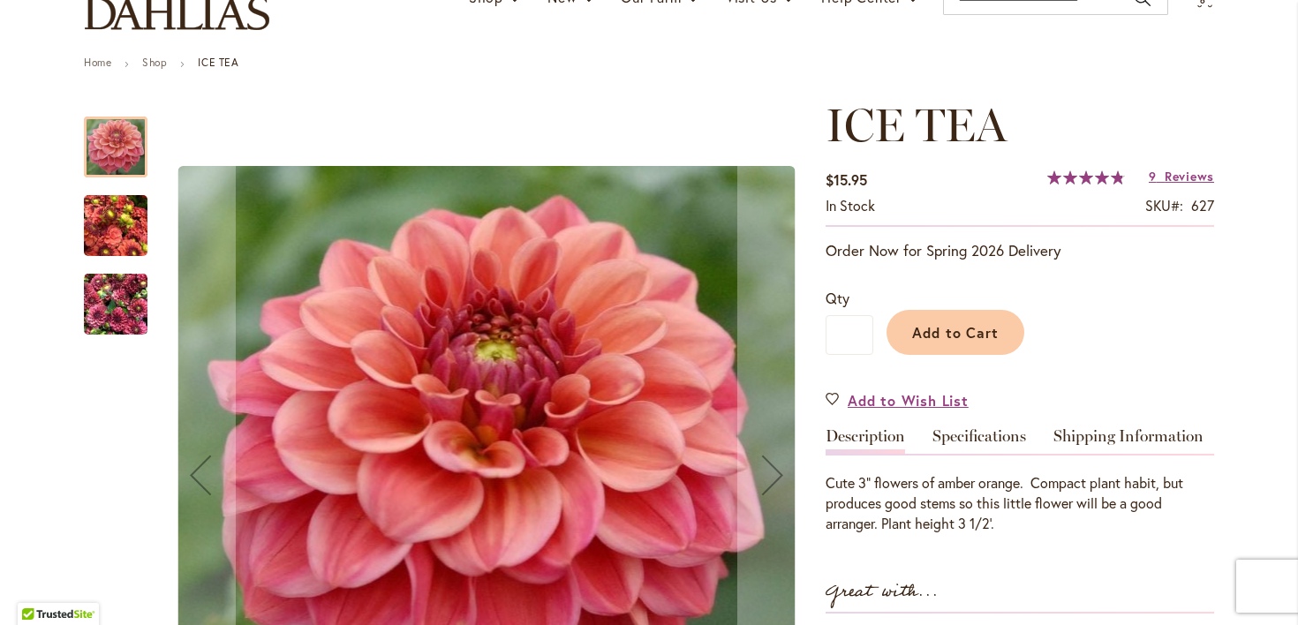
scroll to position [189, 0]
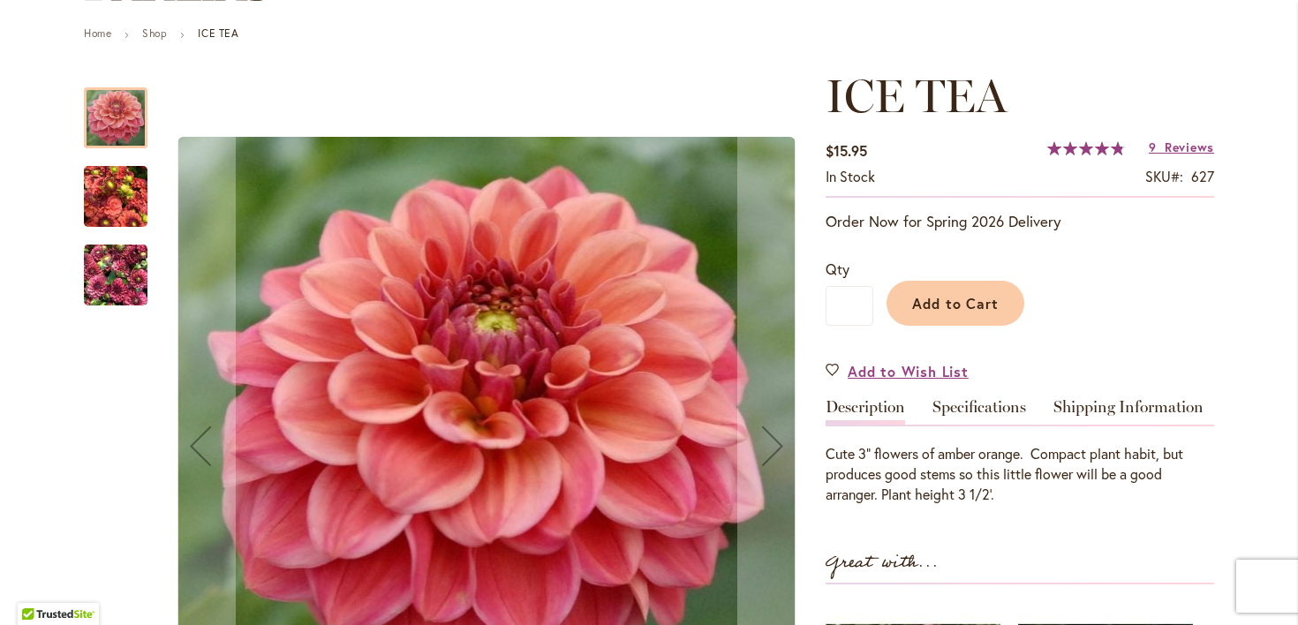
click at [108, 201] on img "ICE TEA" at bounding box center [116, 197] width 64 height 85
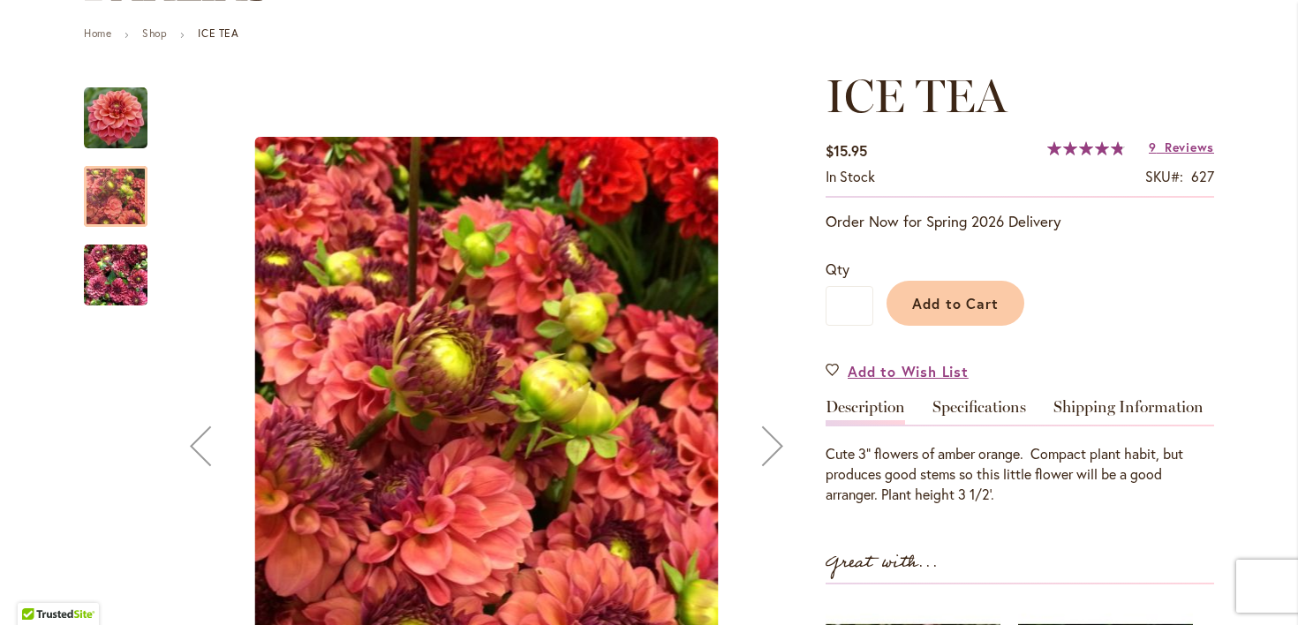
click at [117, 270] on img "ICE TEA" at bounding box center [116, 275] width 64 height 85
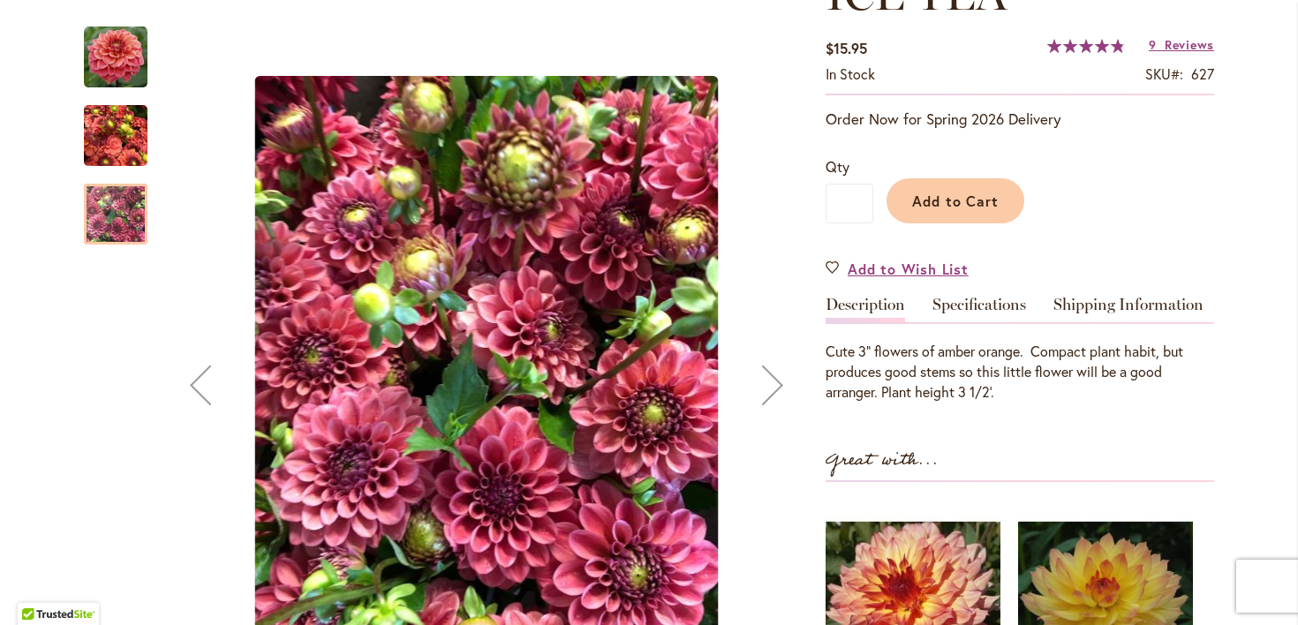
scroll to position [287, 0]
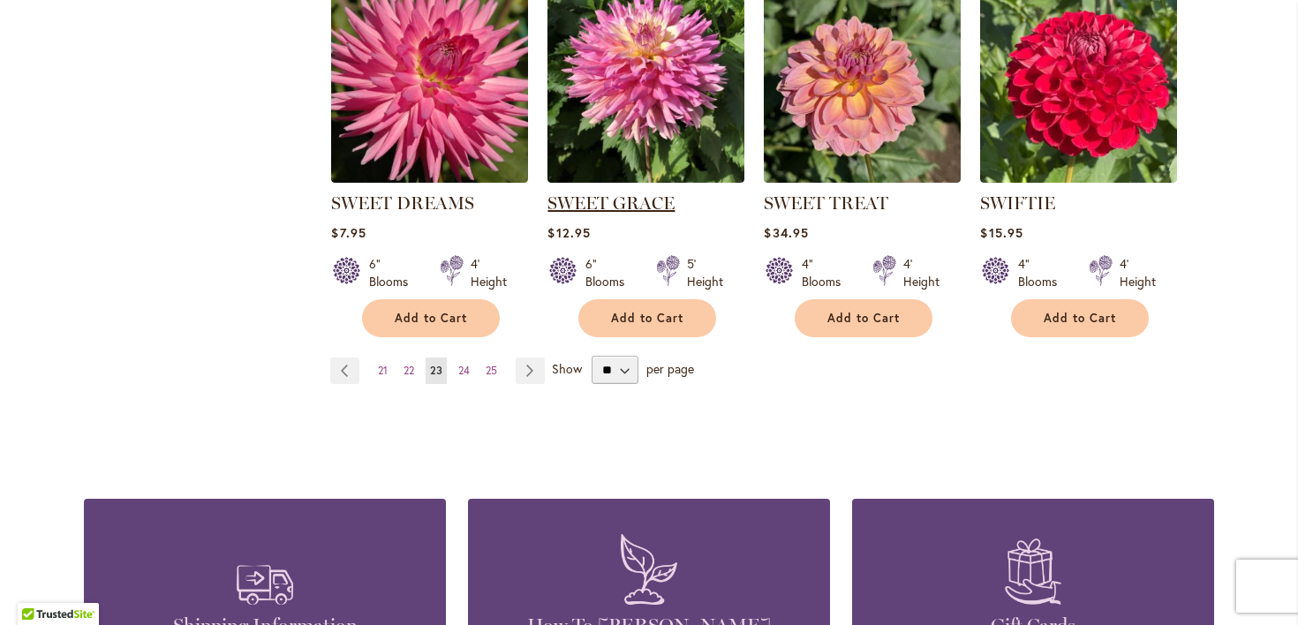
scroll to position [1607, 0]
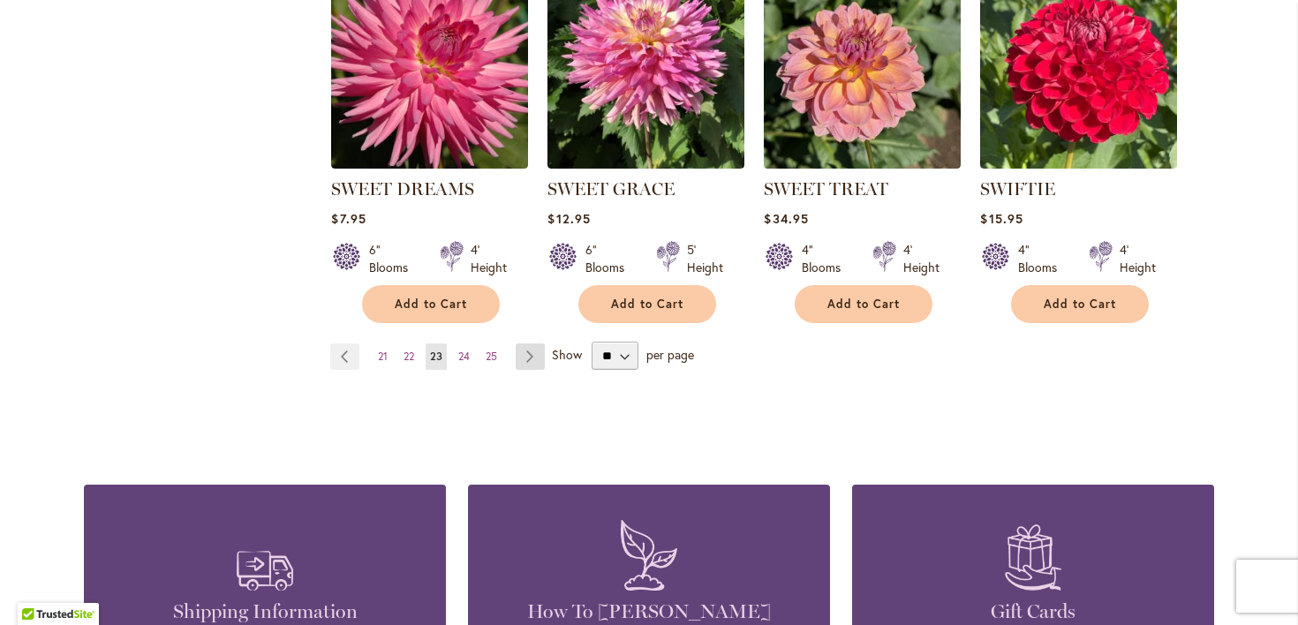
click at [533, 370] on link "Page Next" at bounding box center [530, 357] width 29 height 26
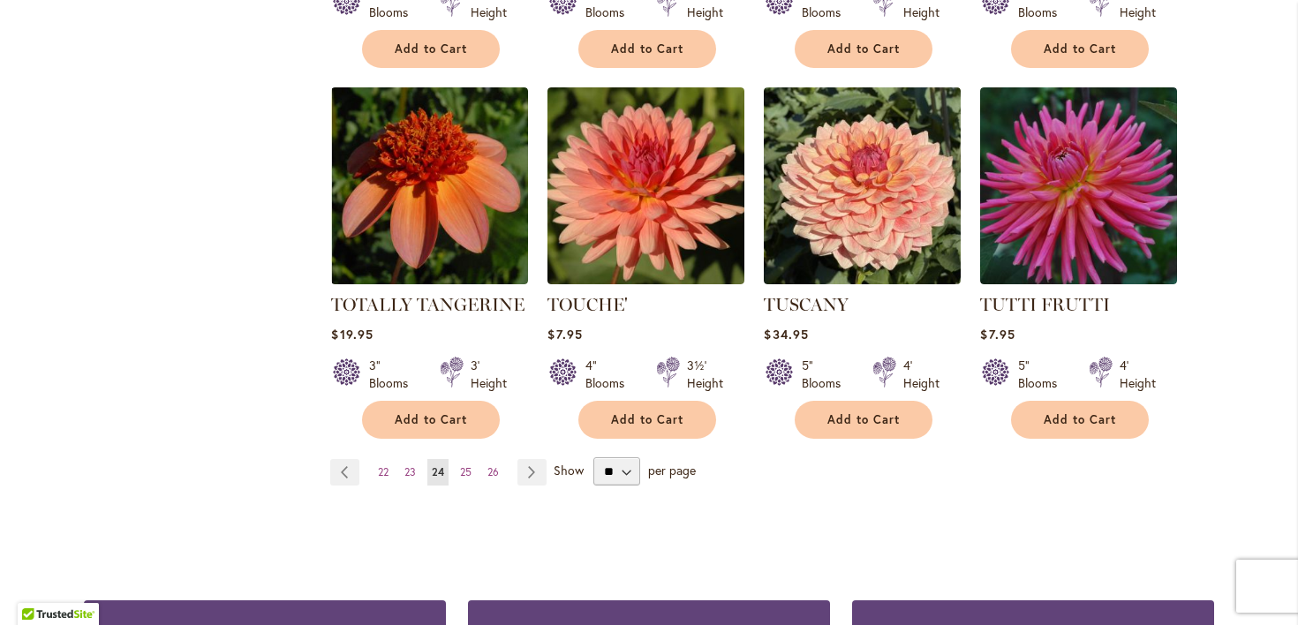
scroll to position [1493, 0]
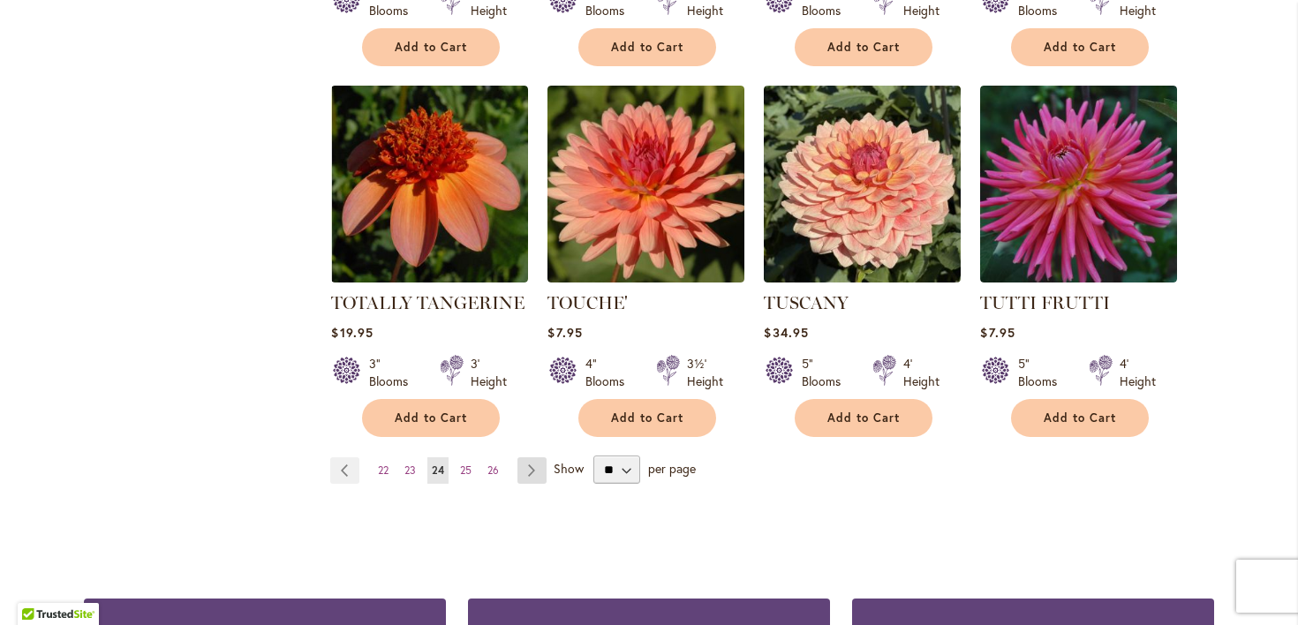
click at [547, 484] on link "Page Next" at bounding box center [532, 471] width 29 height 26
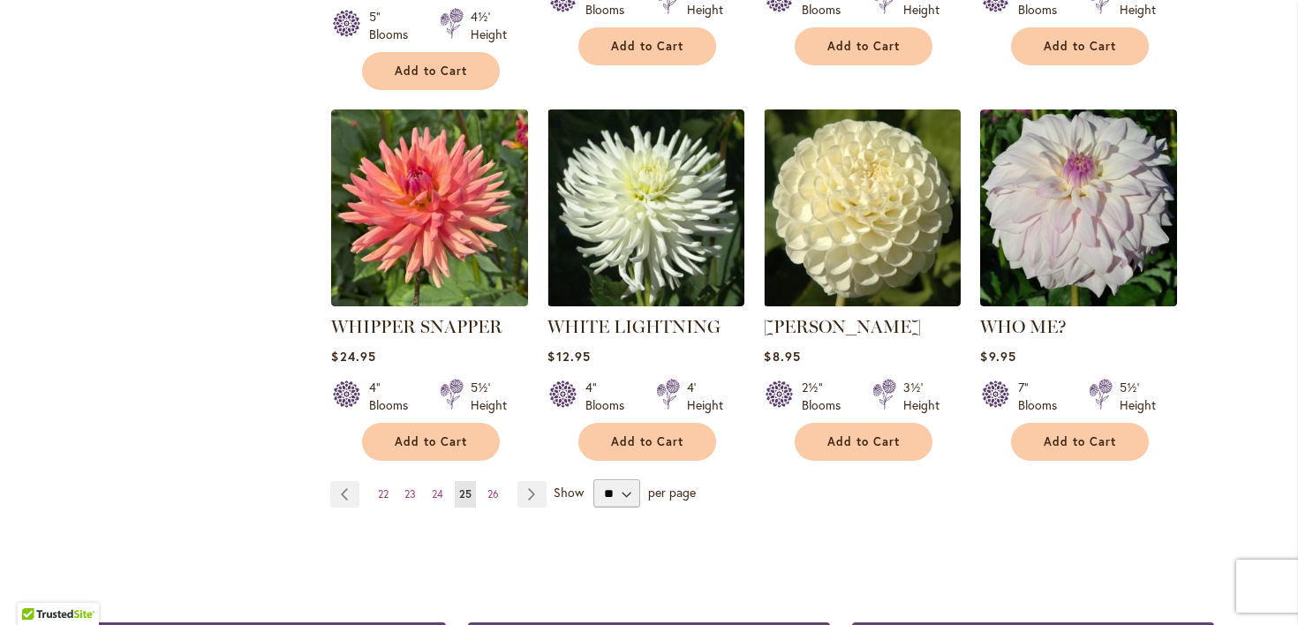
scroll to position [1472, 0]
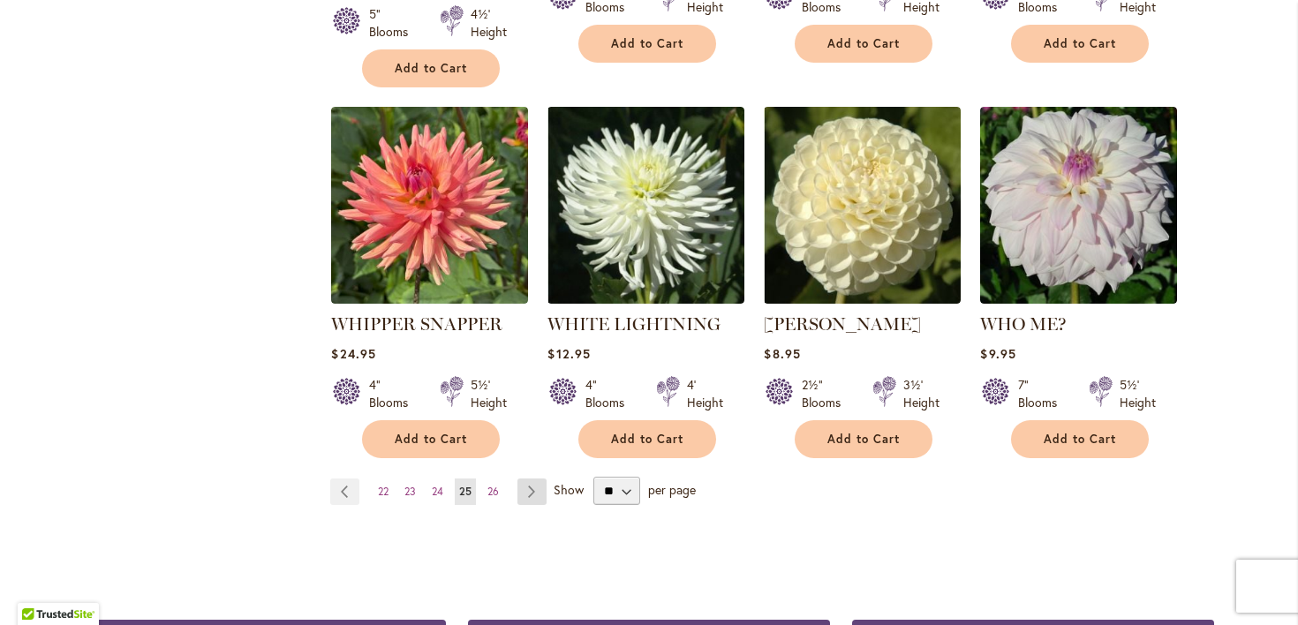
click at [542, 496] on link "Page Next" at bounding box center [532, 492] width 29 height 26
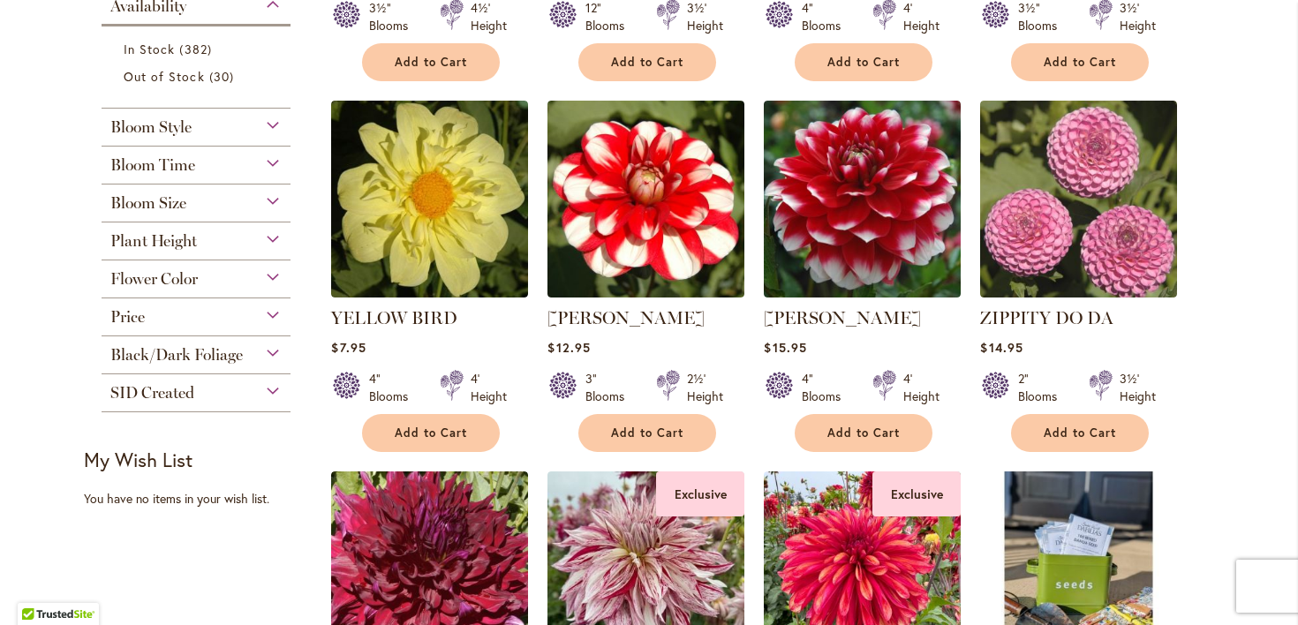
scroll to position [738, 0]
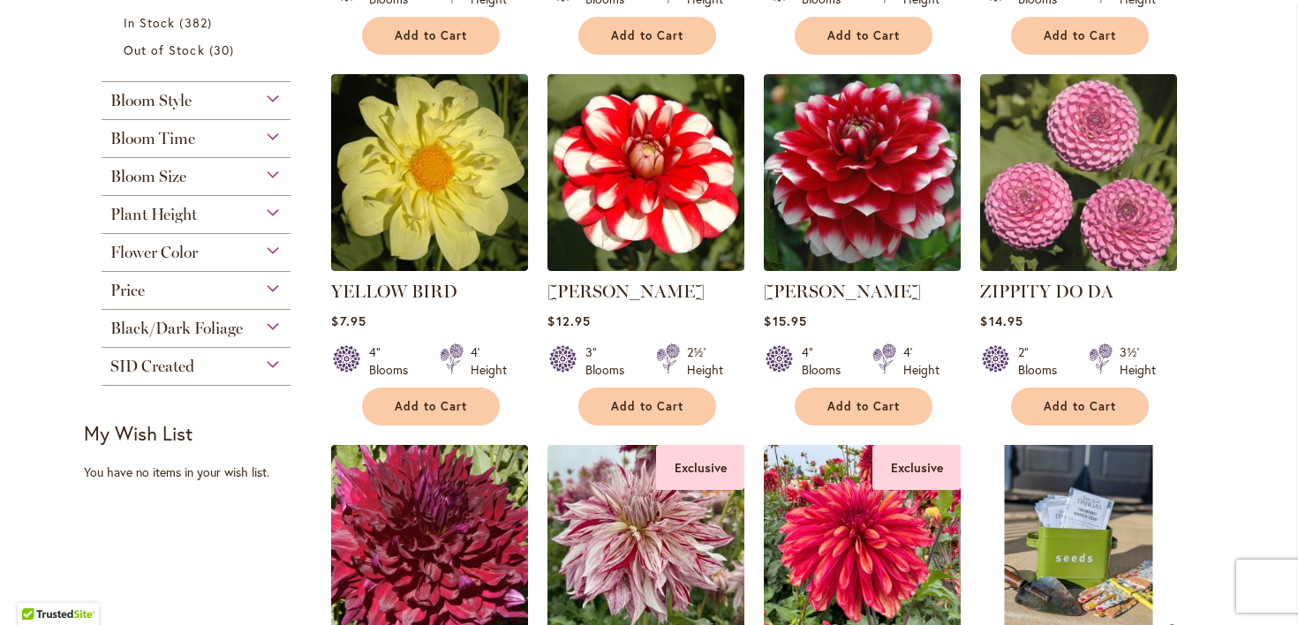
click at [250, 262] on div "Flower Color" at bounding box center [196, 248] width 189 height 28
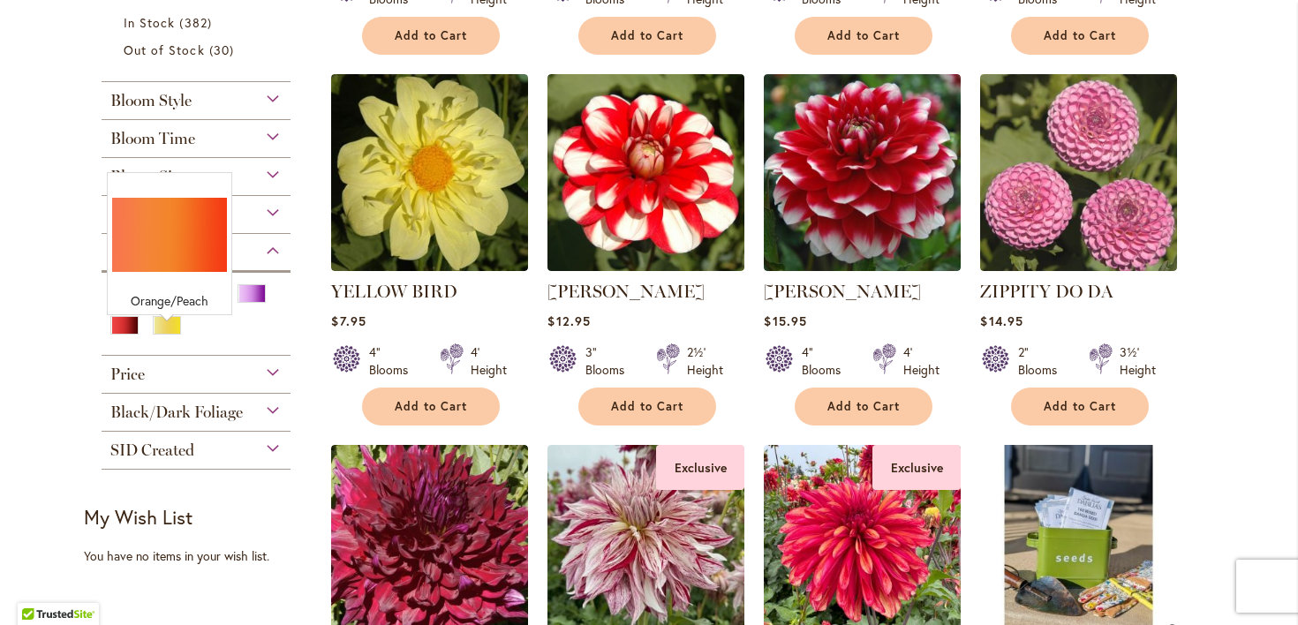
click at [162, 303] on div "Orange/Peach" at bounding box center [167, 293] width 28 height 19
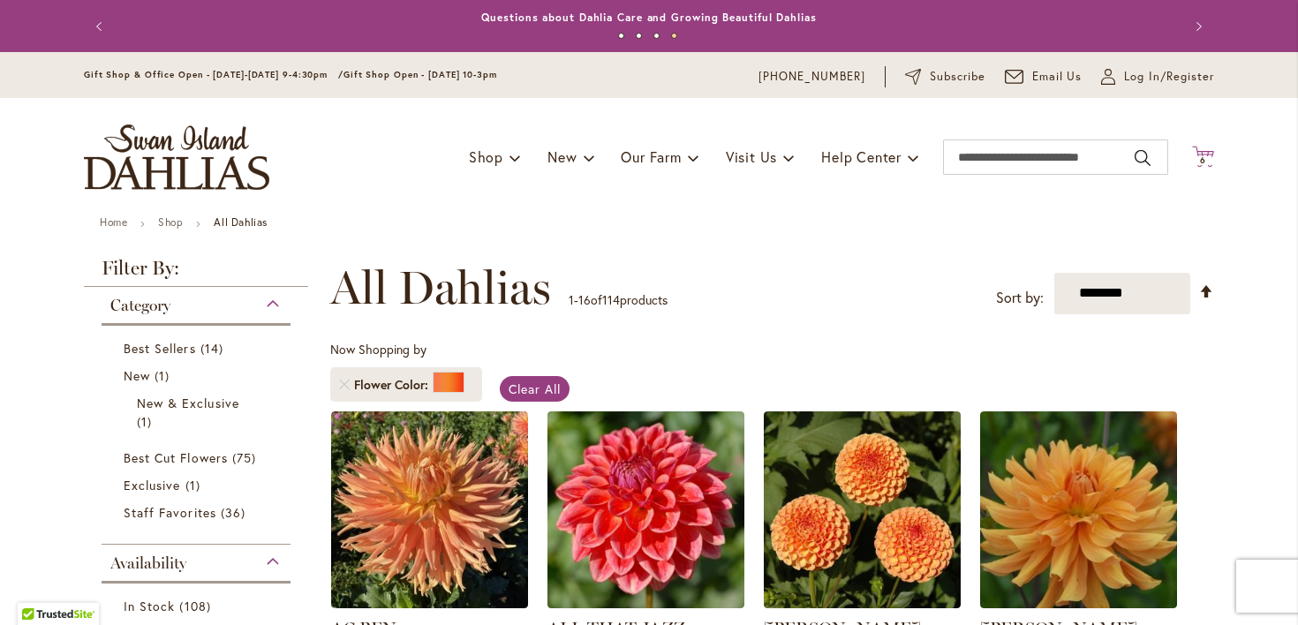
click at [1208, 159] on span "6 6 items" at bounding box center [1204, 160] width 18 height 9
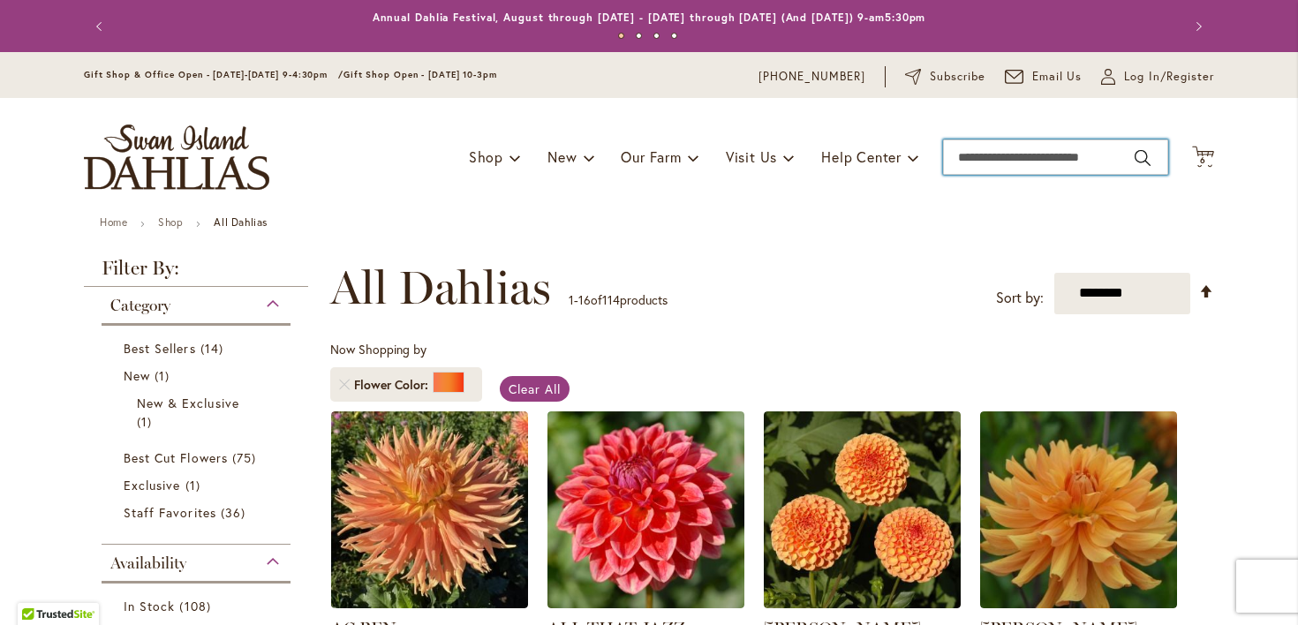
click at [1024, 169] on input "Search" at bounding box center [1055, 157] width 225 height 35
type input "**********"
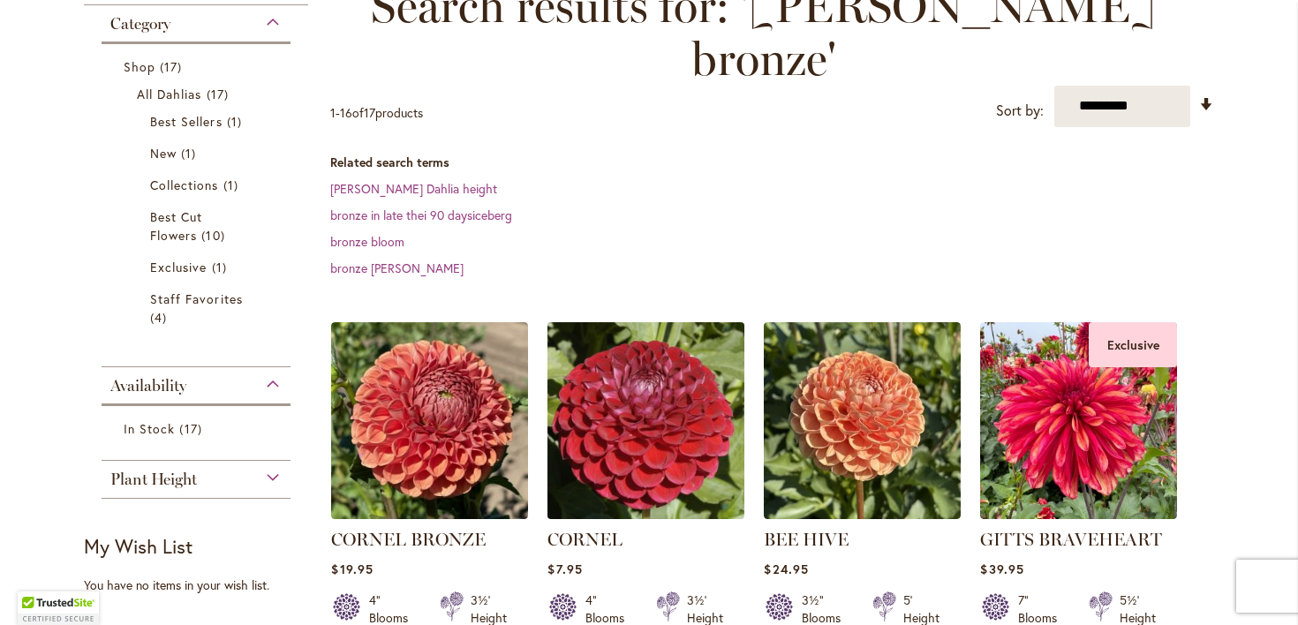
scroll to position [303, 0]
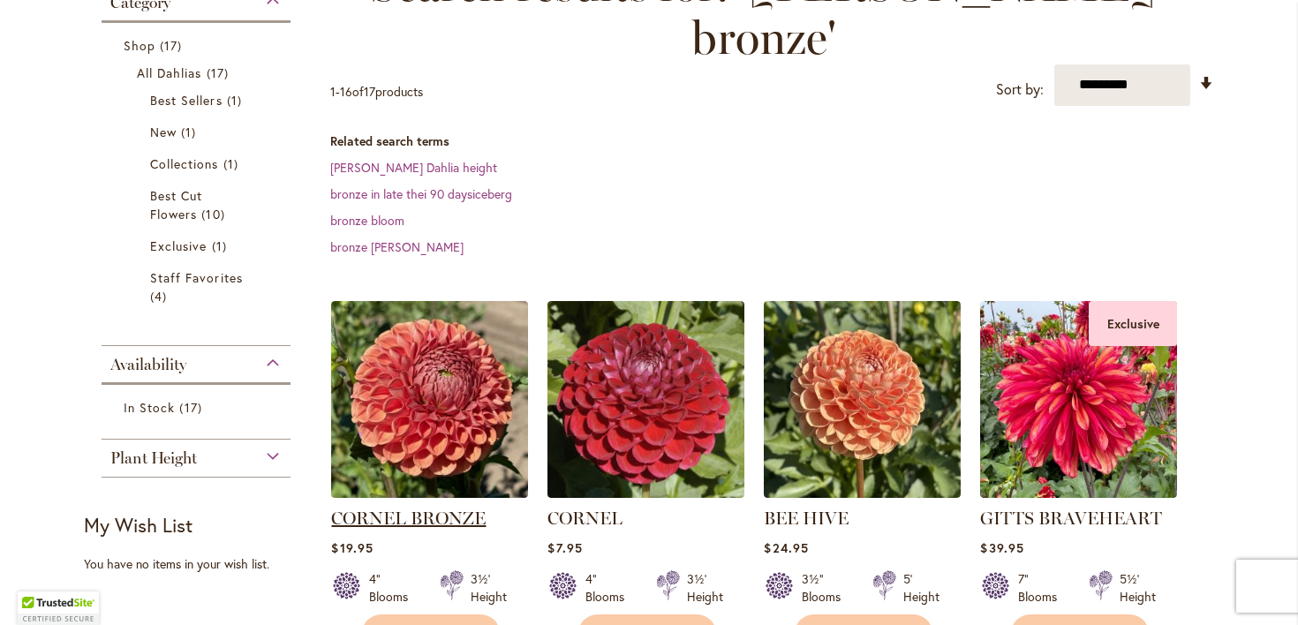
click at [411, 508] on link "CORNEL BRONZE" at bounding box center [408, 518] width 155 height 21
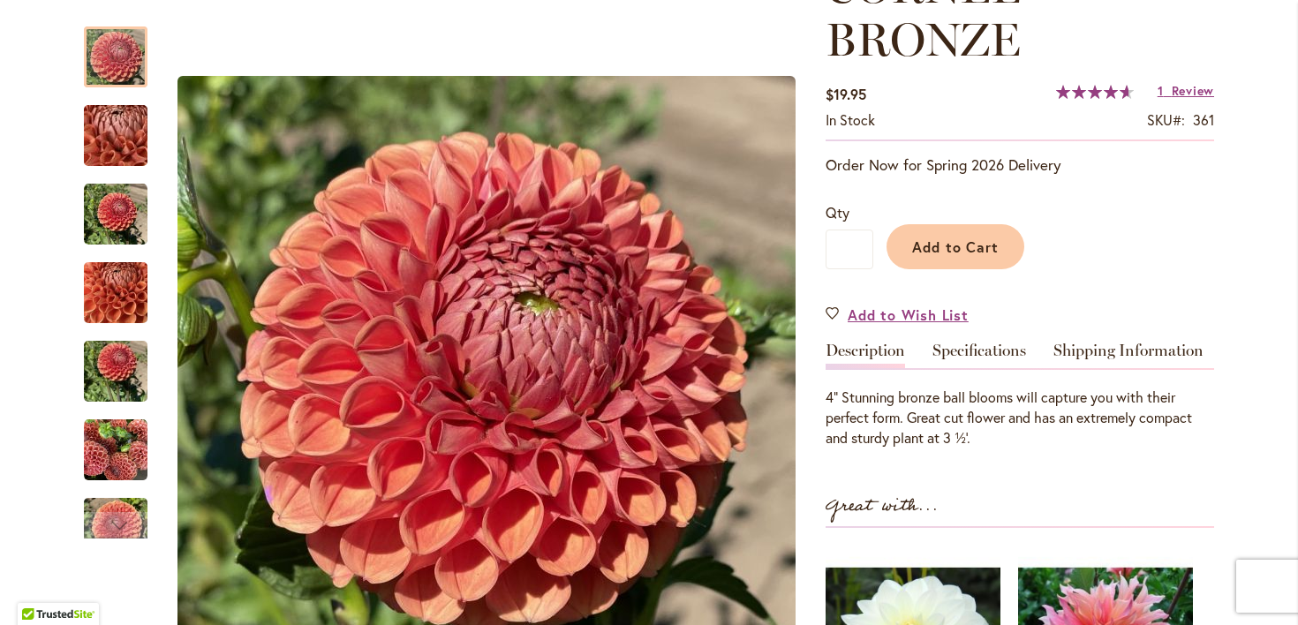
scroll to position [301, 0]
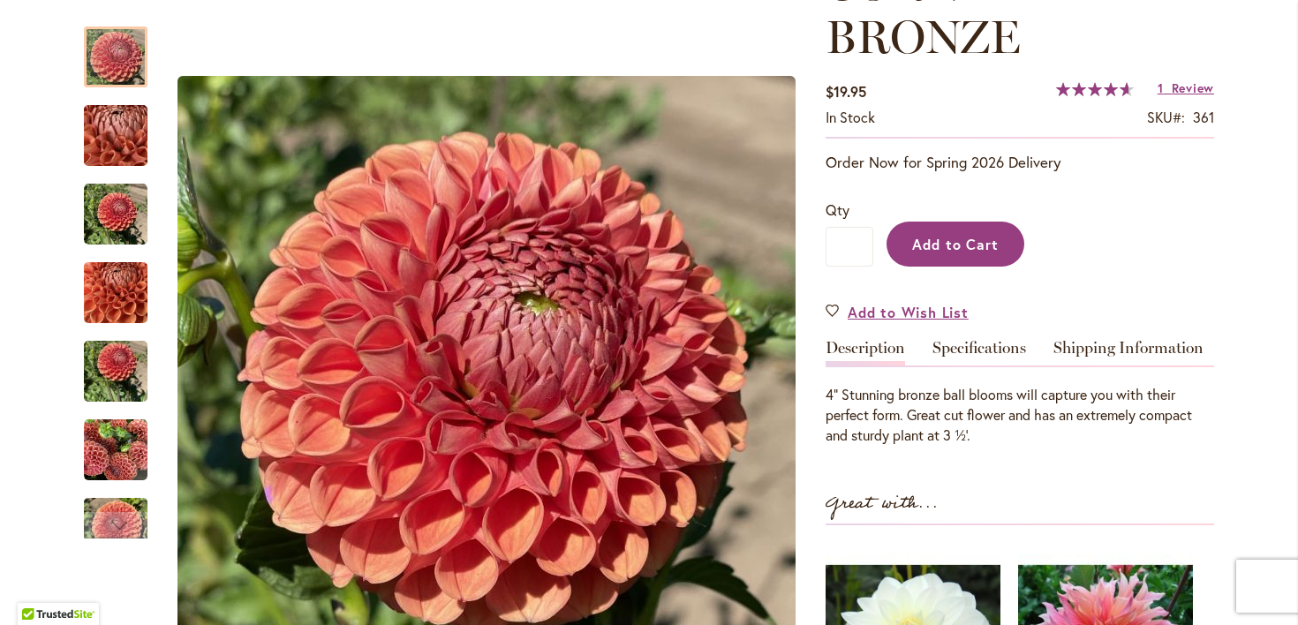
click at [975, 243] on span "Add to Cart" at bounding box center [955, 244] width 87 height 19
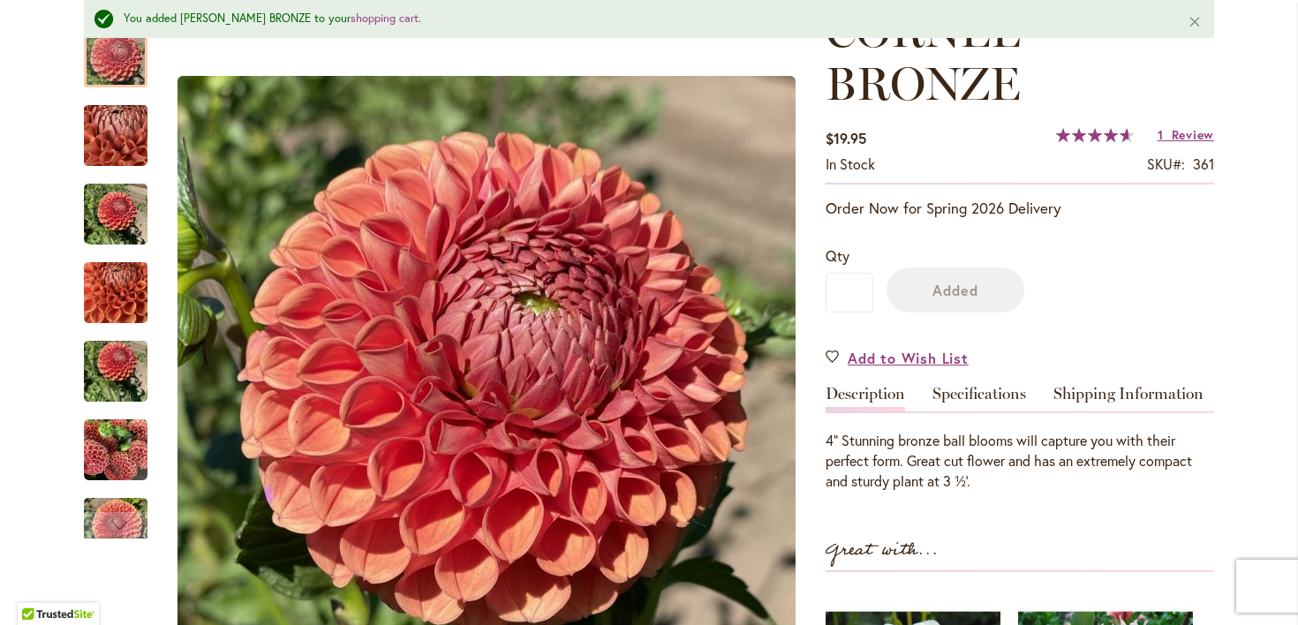
scroll to position [350, 0]
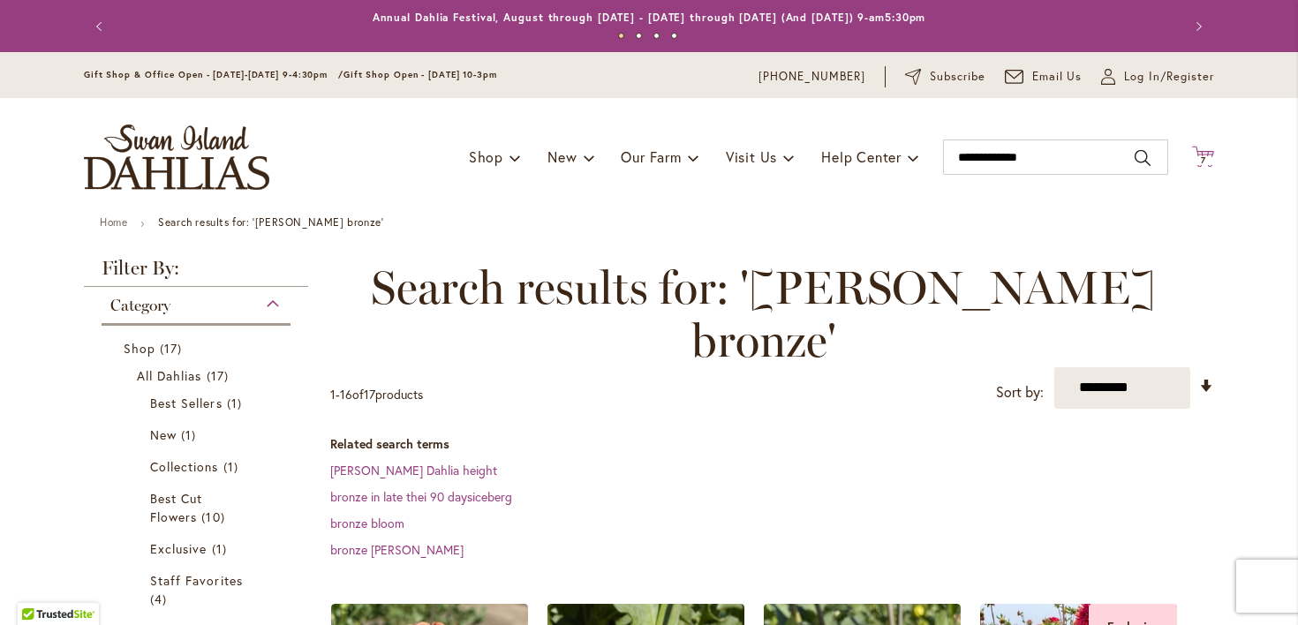
click at [1207, 163] on span "7 7 items" at bounding box center [1204, 160] width 18 height 9
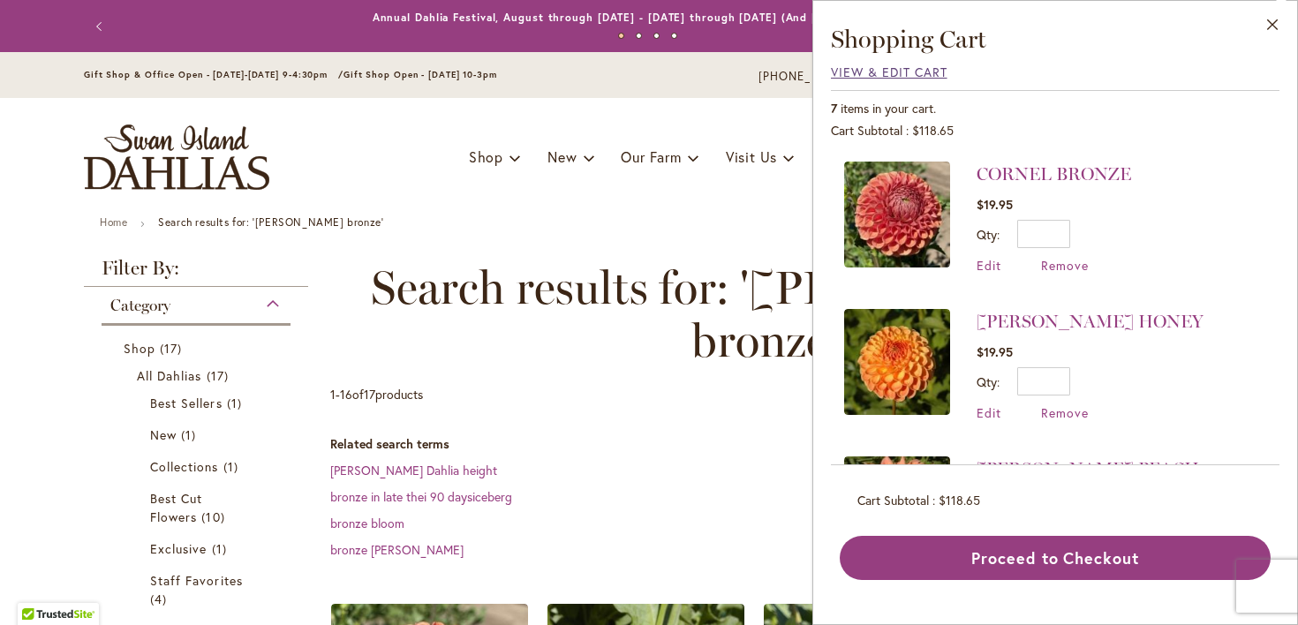
click at [831, 72] on span "View & Edit Cart" at bounding box center [889, 72] width 117 height 17
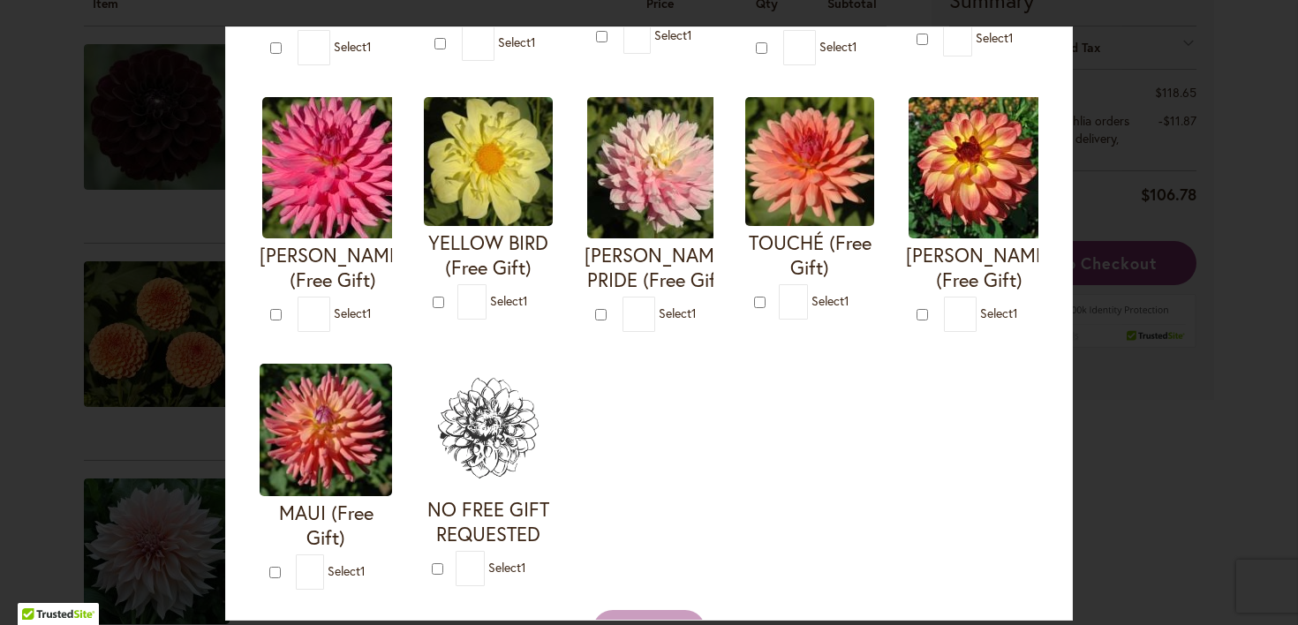
scroll to position [660, 0]
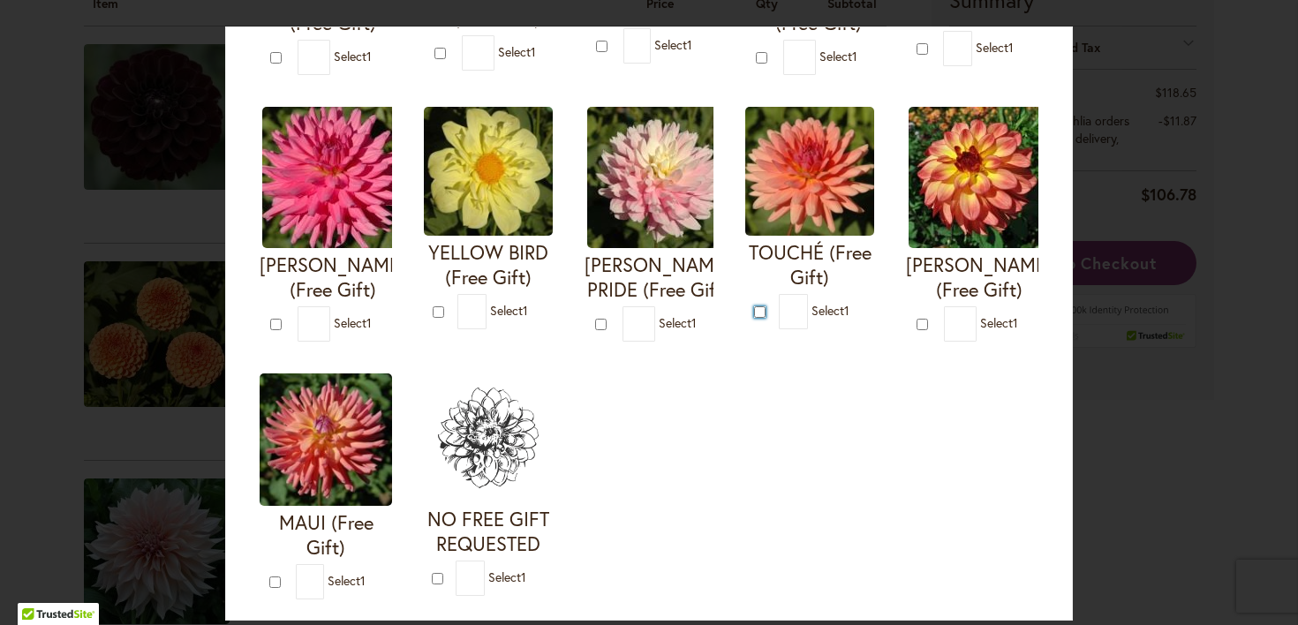
type input "*"
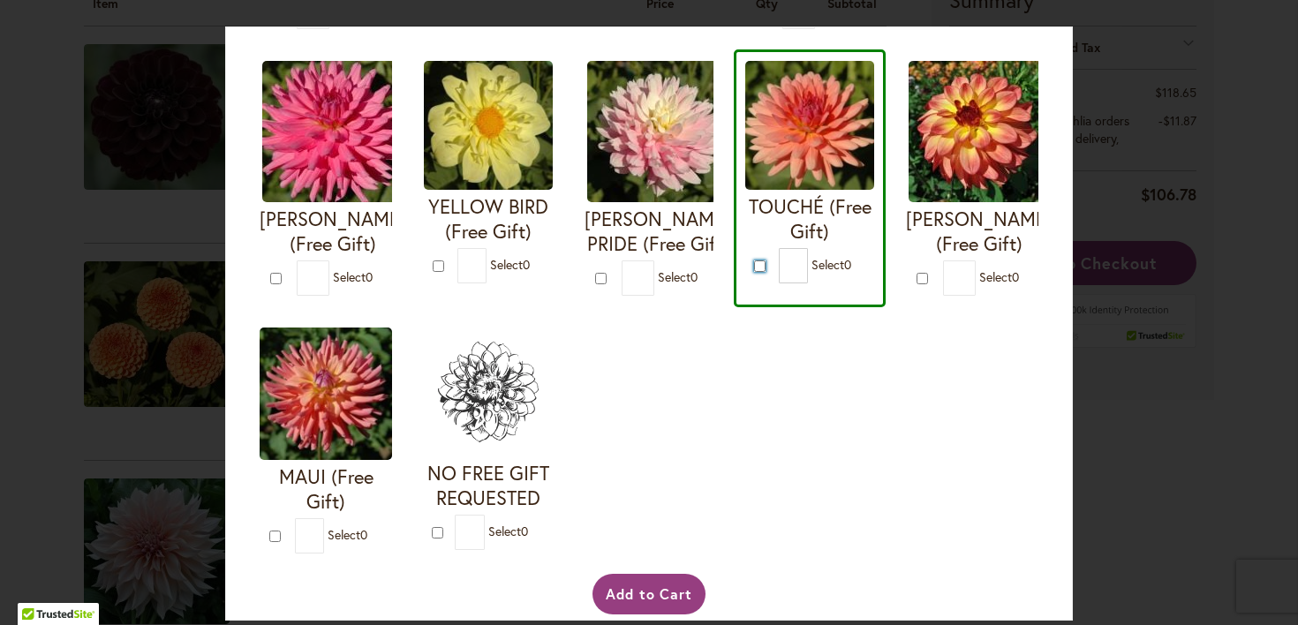
scroll to position [787, 0]
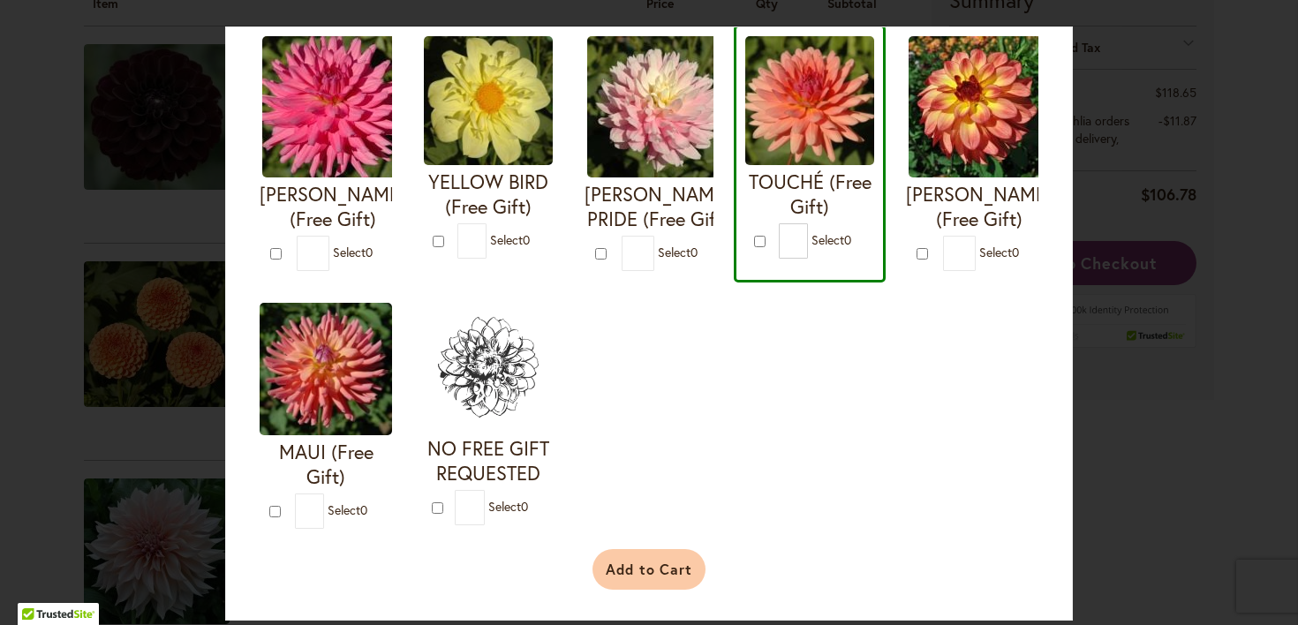
click at [675, 585] on button "Add to Cart" at bounding box center [650, 569] width 114 height 41
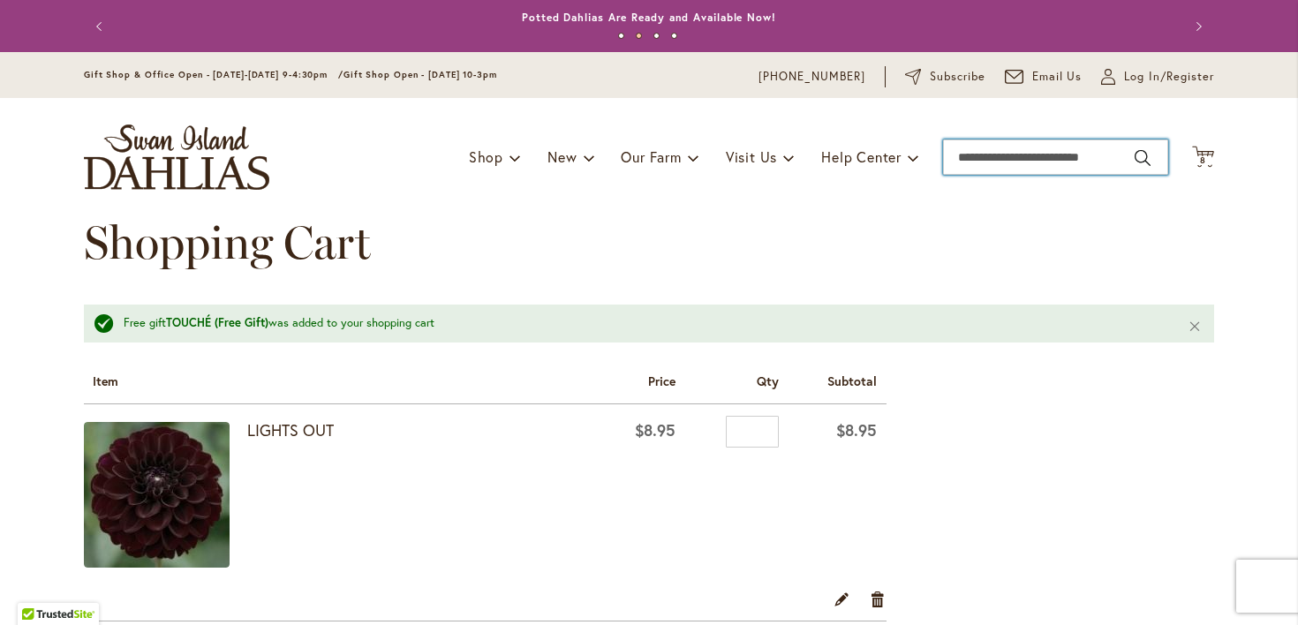
click at [959, 148] on input "Search" at bounding box center [1055, 157] width 225 height 35
type input "******"
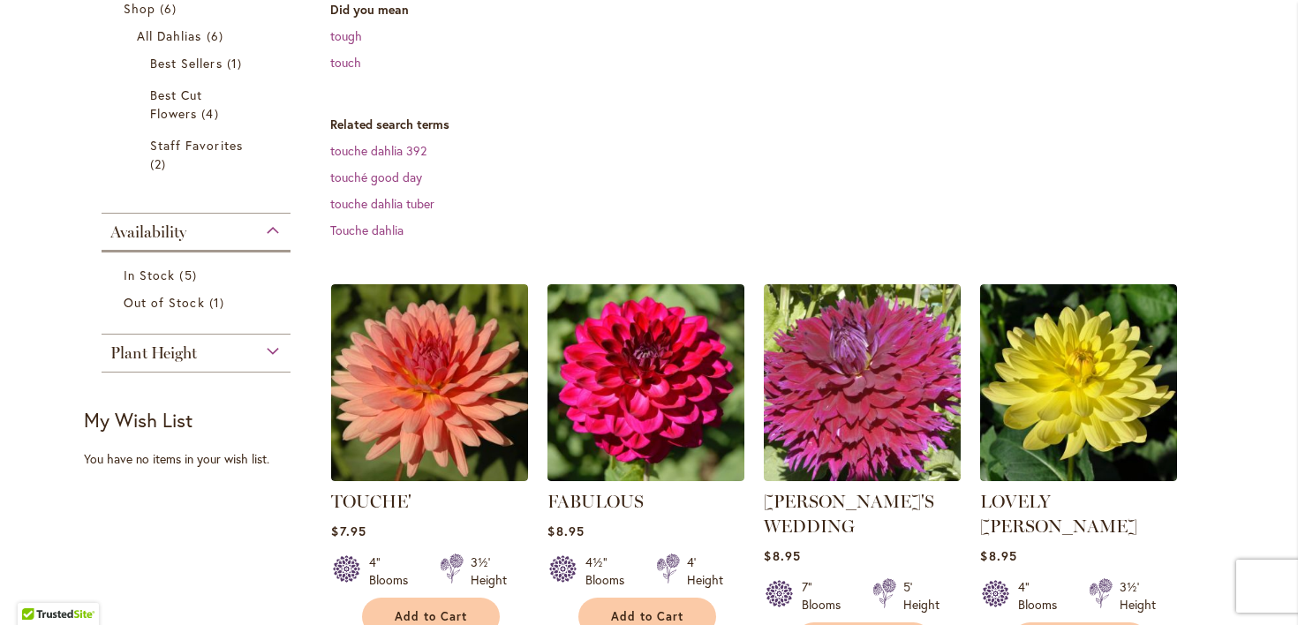
scroll to position [368, 0]
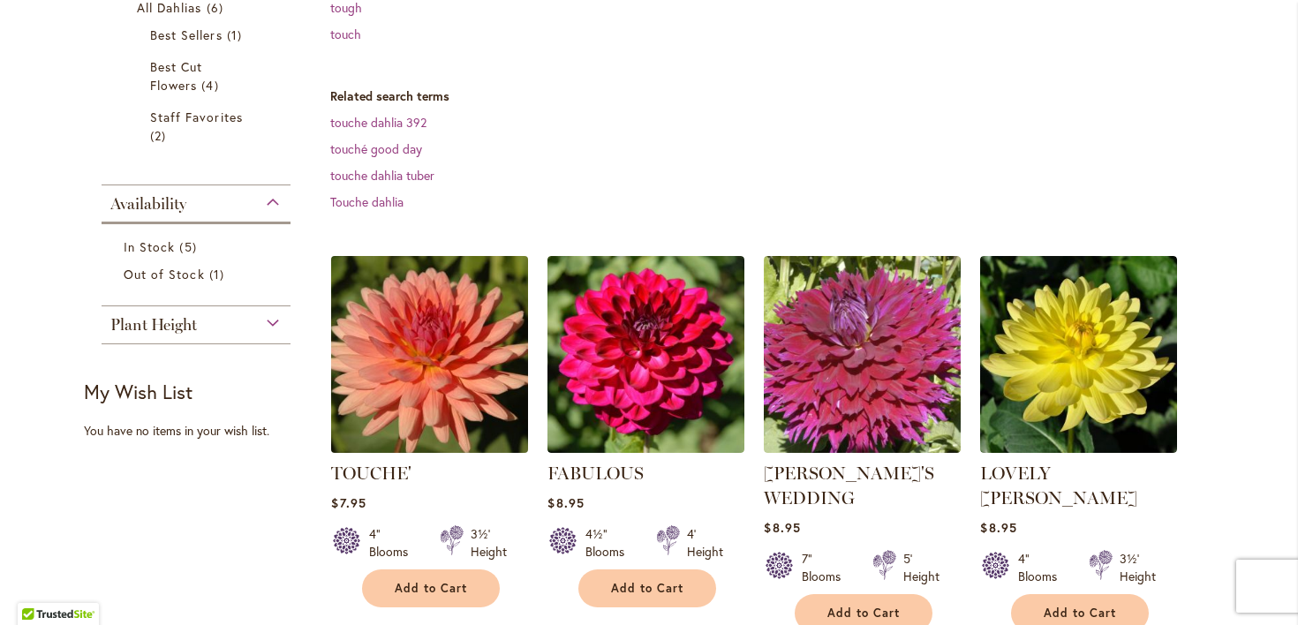
click at [405, 417] on img at bounding box center [430, 354] width 207 height 207
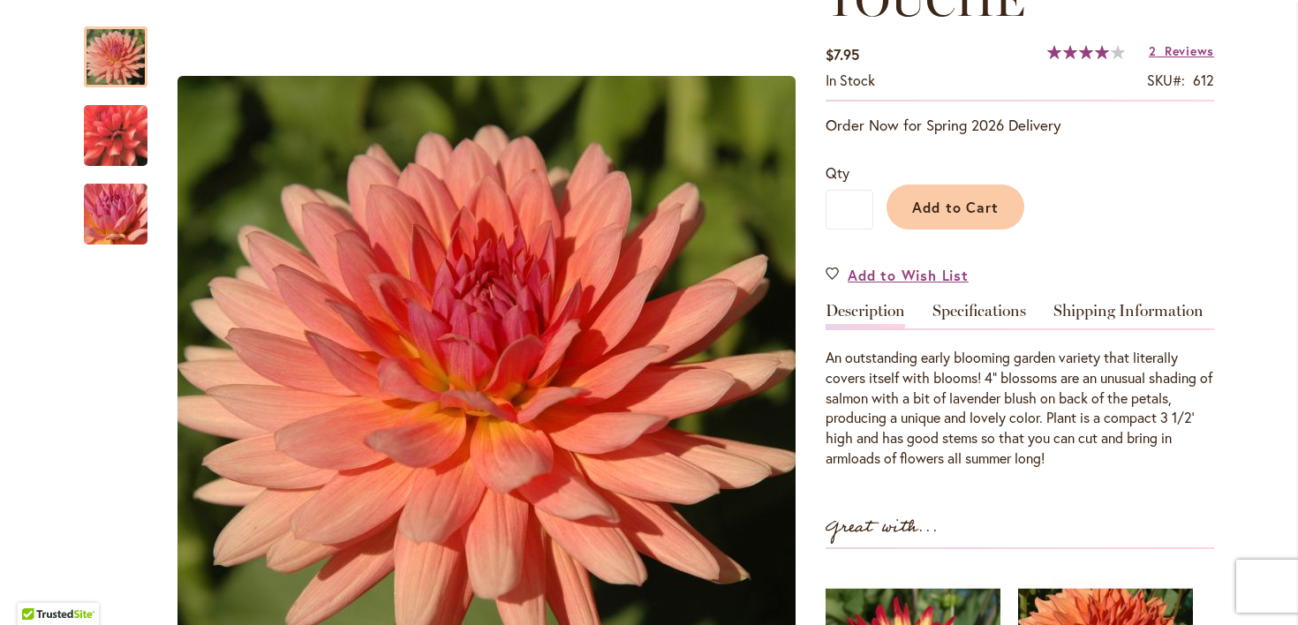
scroll to position [304, 0]
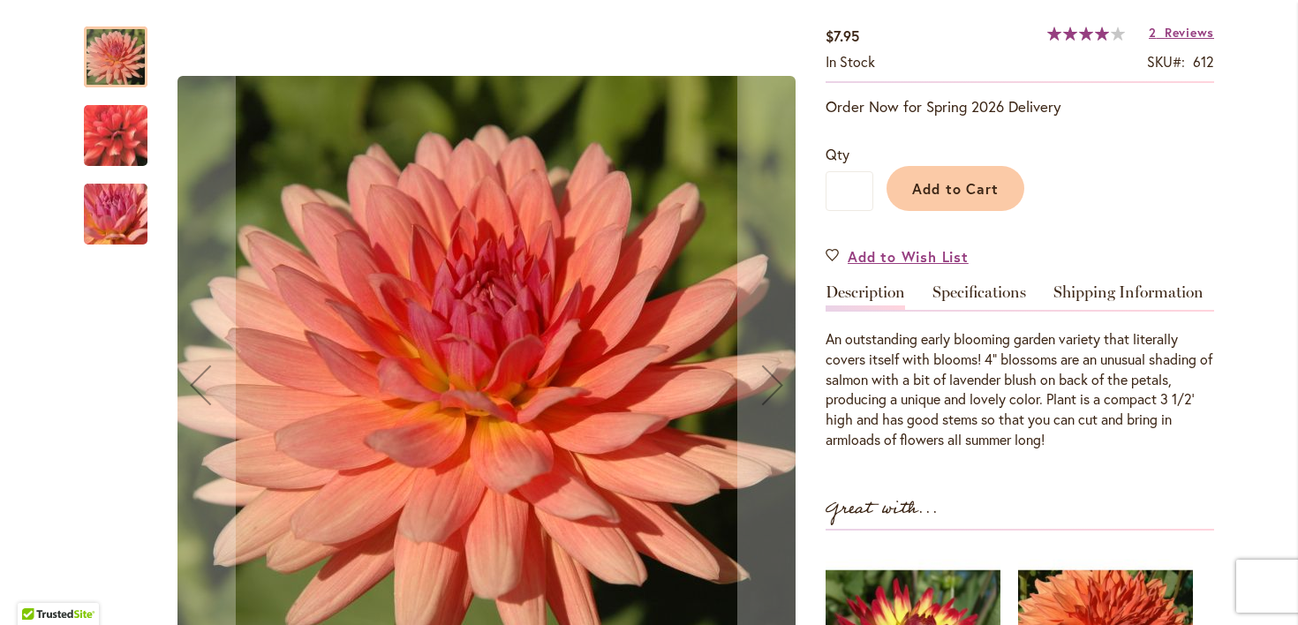
click at [122, 131] on img "TOUCHE'" at bounding box center [115, 135] width 127 height 117
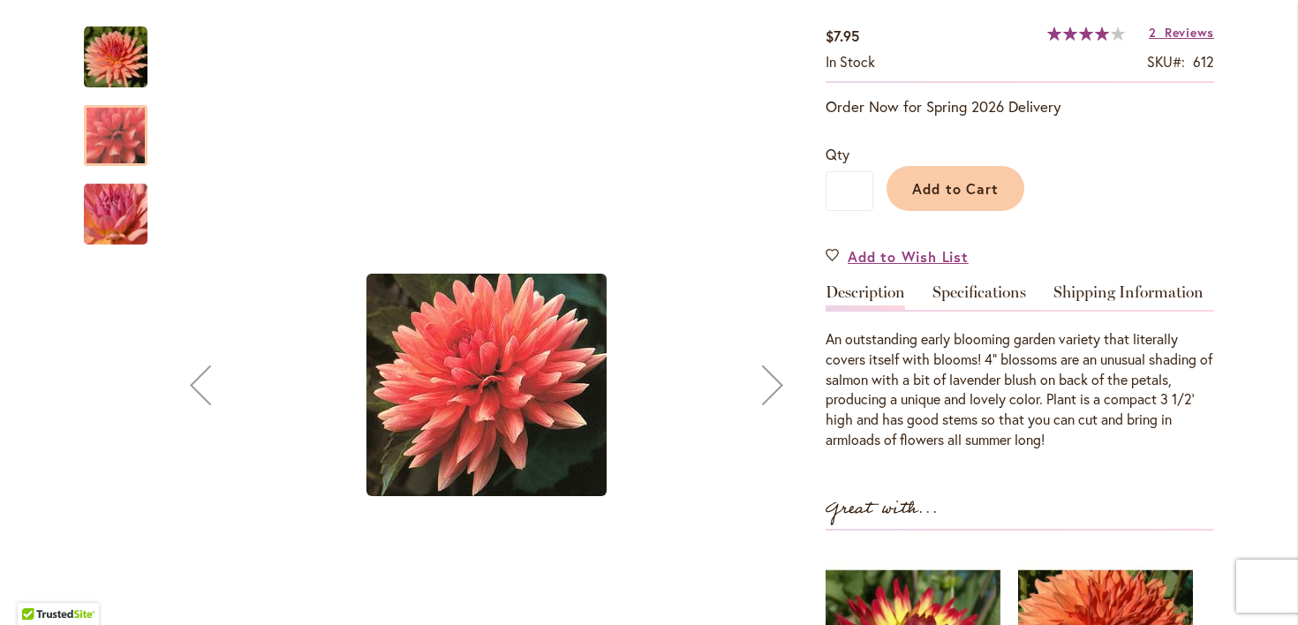
click at [115, 217] on img "TOUCHE'" at bounding box center [115, 214] width 127 height 95
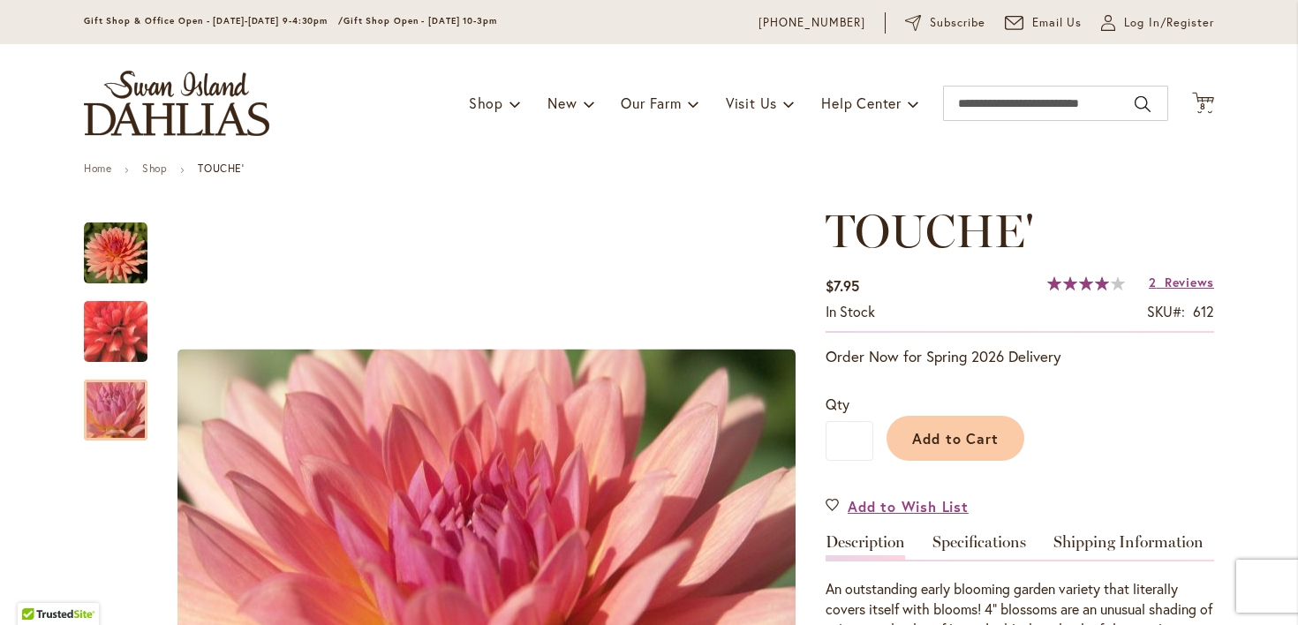
scroll to position [0, 0]
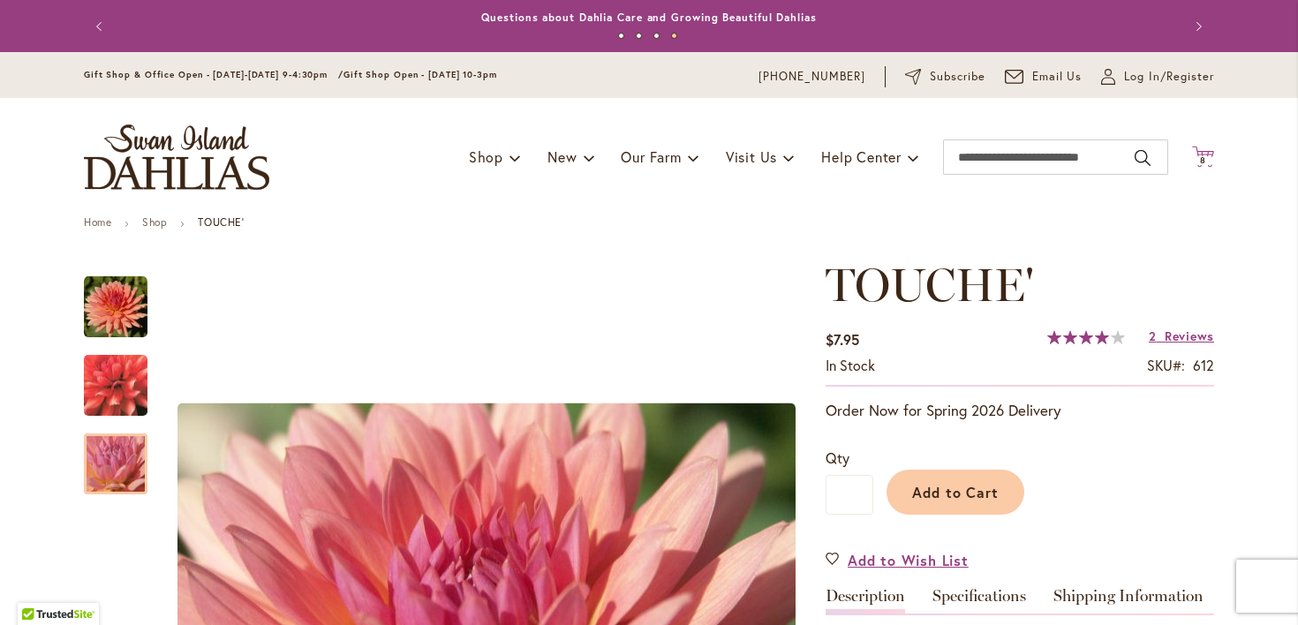
click at [1200, 154] on icon "Cart .cls-1 { fill: #231f20; }" at bounding box center [1203, 157] width 22 height 22
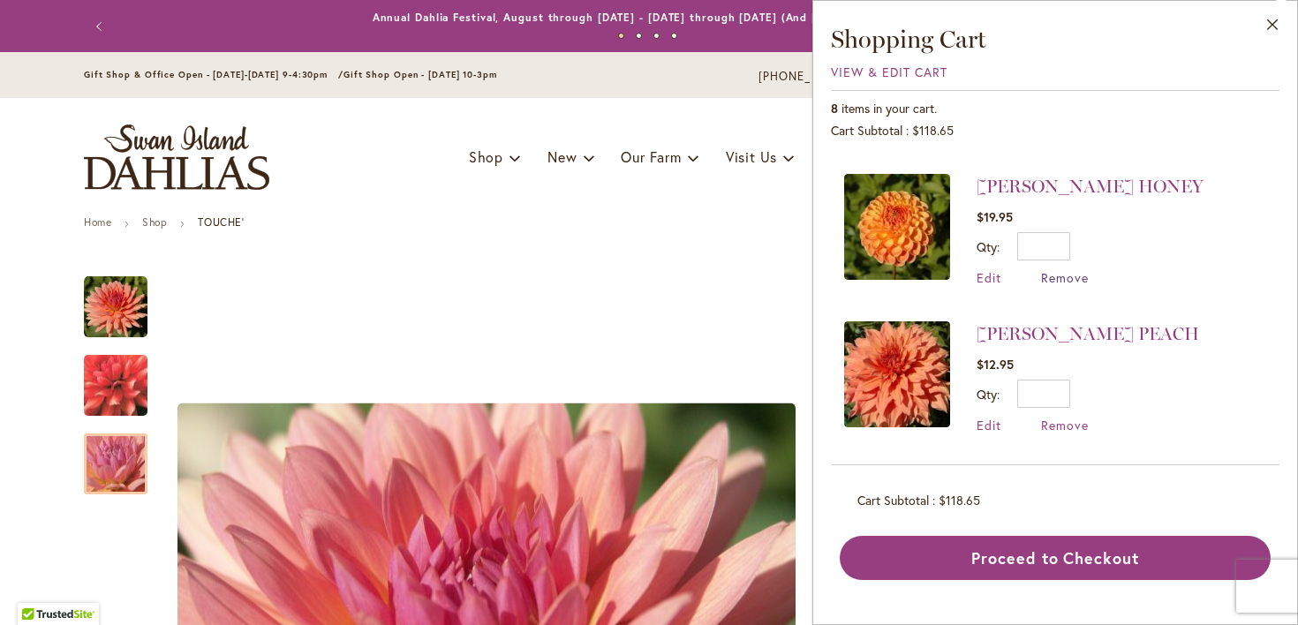
scroll to position [284, 0]
click at [1041, 284] on span "Remove" at bounding box center [1065, 276] width 48 height 17
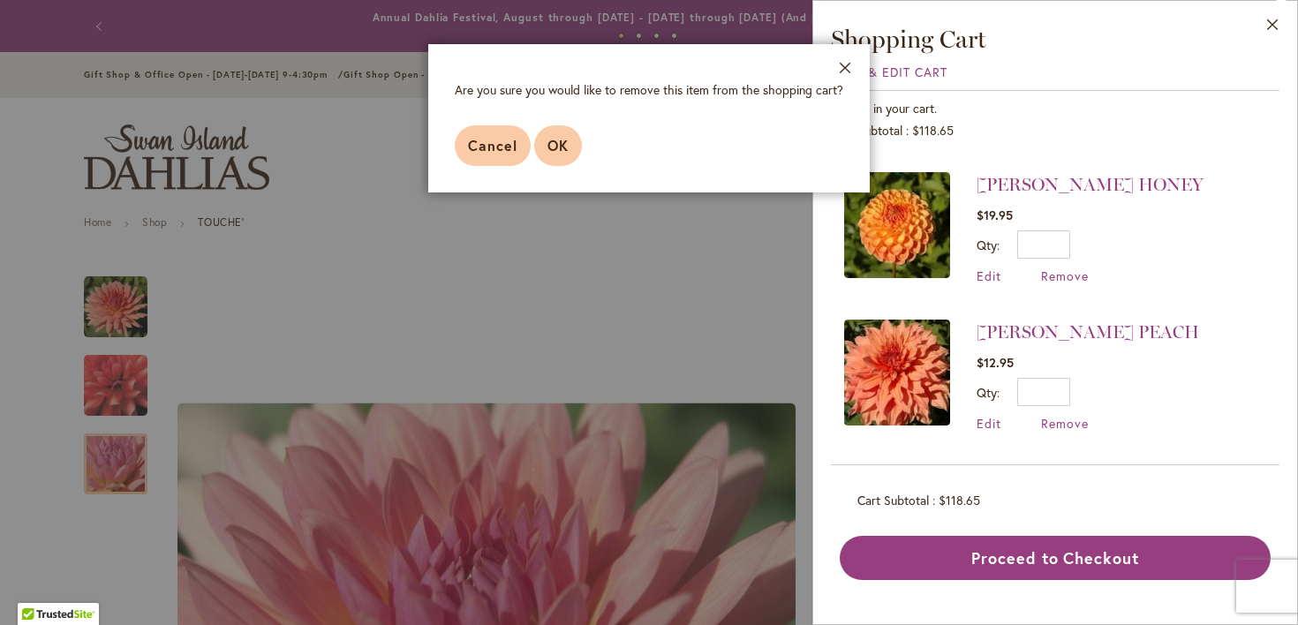
click at [548, 155] on span "OK" at bounding box center [558, 145] width 21 height 19
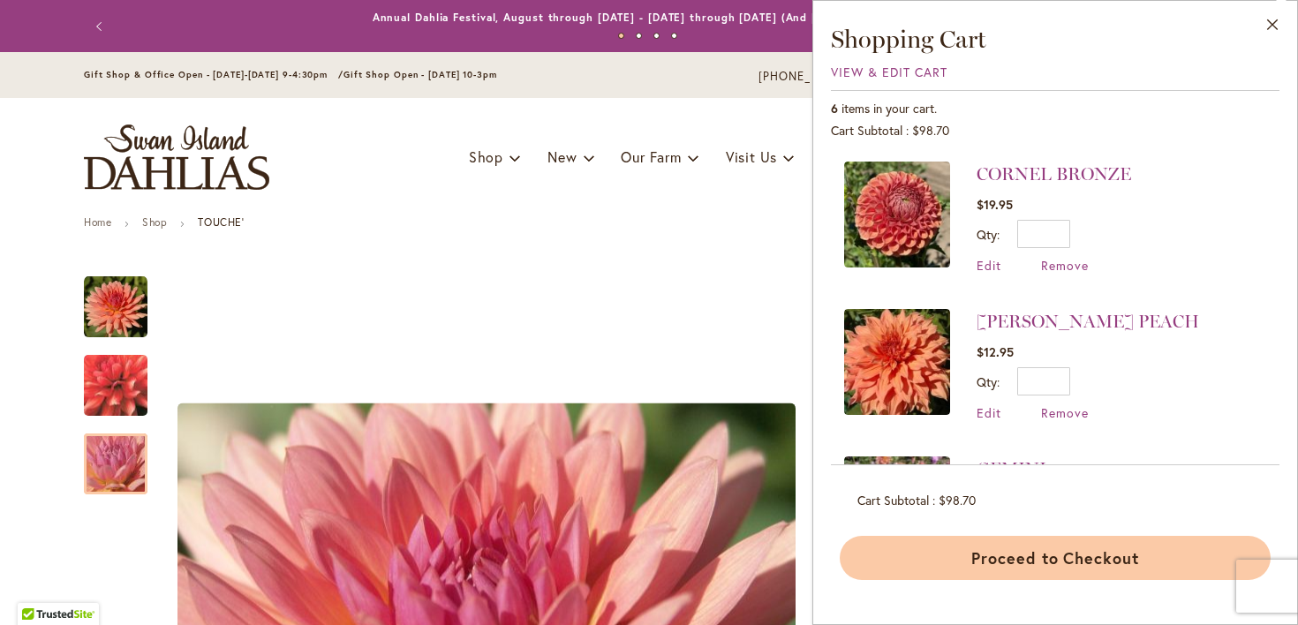
click at [1131, 564] on button "Proceed to Checkout" at bounding box center [1055, 558] width 431 height 44
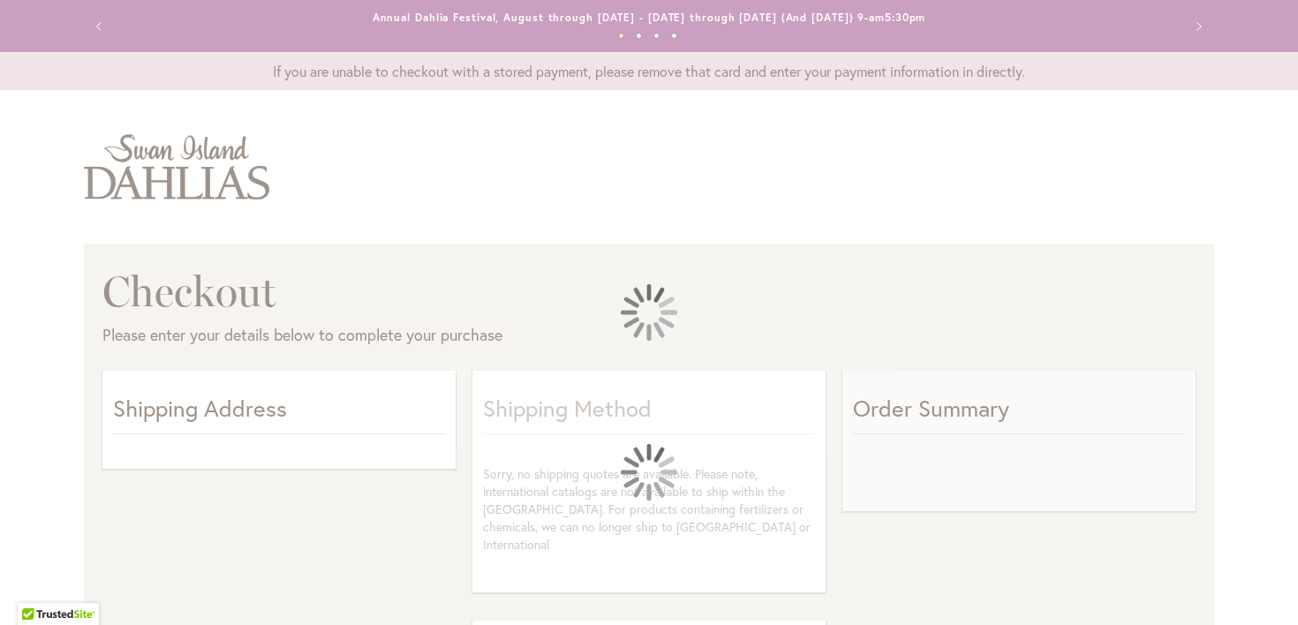
select select "**"
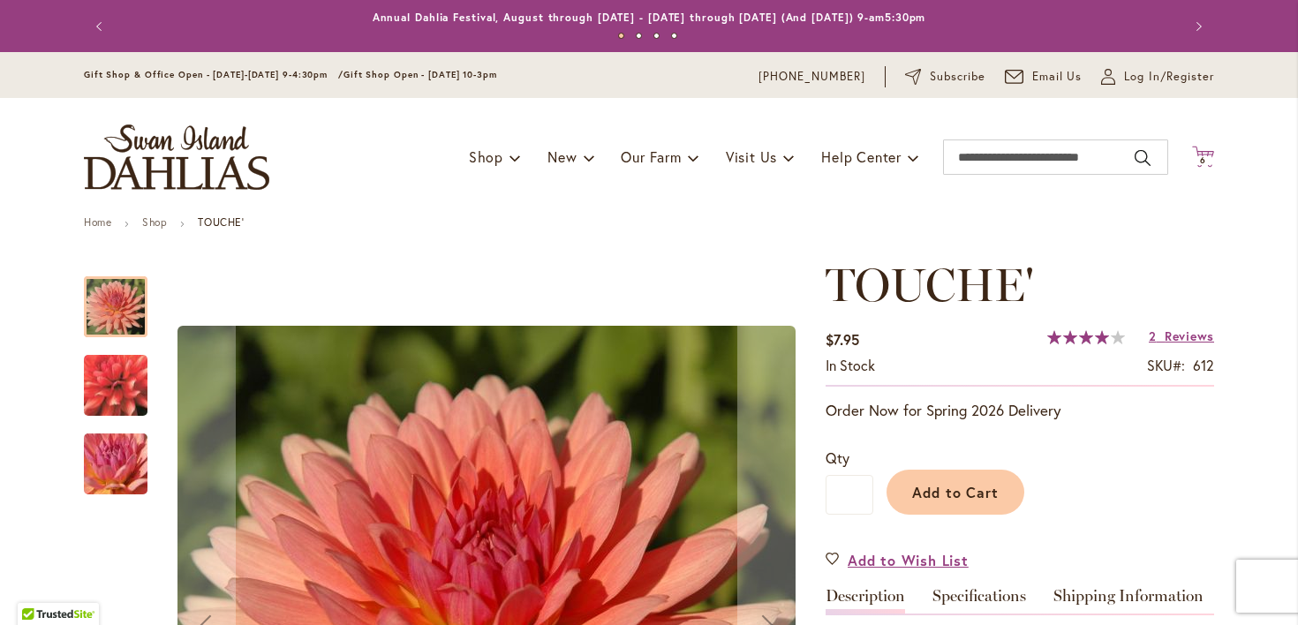
click at [1207, 160] on span "6 6 items" at bounding box center [1204, 160] width 18 height 9
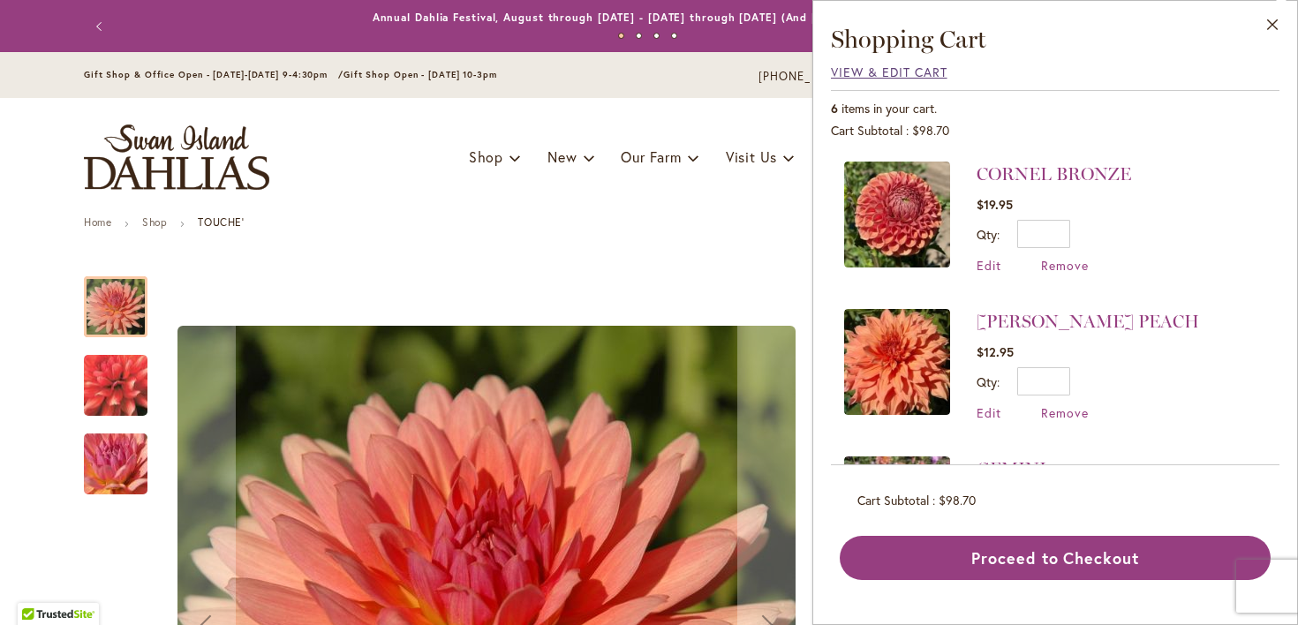
click at [875, 76] on span "View & Edit Cart" at bounding box center [889, 72] width 117 height 17
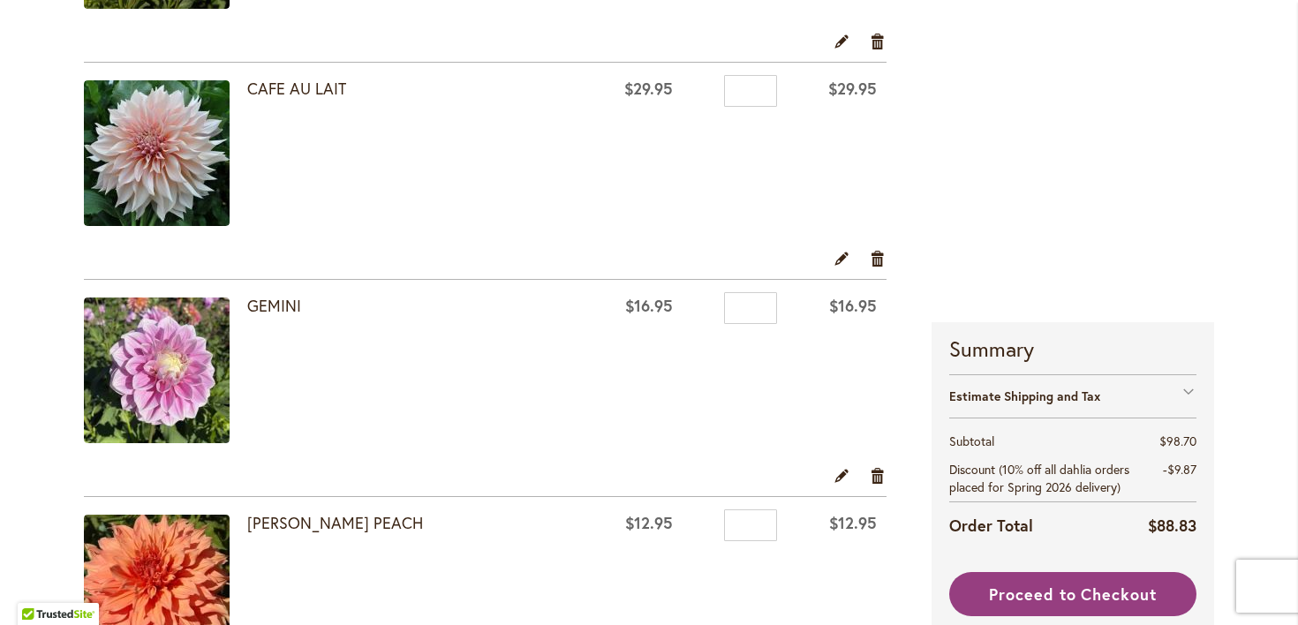
scroll to position [724, 0]
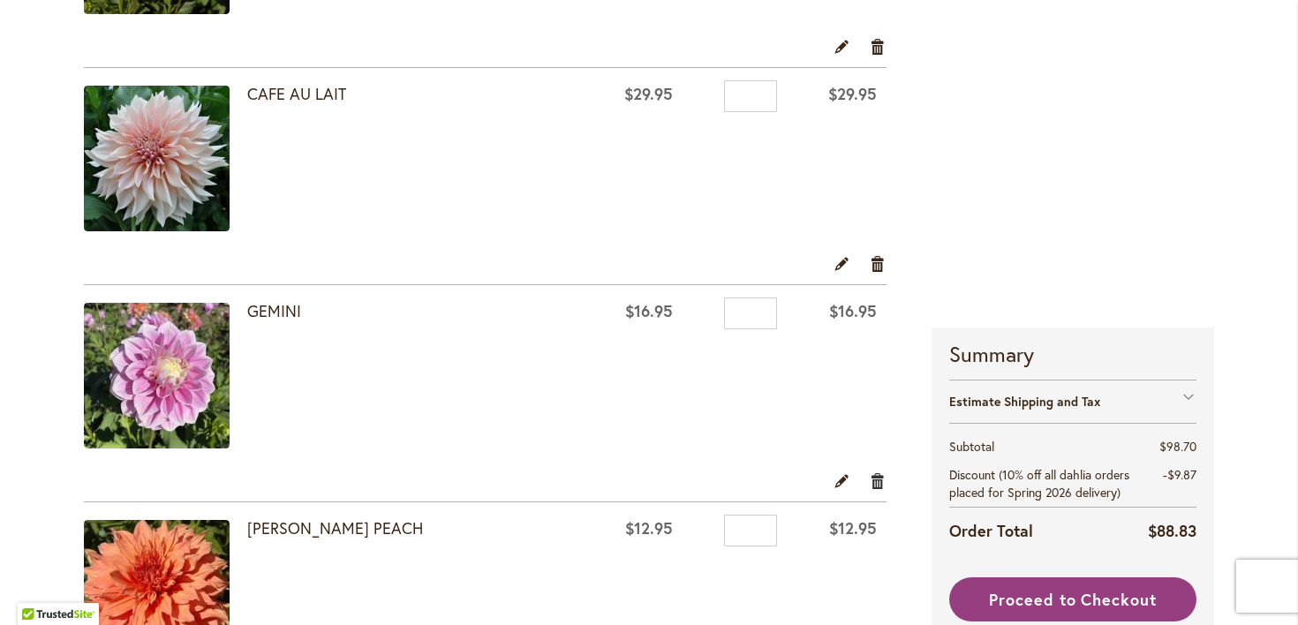
click at [875, 484] on link "Remove item" at bounding box center [878, 480] width 17 height 19
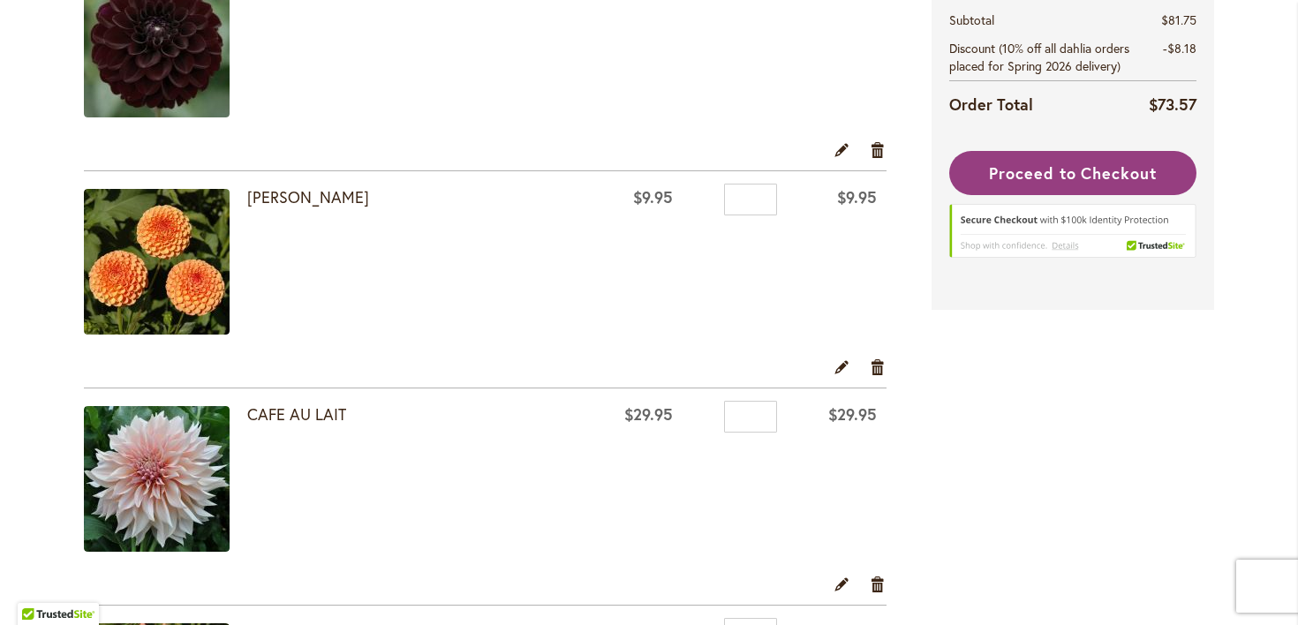
scroll to position [495, 0]
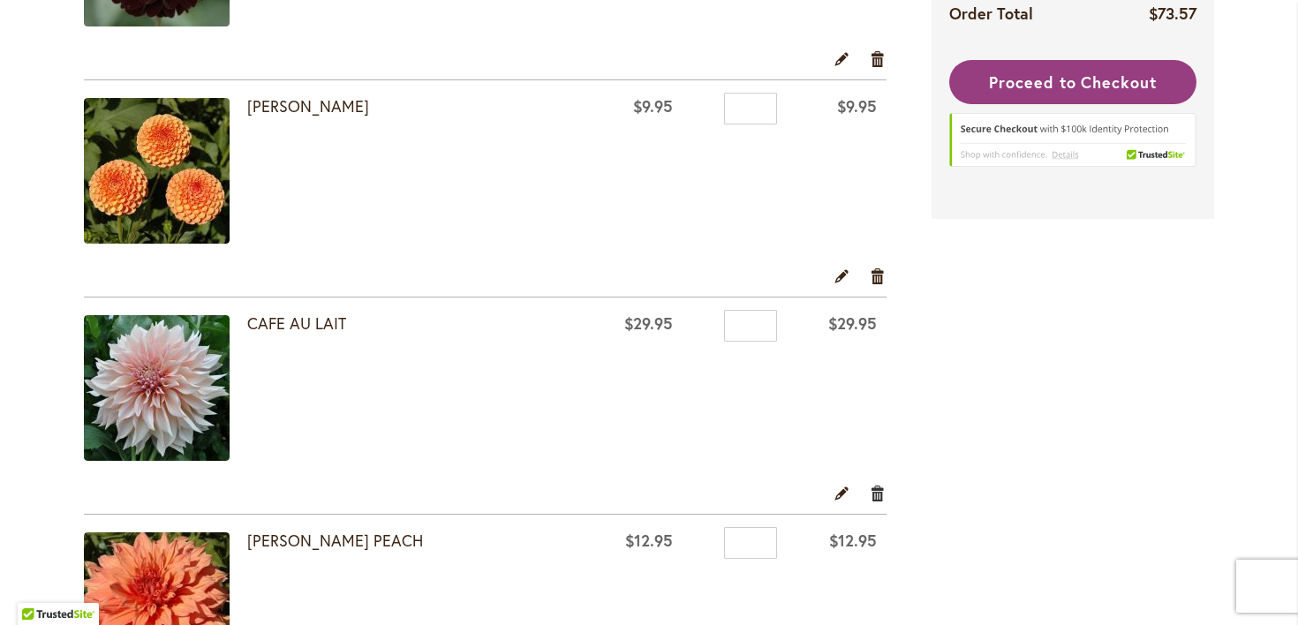
click at [882, 503] on link "Remove item" at bounding box center [878, 492] width 17 height 19
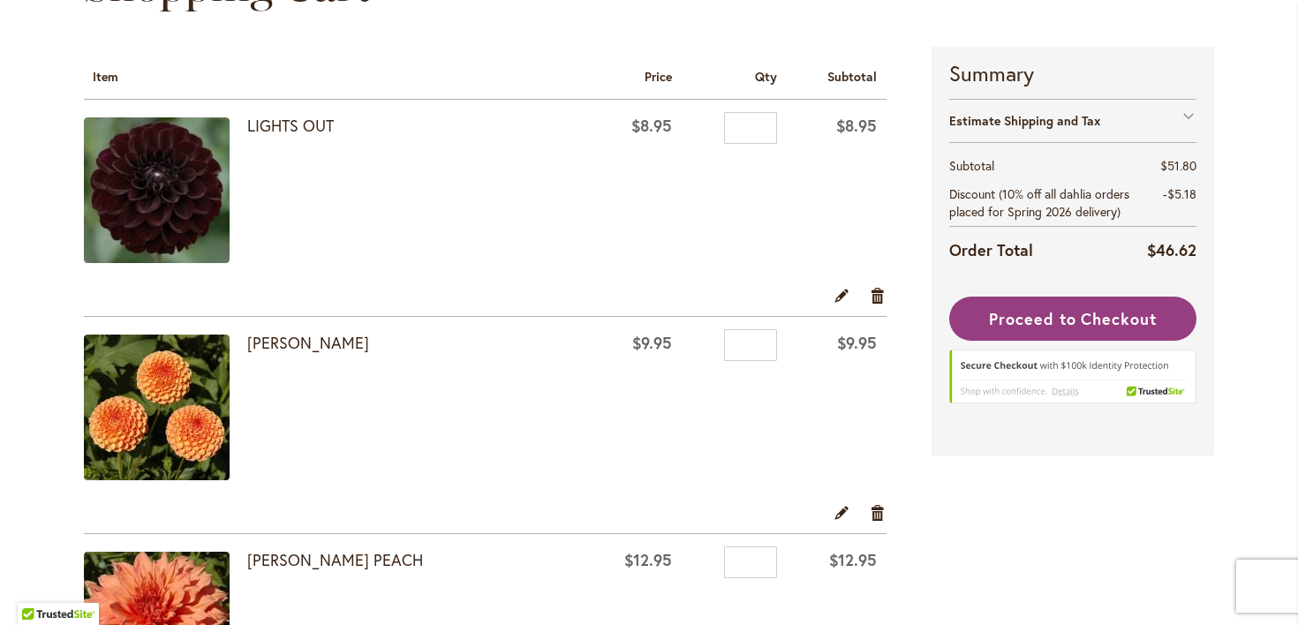
scroll to position [261, 0]
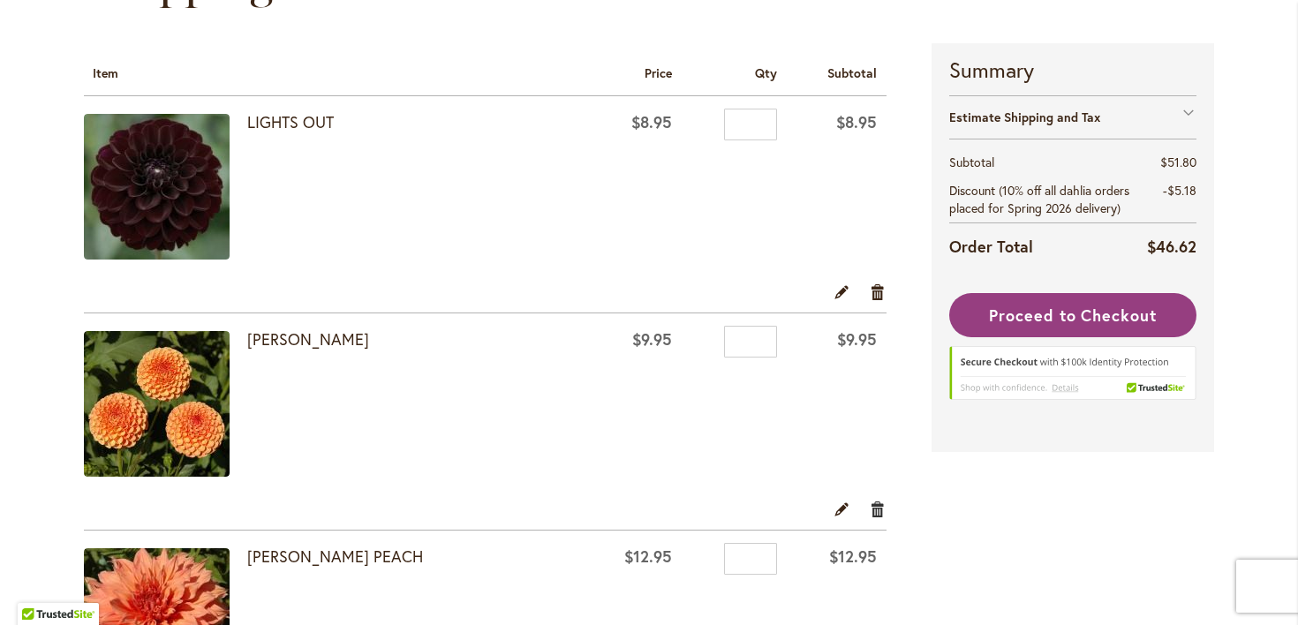
click at [882, 512] on link "Remove item" at bounding box center [878, 508] width 17 height 19
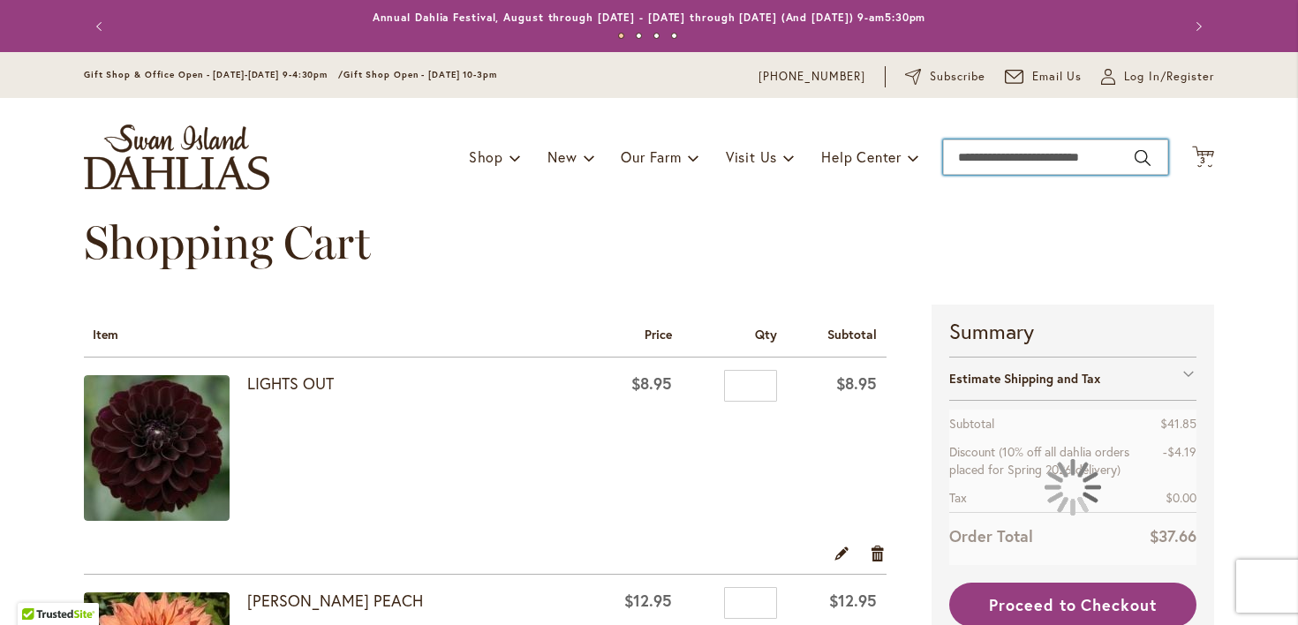
click at [971, 154] on input "Search" at bounding box center [1055, 157] width 225 height 35
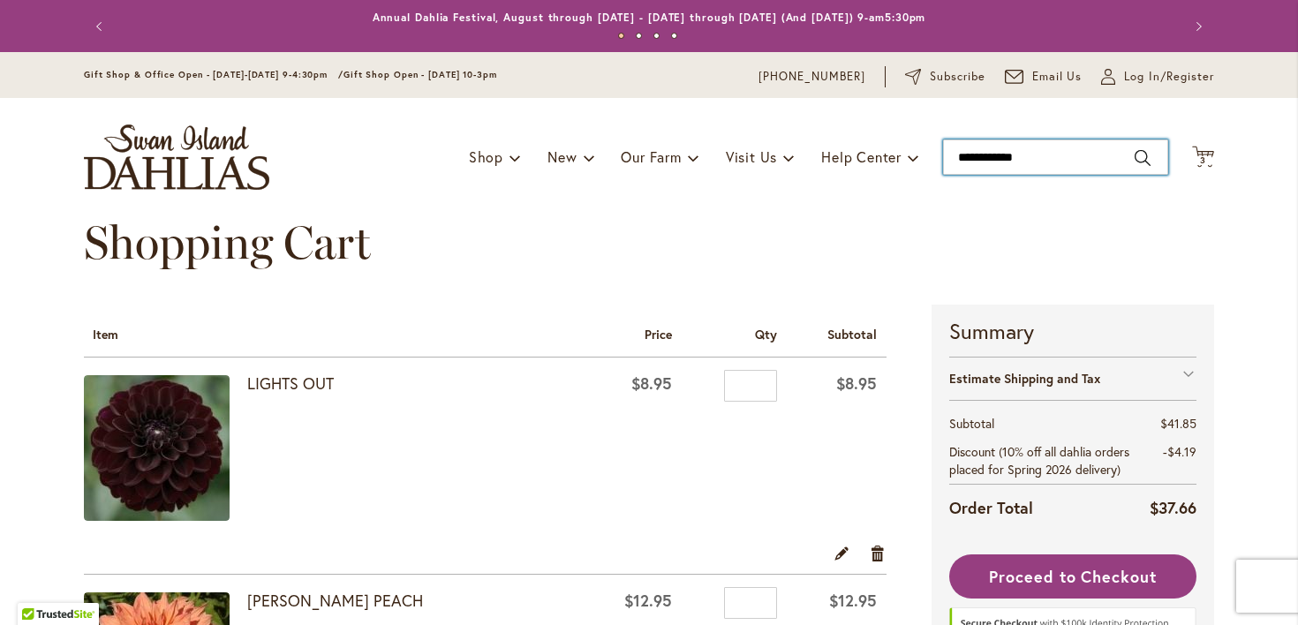
type input "**********"
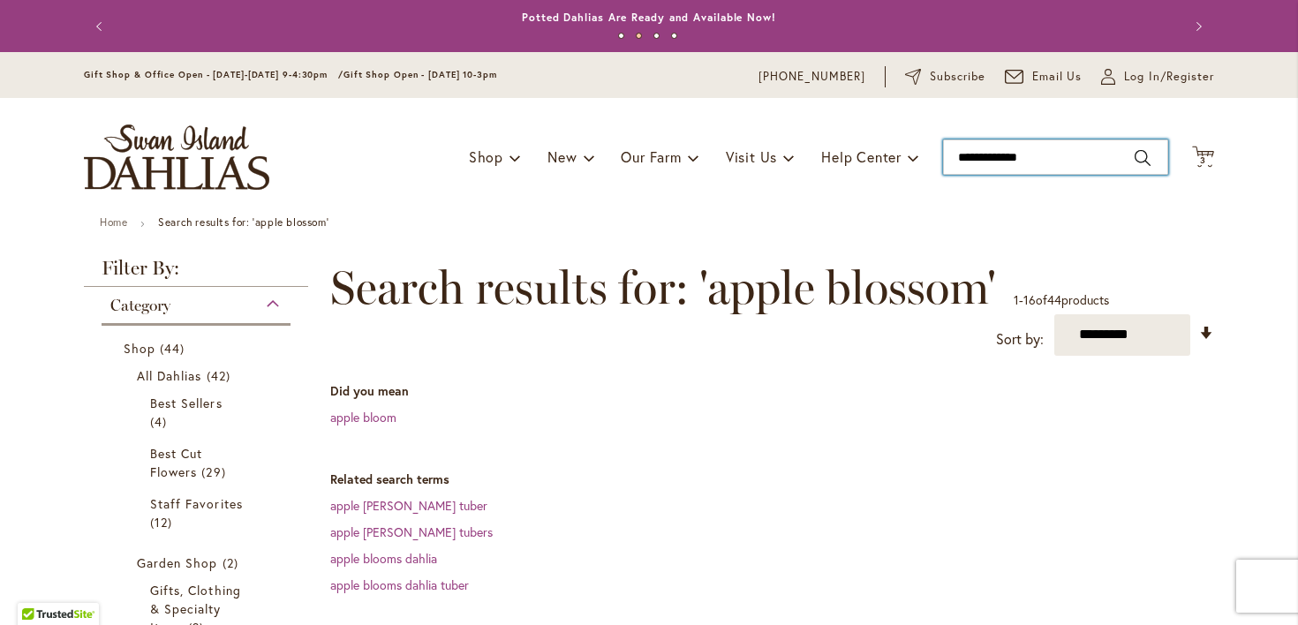
click at [998, 163] on input "**********" at bounding box center [1055, 157] width 225 height 35
type input "**********"
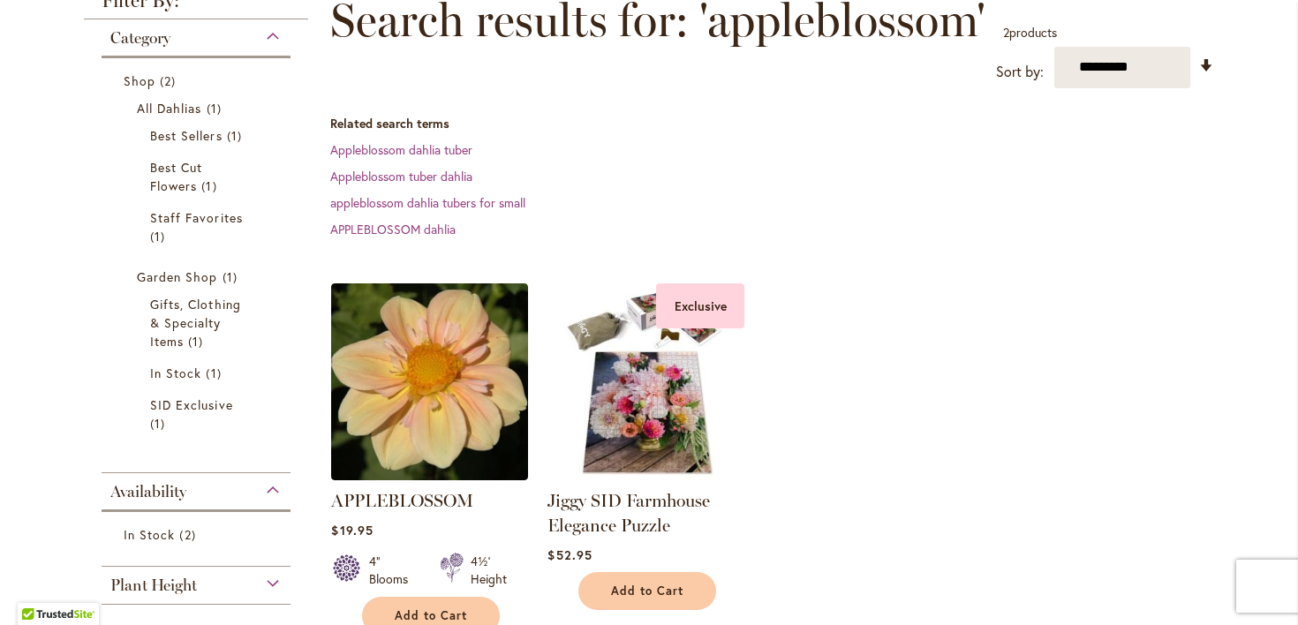
scroll to position [272, 0]
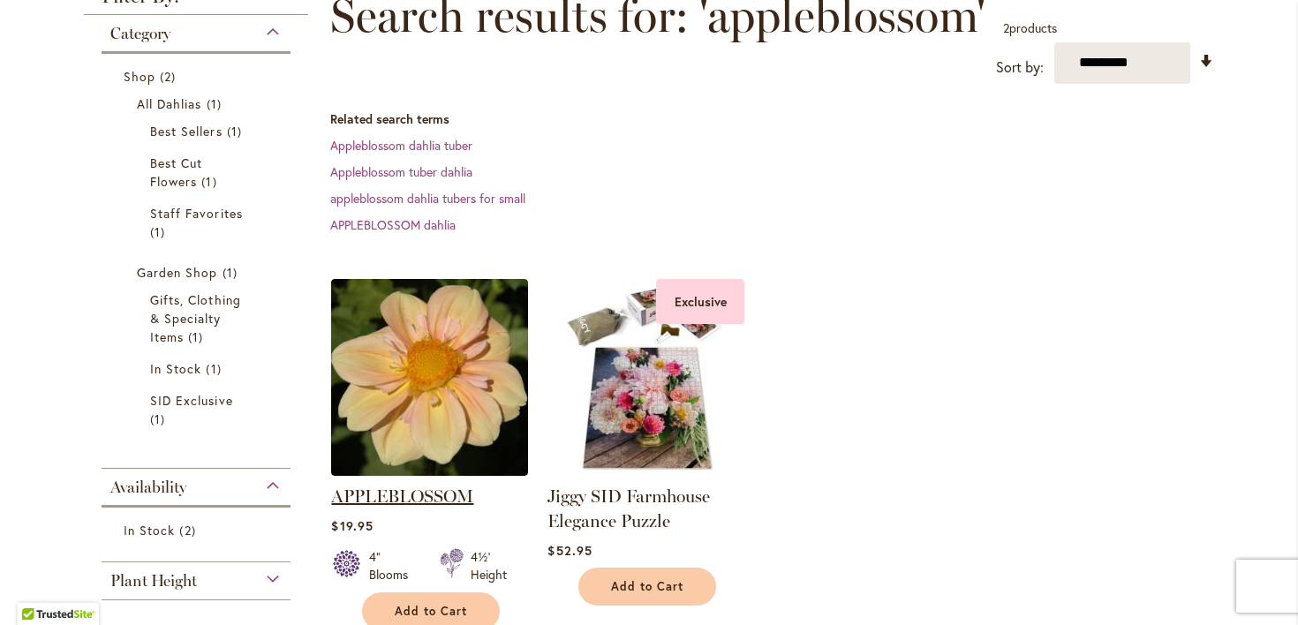
click at [431, 507] on link "APPLEBLOSSOM" at bounding box center [402, 496] width 142 height 21
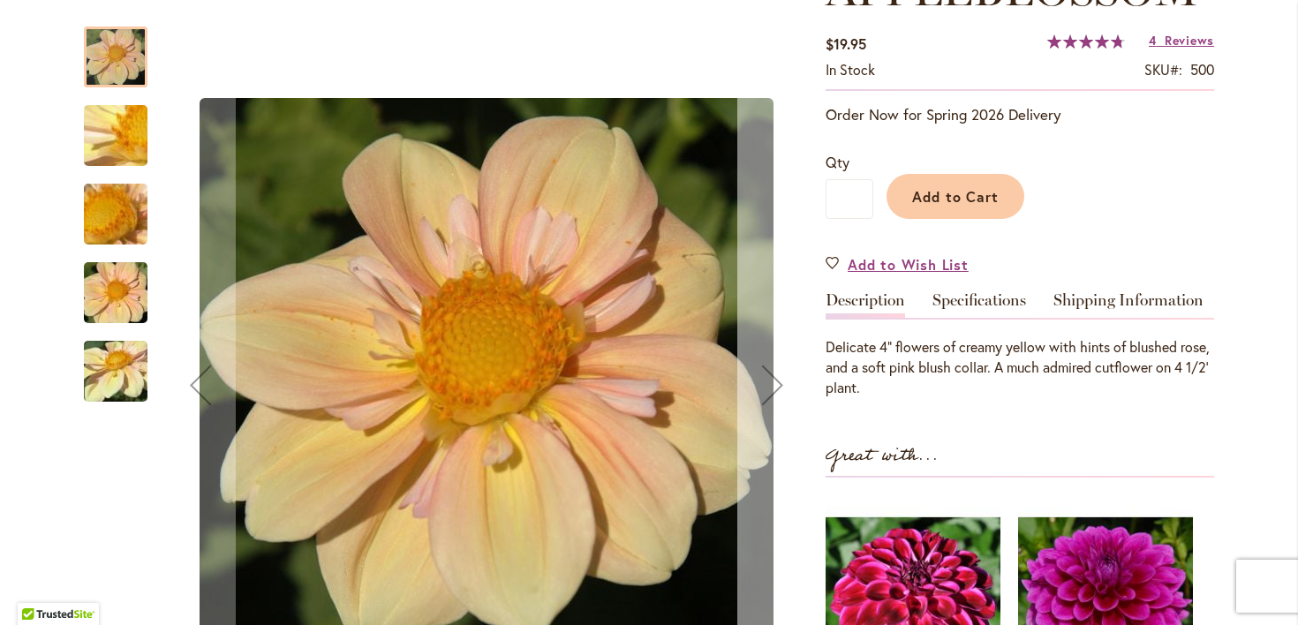
scroll to position [300, 0]
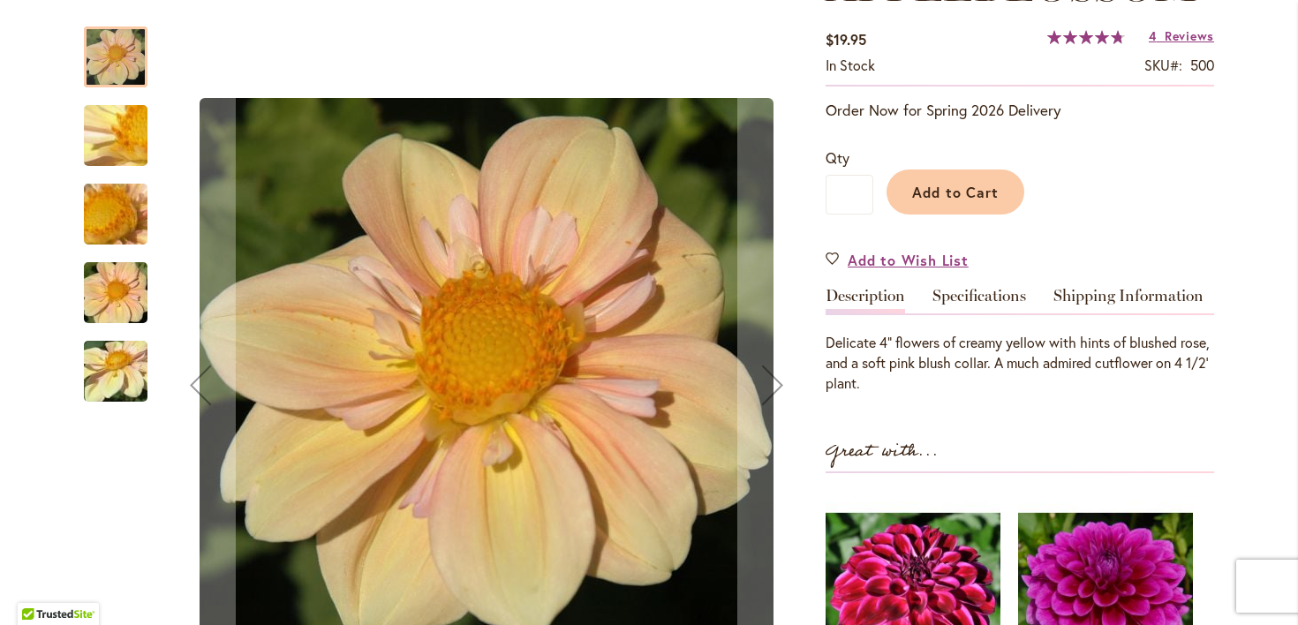
click at [112, 133] on img "APPLEBLOSSOM" at bounding box center [115, 135] width 127 height 95
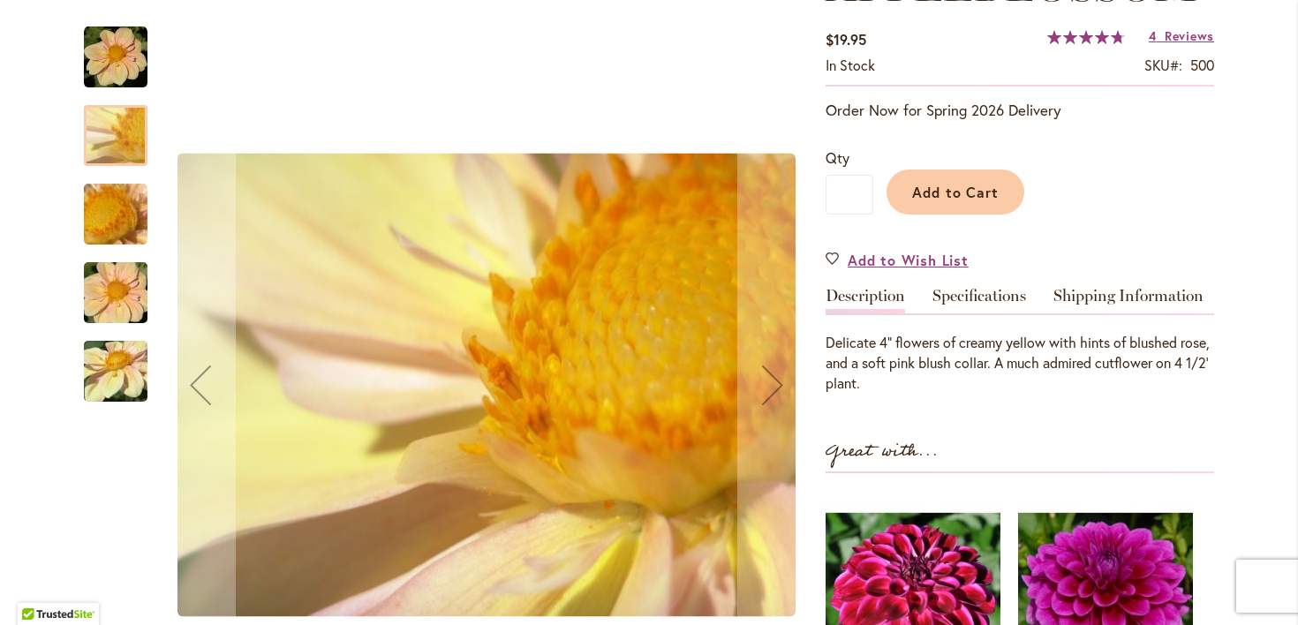
click at [106, 202] on img "APPLEBLOSSOM" at bounding box center [115, 214] width 127 height 95
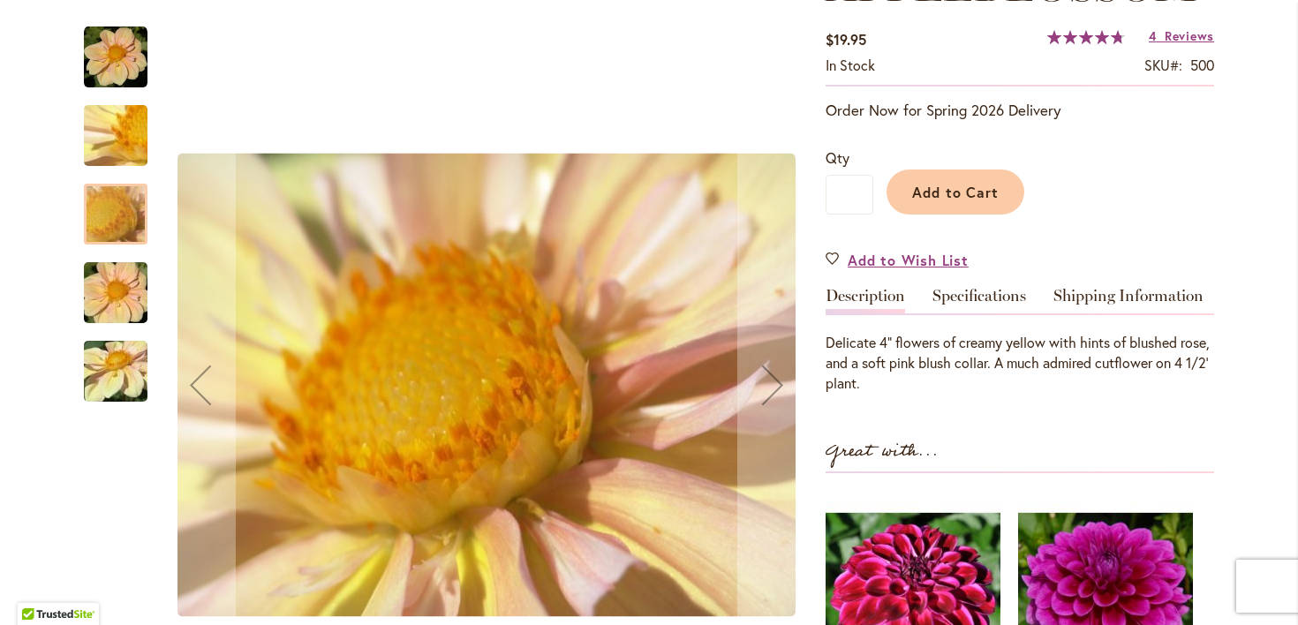
click at [117, 291] on img "APPLEBLOSSOM" at bounding box center [115, 293] width 127 height 85
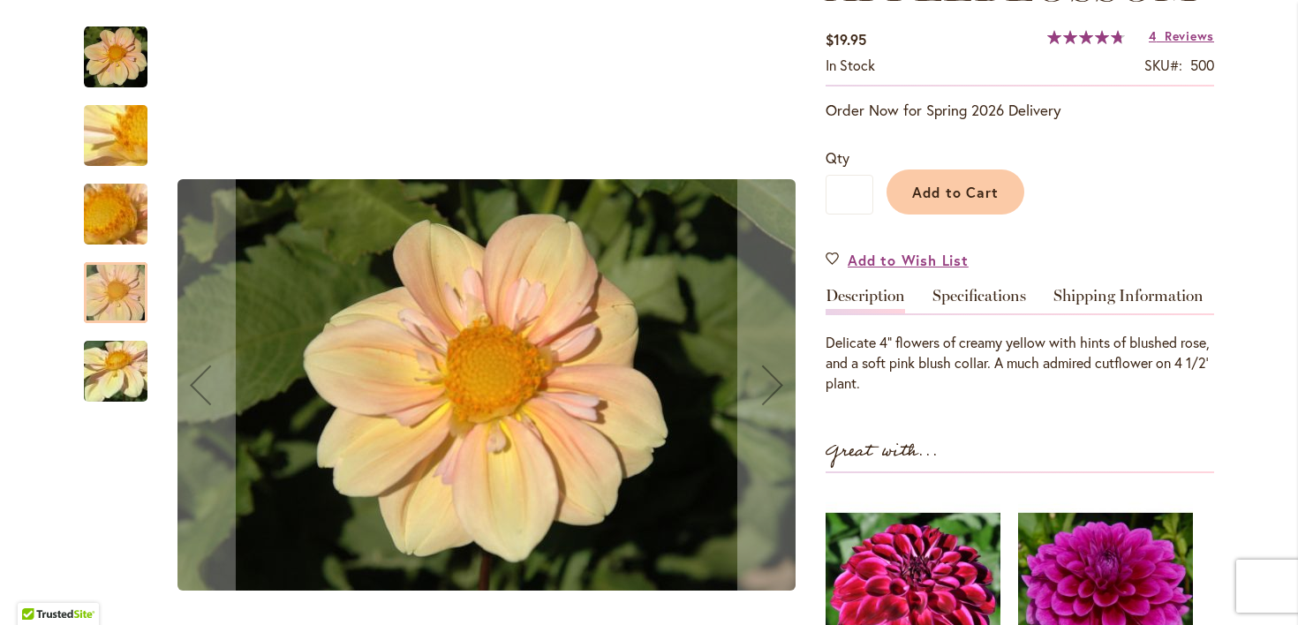
click at [113, 328] on div "APPLEBLOSSOM" at bounding box center [116, 362] width 64 height 79
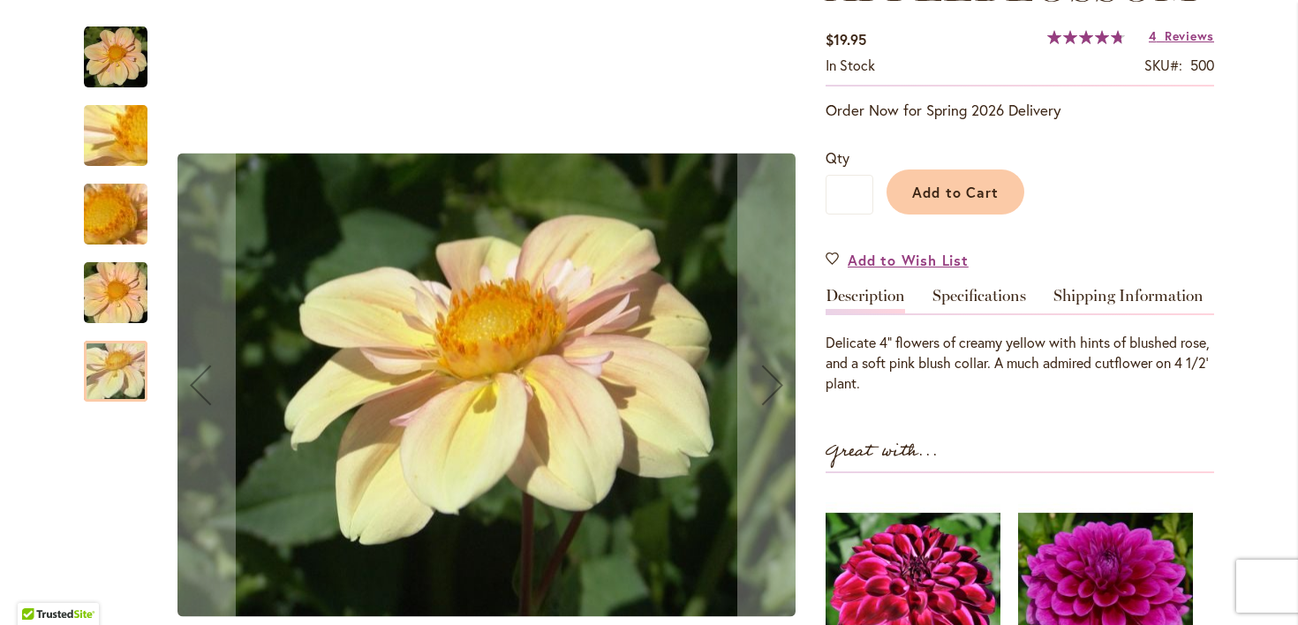
click at [111, 289] on img "APPLEBLOSSOM" at bounding box center [115, 293] width 127 height 85
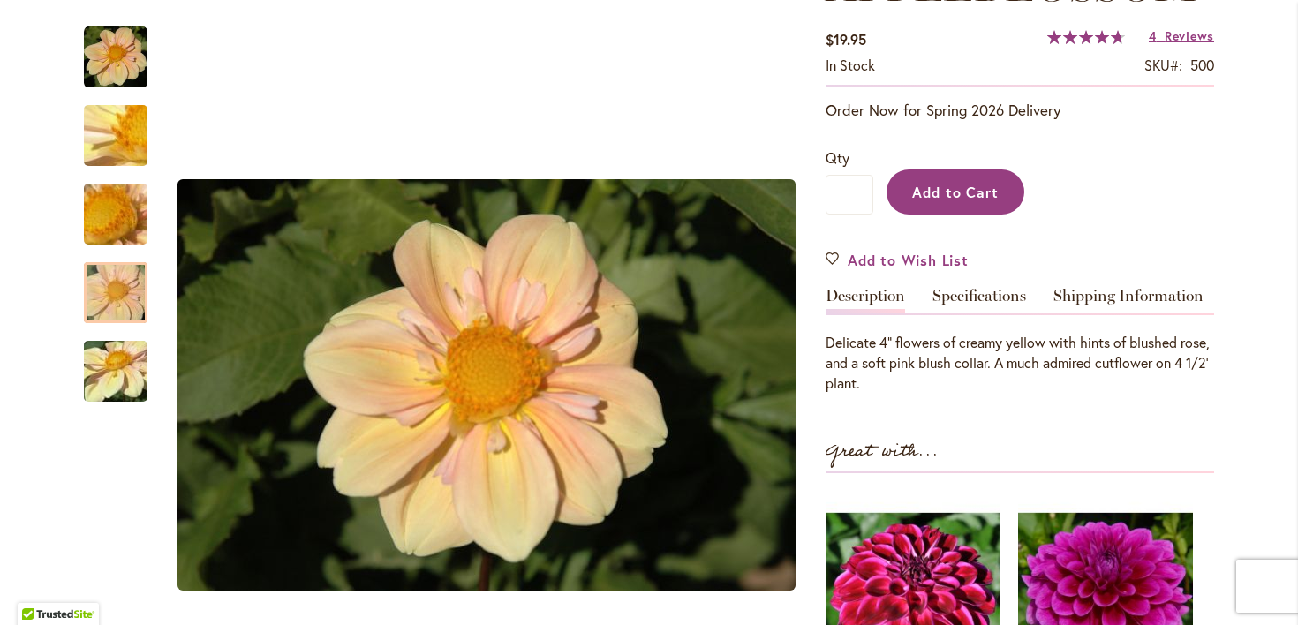
click at [989, 215] on button "Add to Cart" at bounding box center [956, 192] width 138 height 45
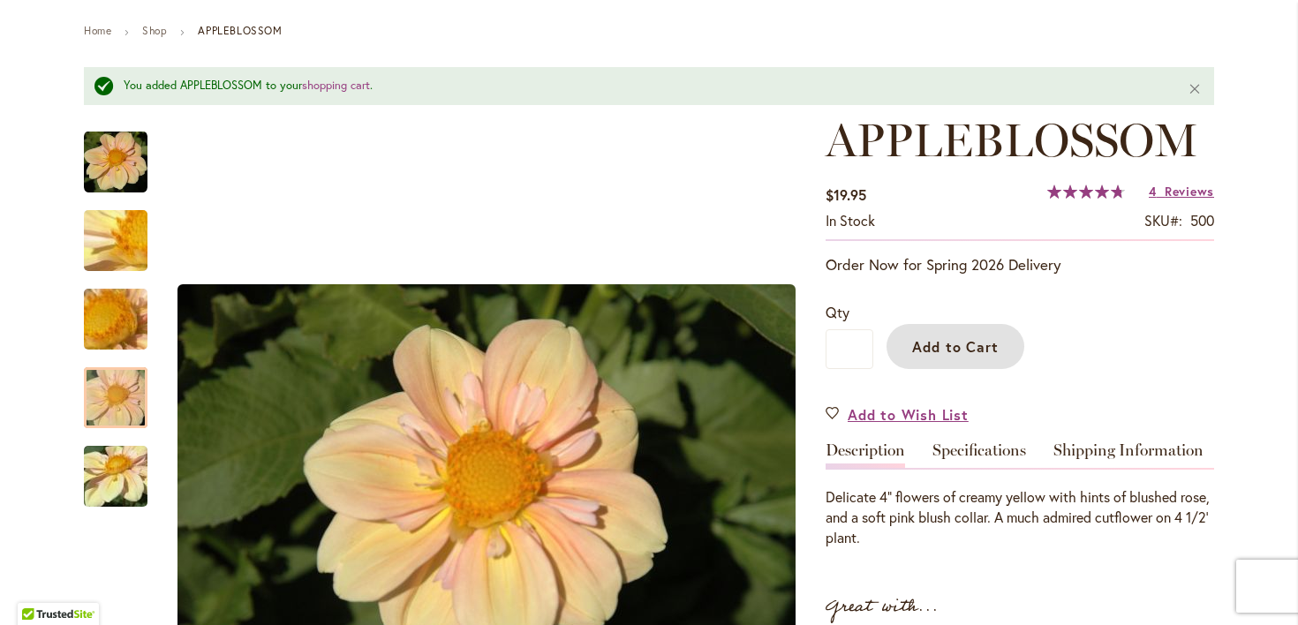
scroll to position [0, 0]
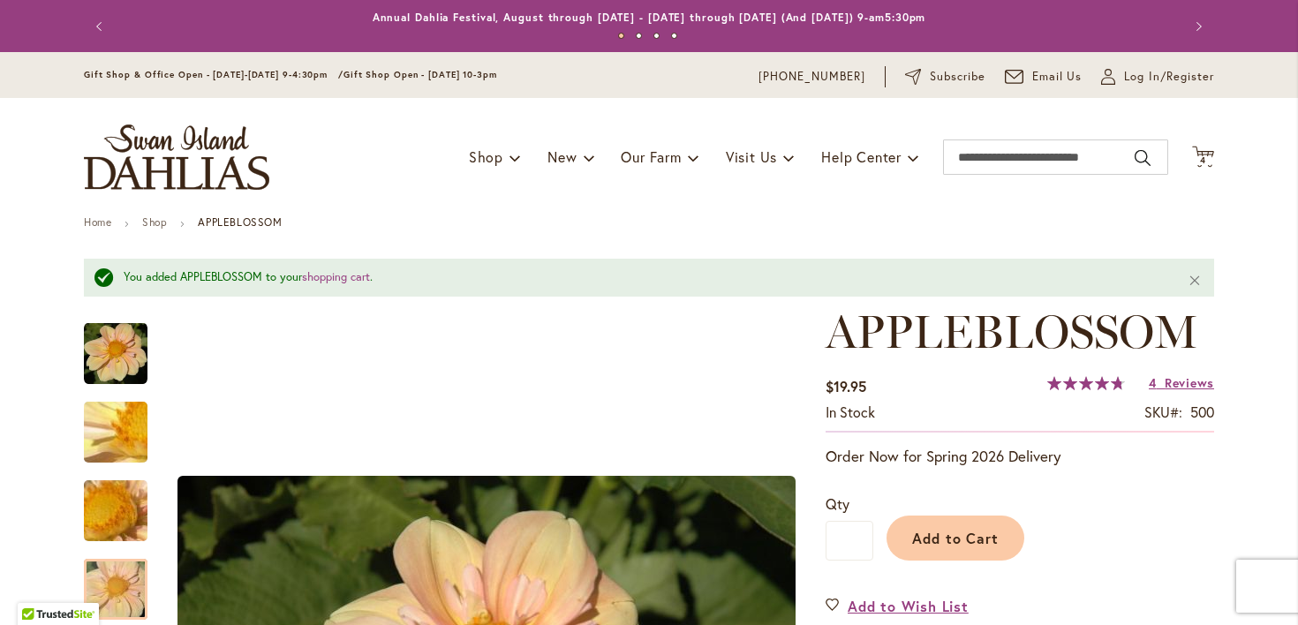
click at [1208, 143] on div "Toggle Nav Shop Dahlia Tubers Collections Fresh Cut Dahlias Gardening Supplies …" at bounding box center [649, 157] width 1166 height 118
click at [1200, 161] on span "4" at bounding box center [1203, 160] width 6 height 11
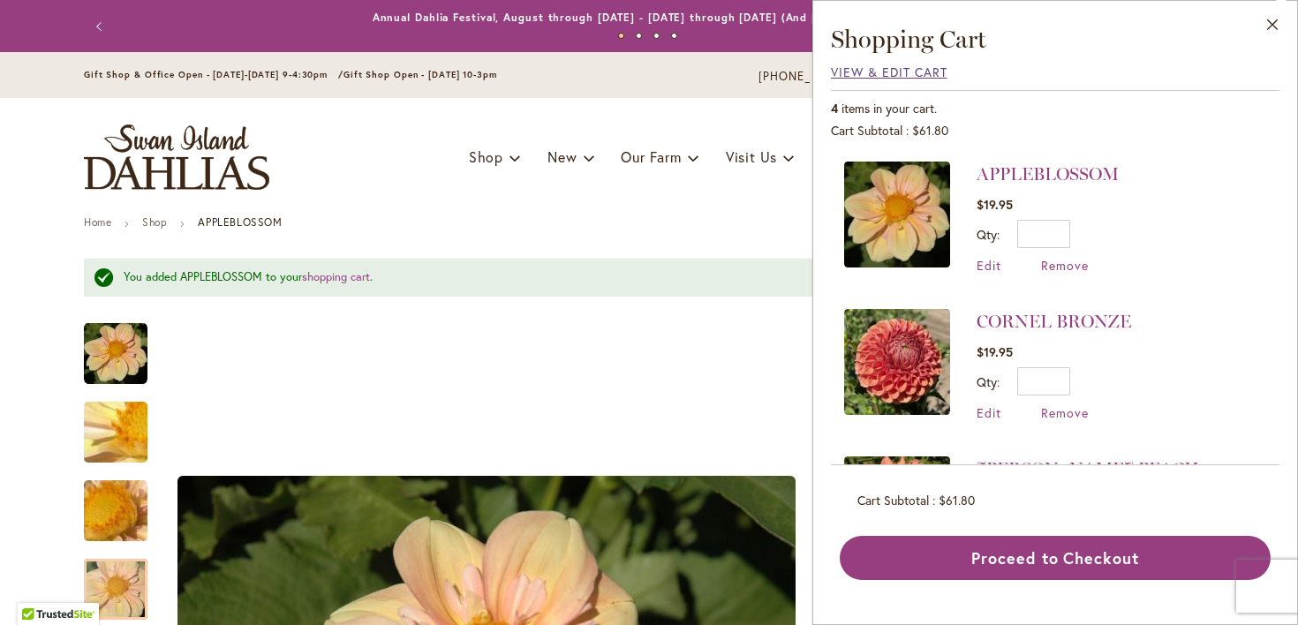
click at [848, 79] on span "View & Edit Cart" at bounding box center [889, 72] width 117 height 17
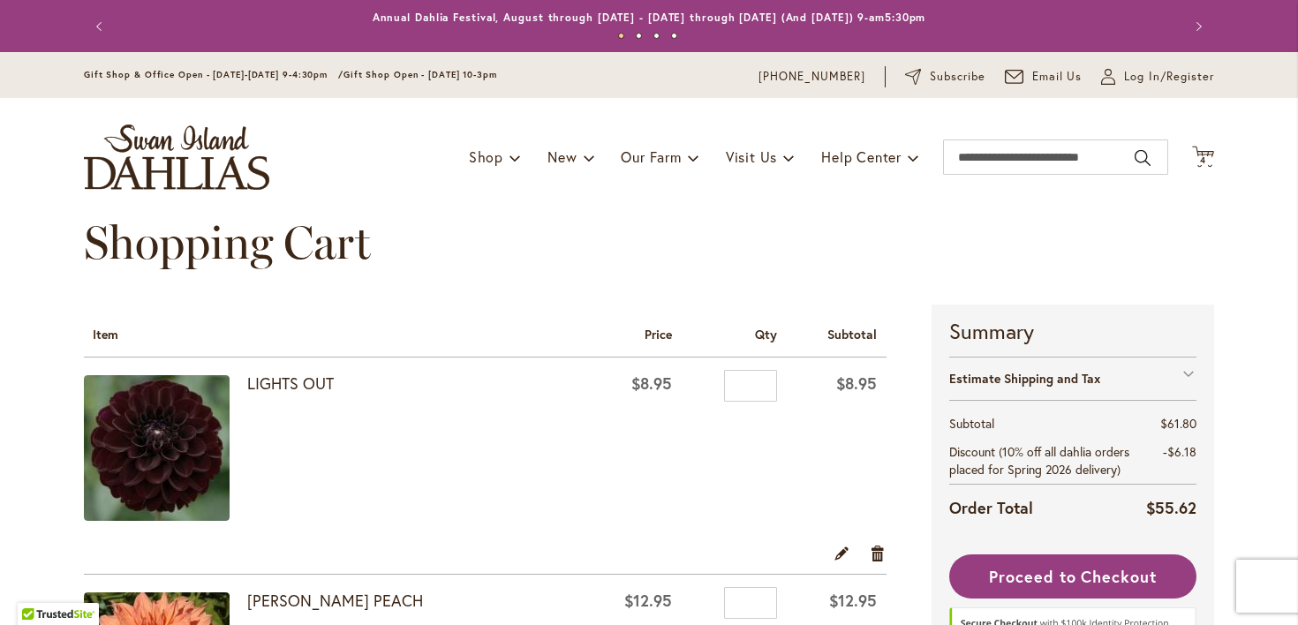
click at [1197, 27] on button "Next" at bounding box center [1196, 26] width 35 height 35
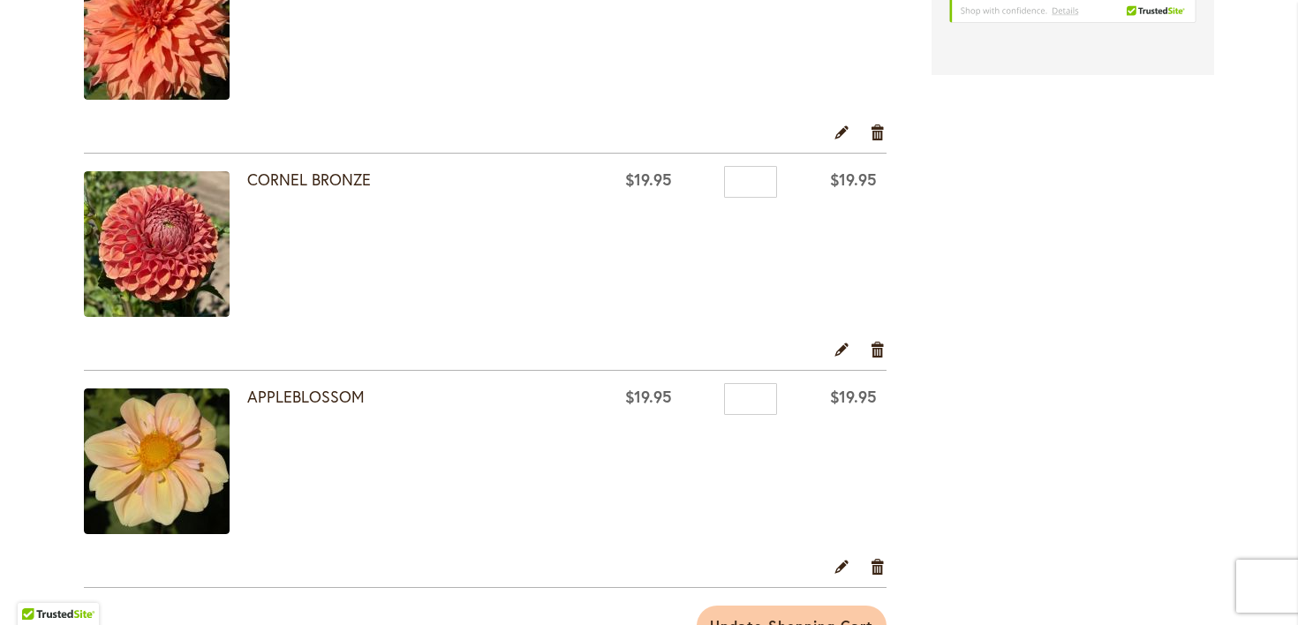
scroll to position [639, 0]
